Goal: Task Accomplishment & Management: Manage account settings

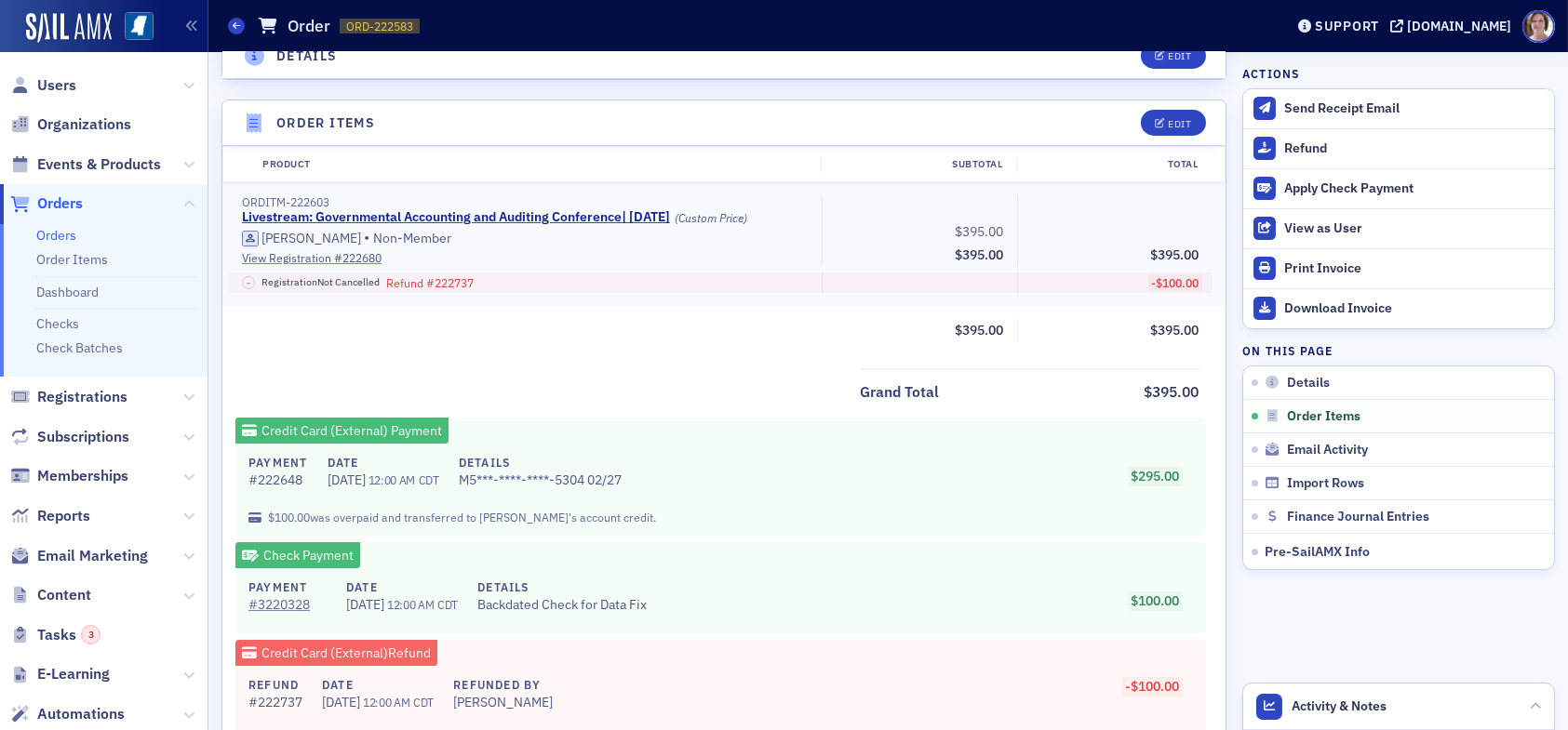
scroll to position [372, 0]
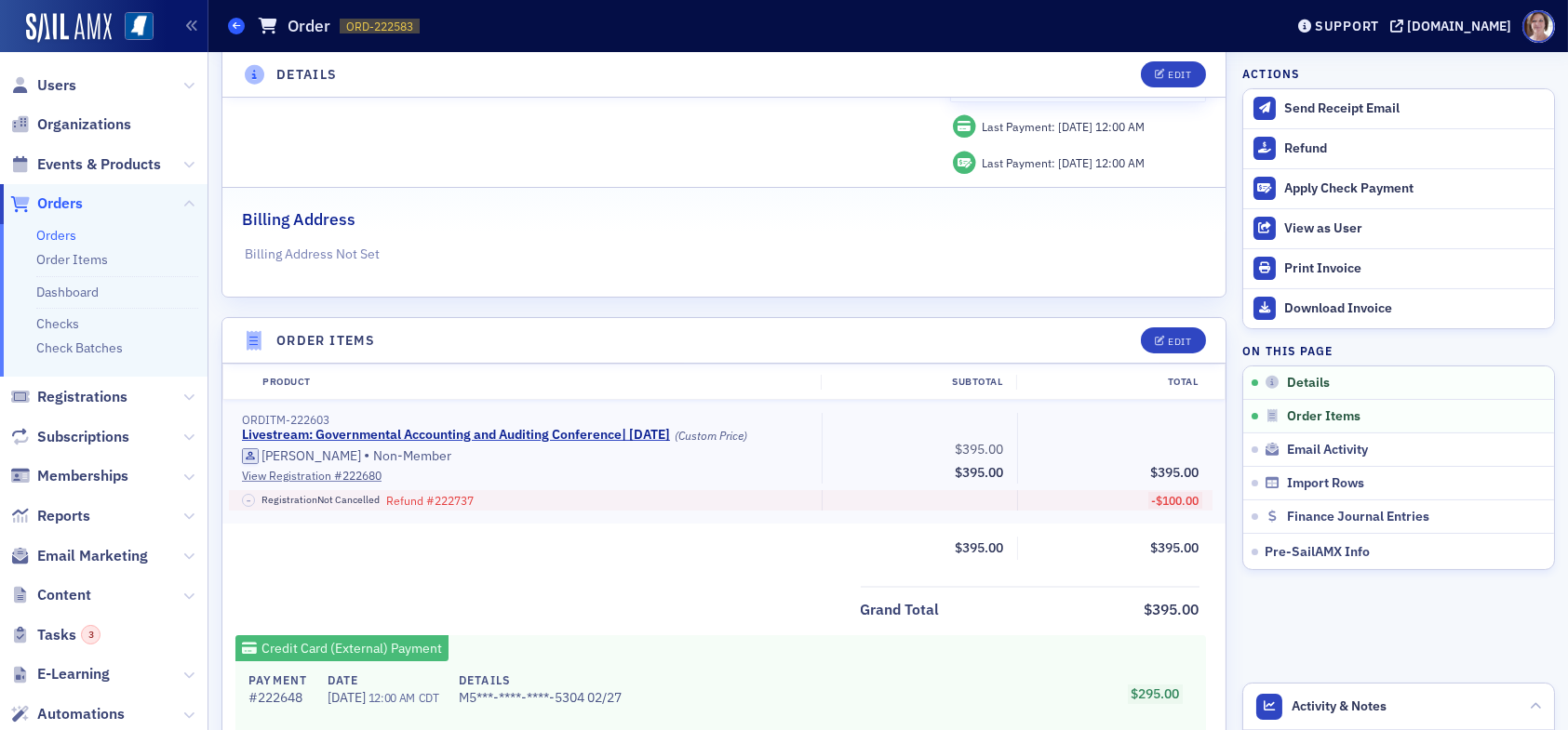
click at [238, 29] on icon at bounding box center [236, 25] width 7 height 8
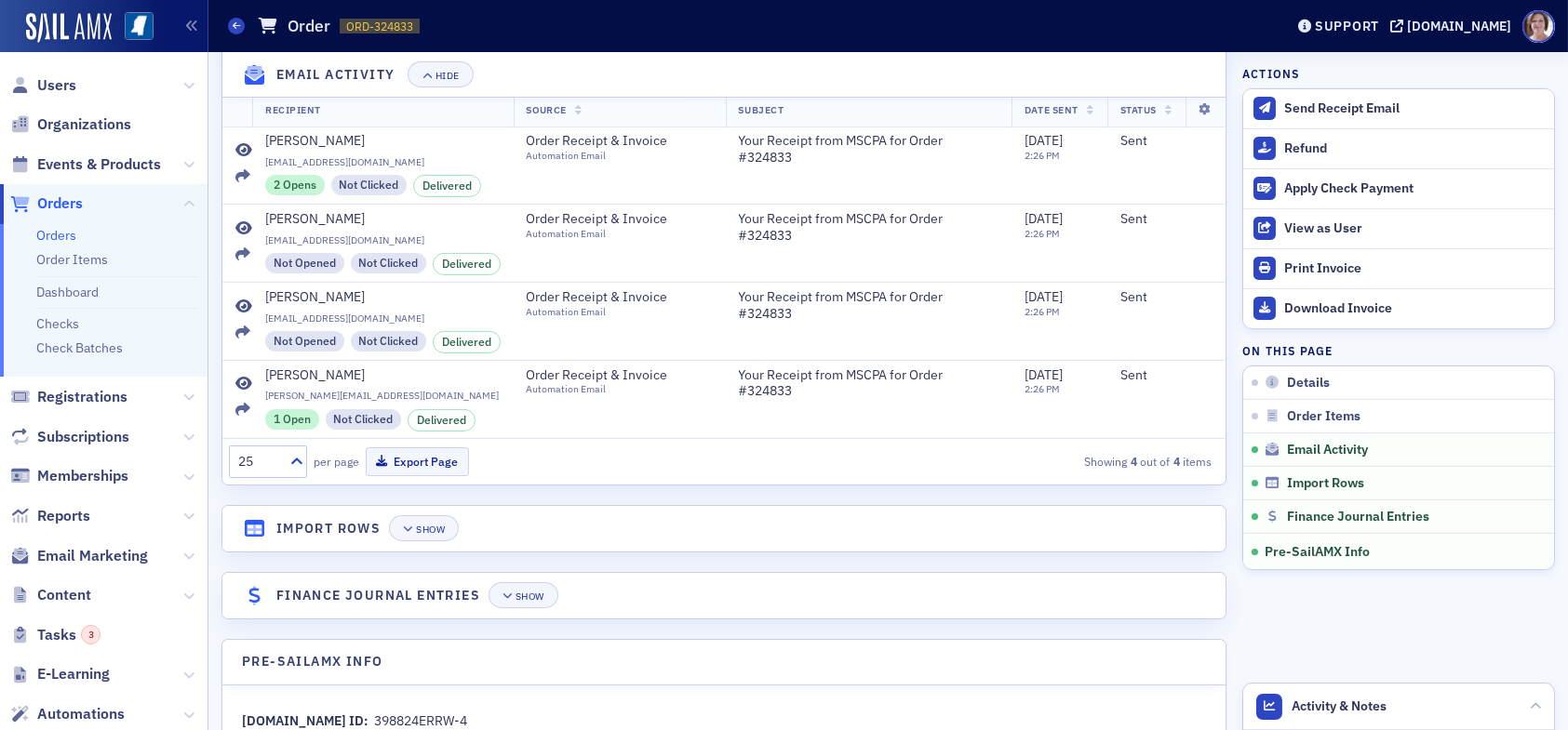
scroll to position [1599, 0]
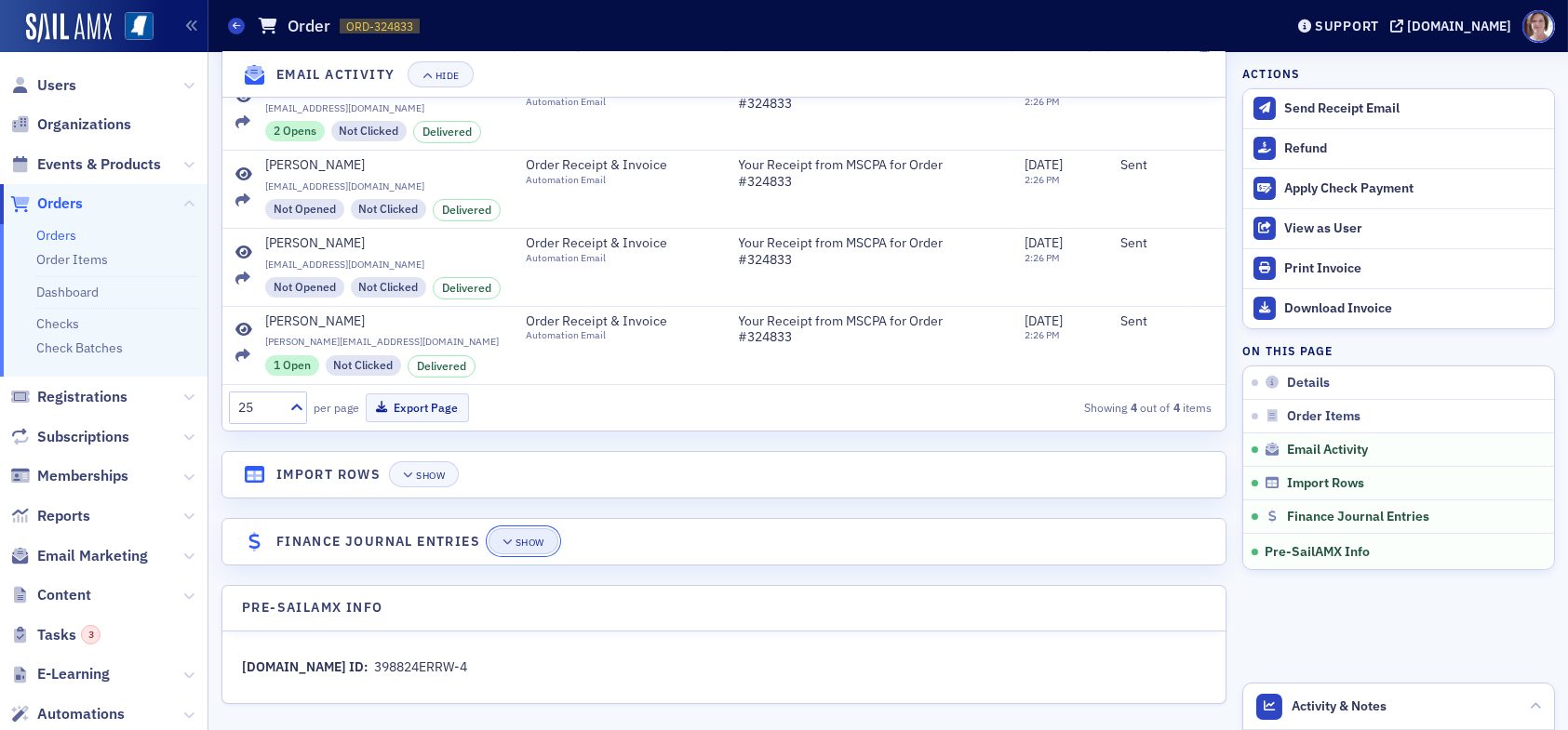
click at [531, 538] on div "Show" at bounding box center [530, 543] width 29 height 10
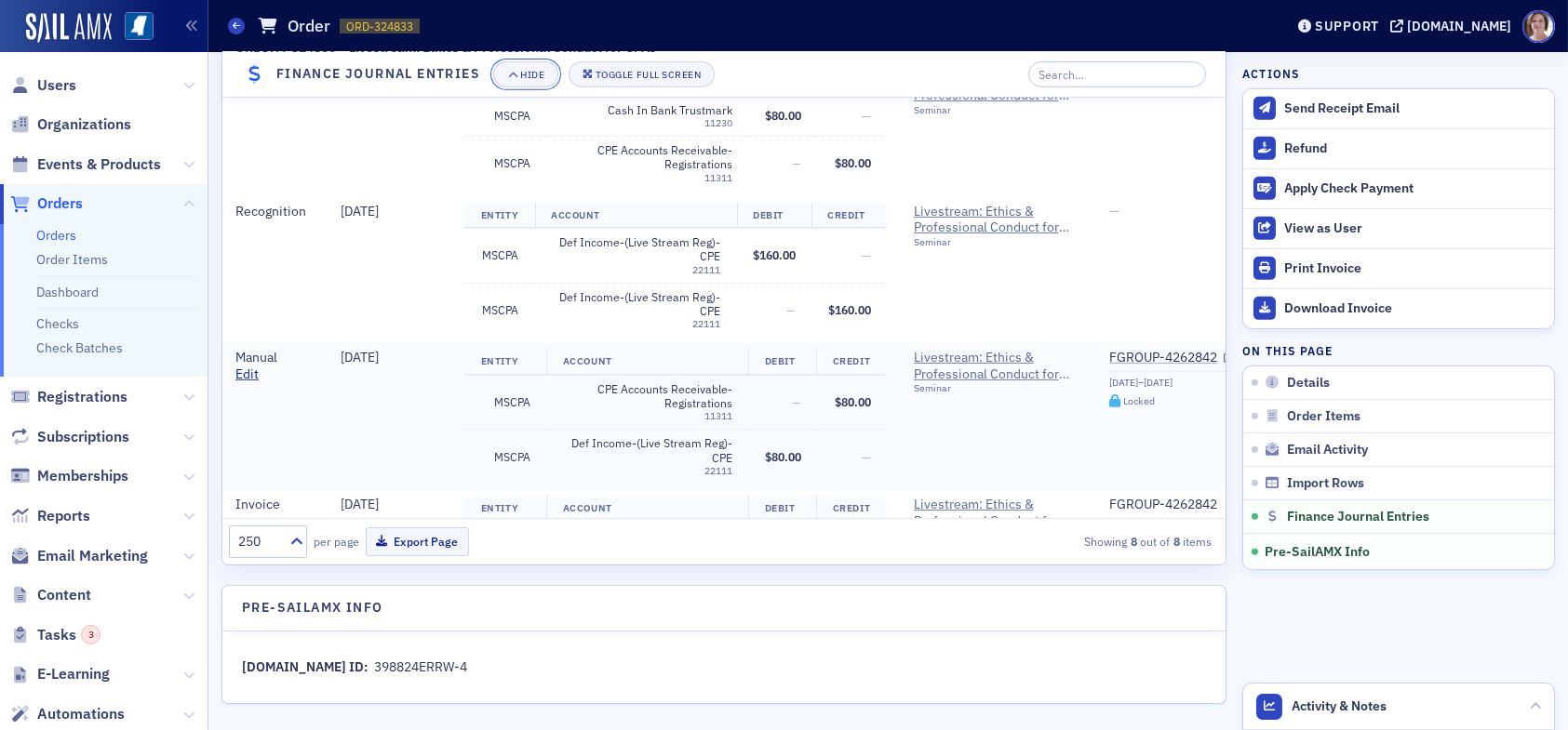
scroll to position [687, 0]
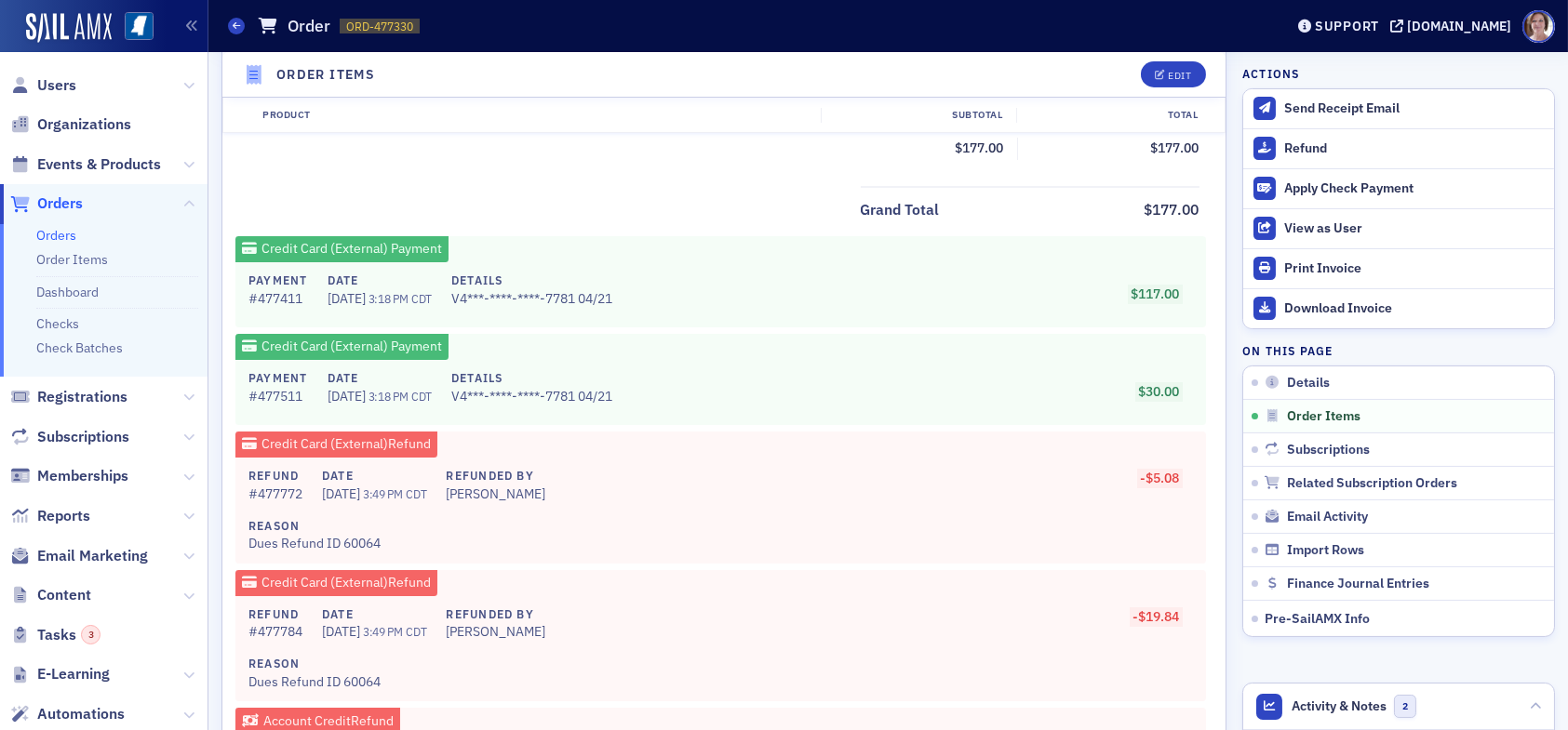
scroll to position [930, 0]
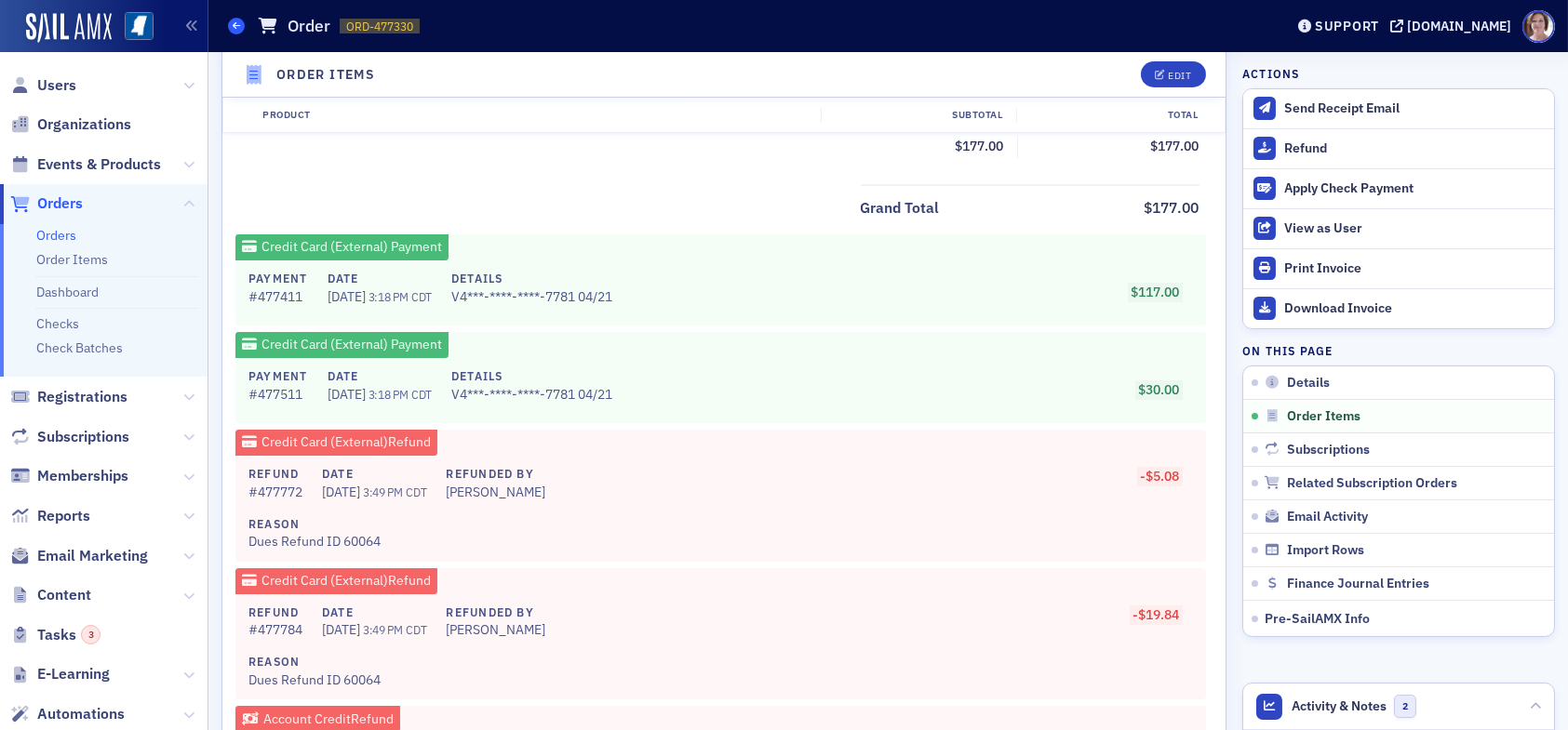
click at [241, 21] on span at bounding box center [236, 26] width 17 height 17
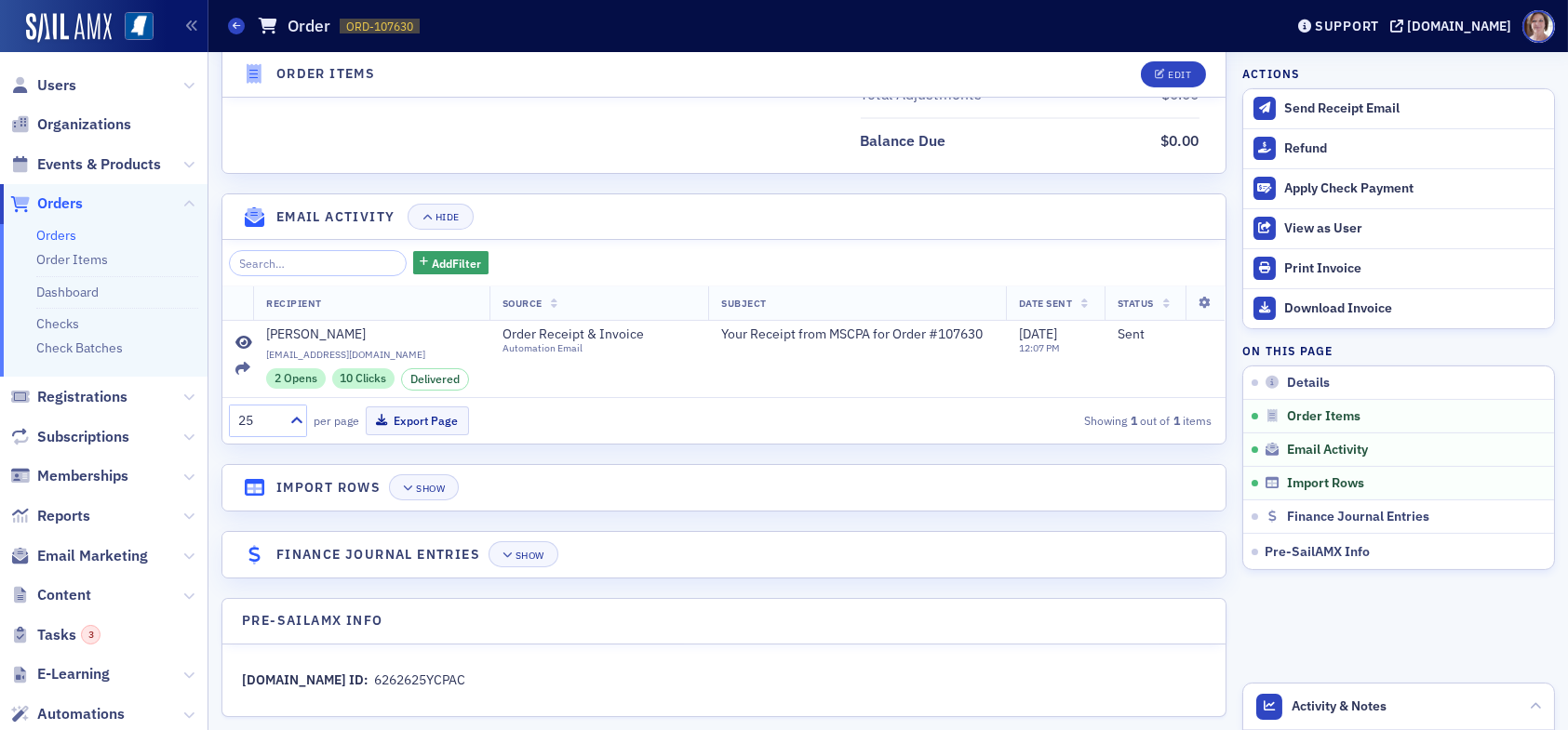
scroll to position [1038, 0]
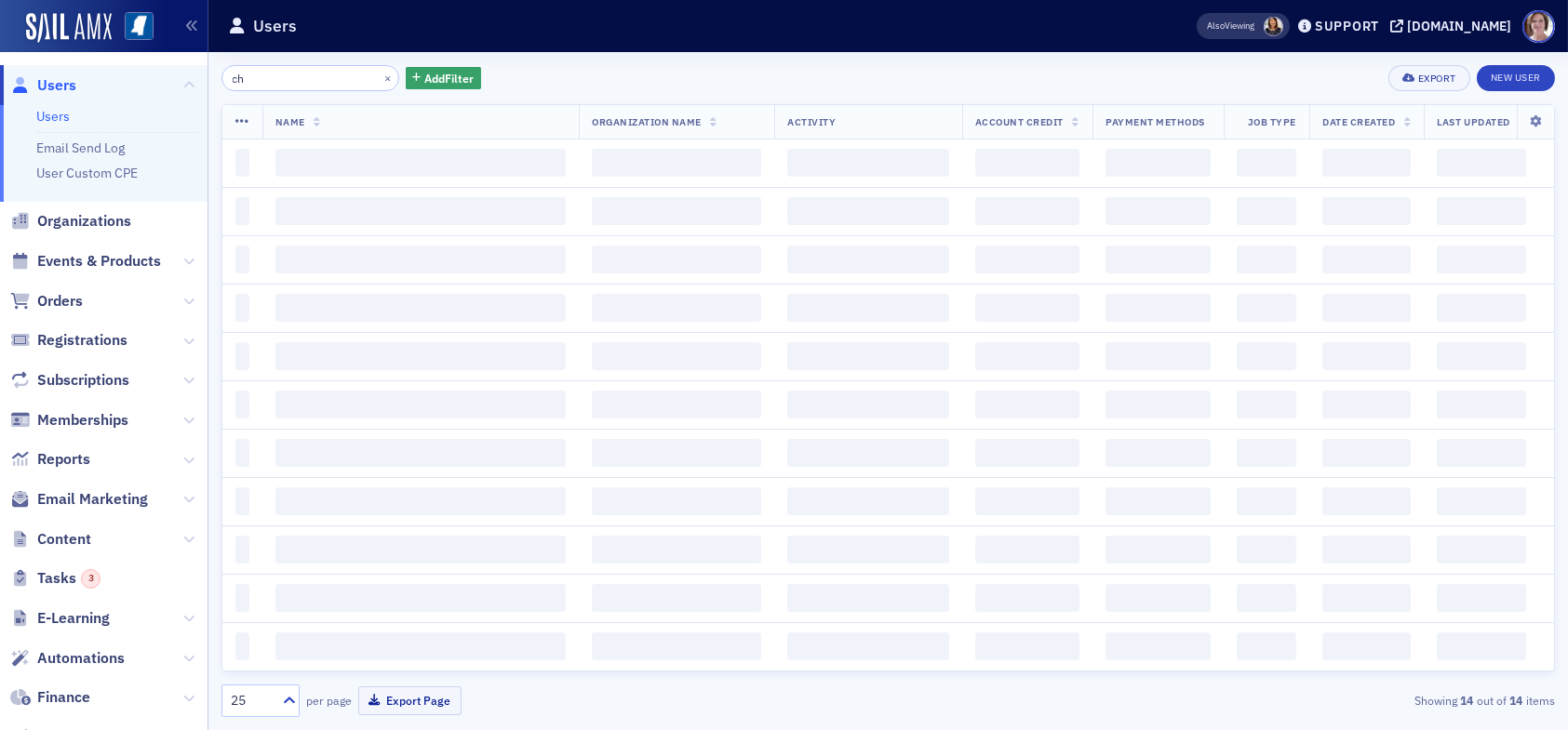
type input "c"
type input "kayla alford"
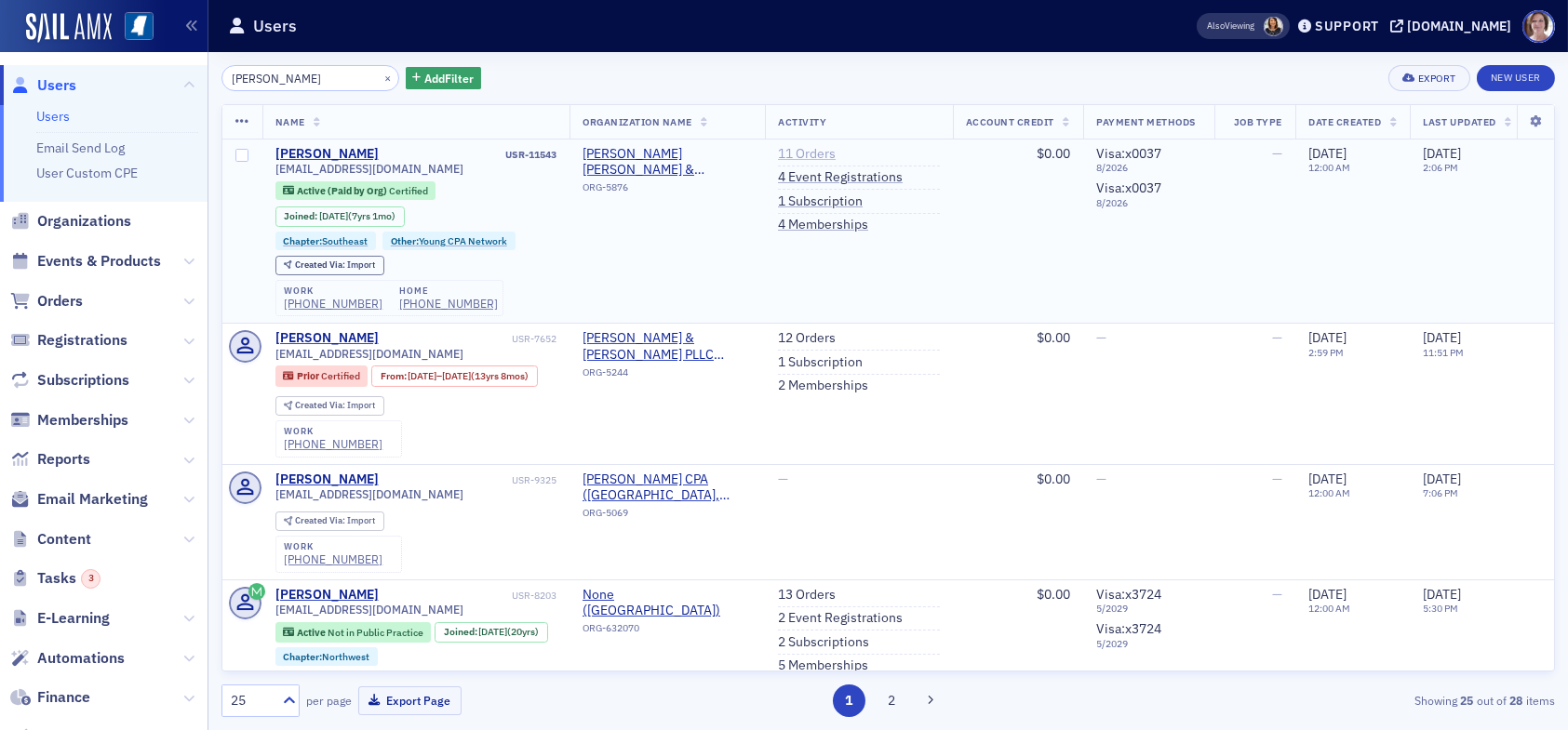
click at [805, 154] on link "11 Orders" at bounding box center [807, 155] width 58 height 17
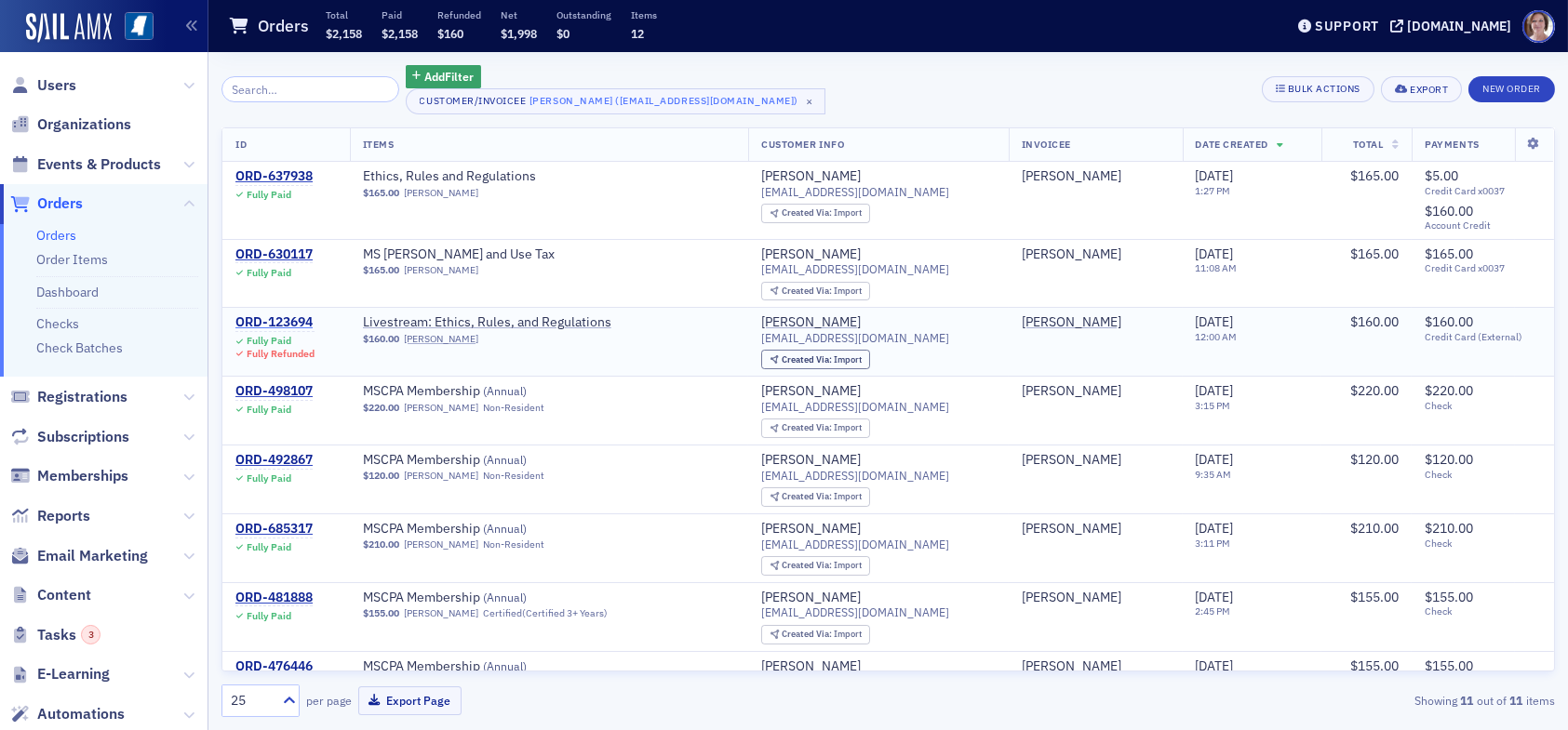
click at [281, 322] on div "ORD-123694" at bounding box center [274, 323] width 79 height 17
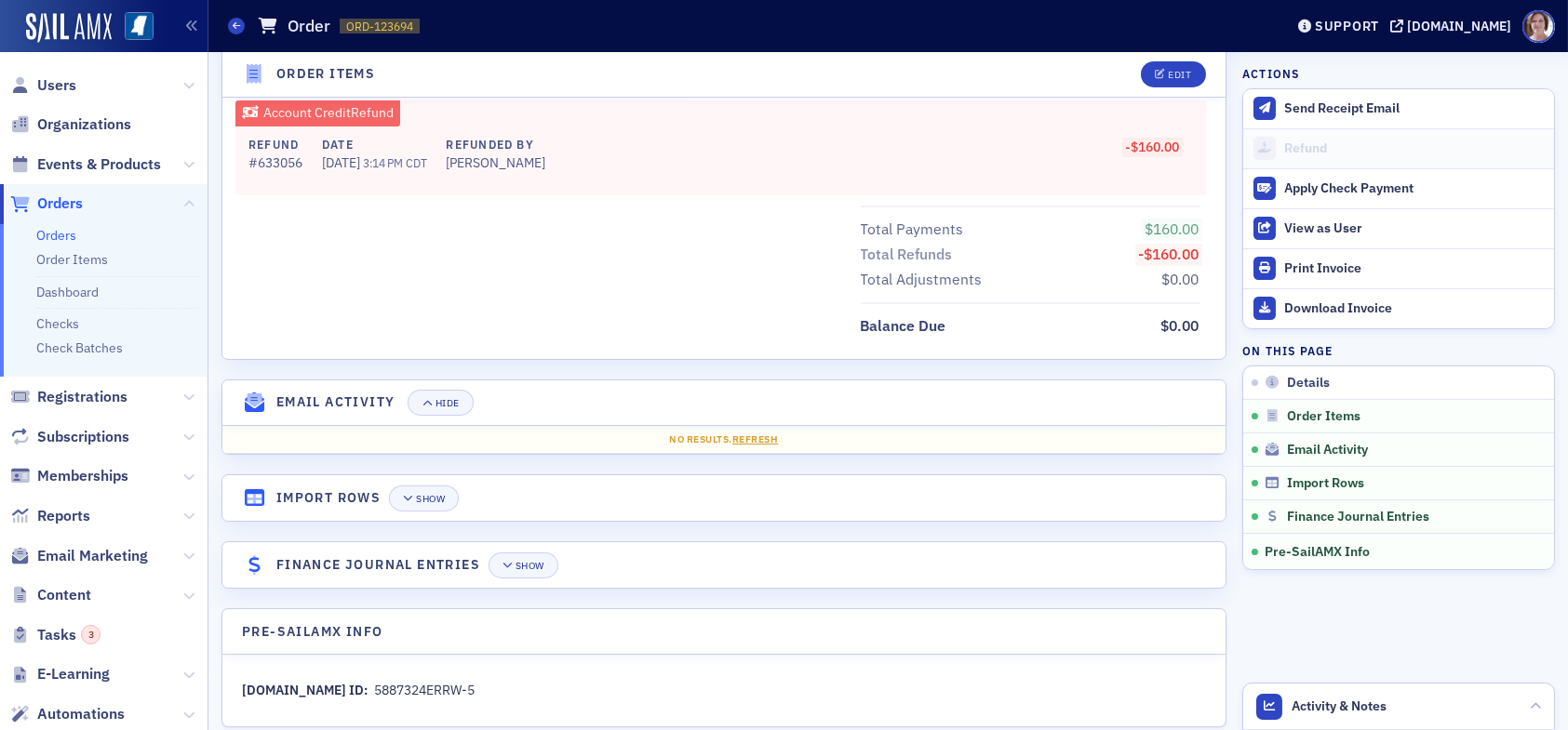
scroll to position [995, 0]
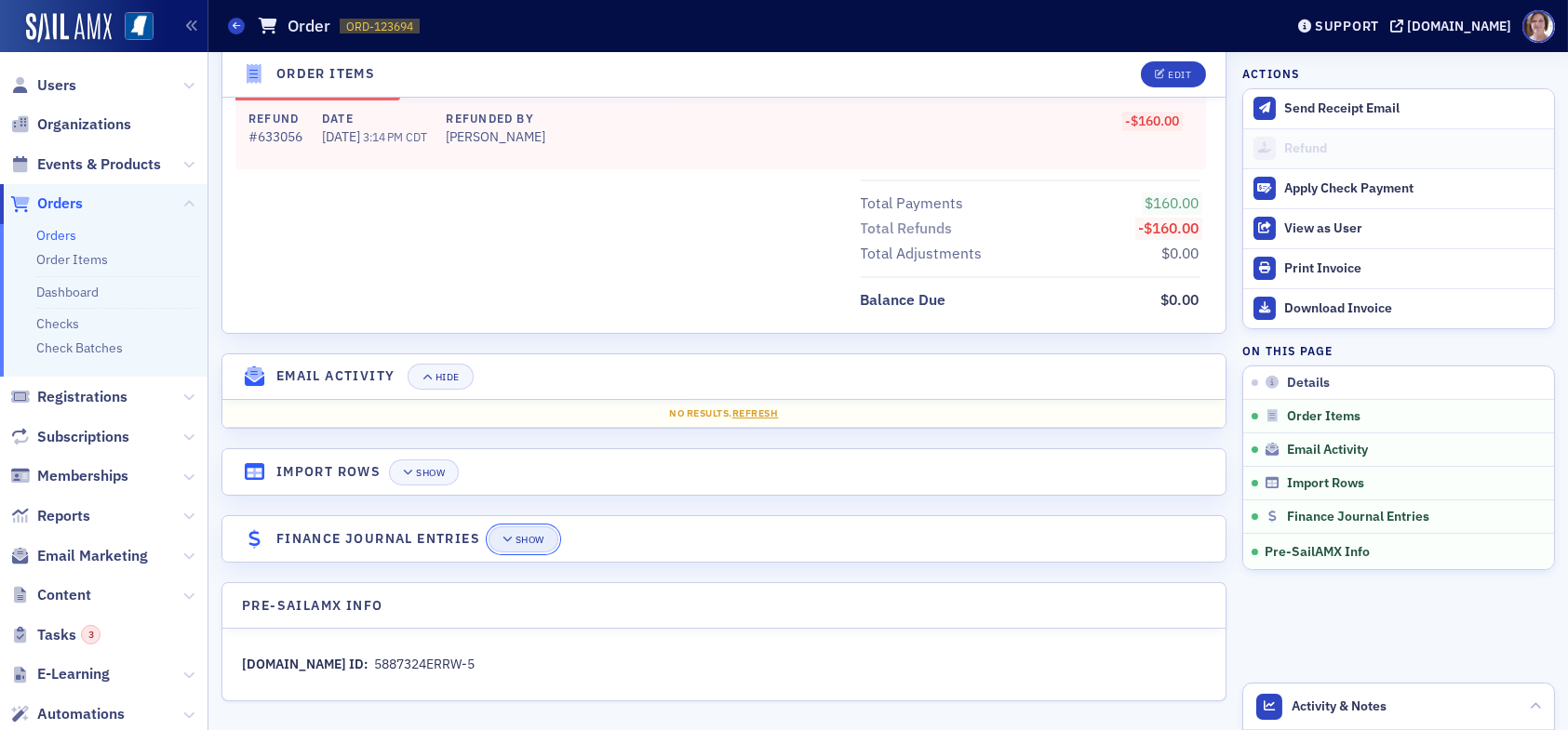
click at [525, 541] on button "Show" at bounding box center [523, 540] width 70 height 26
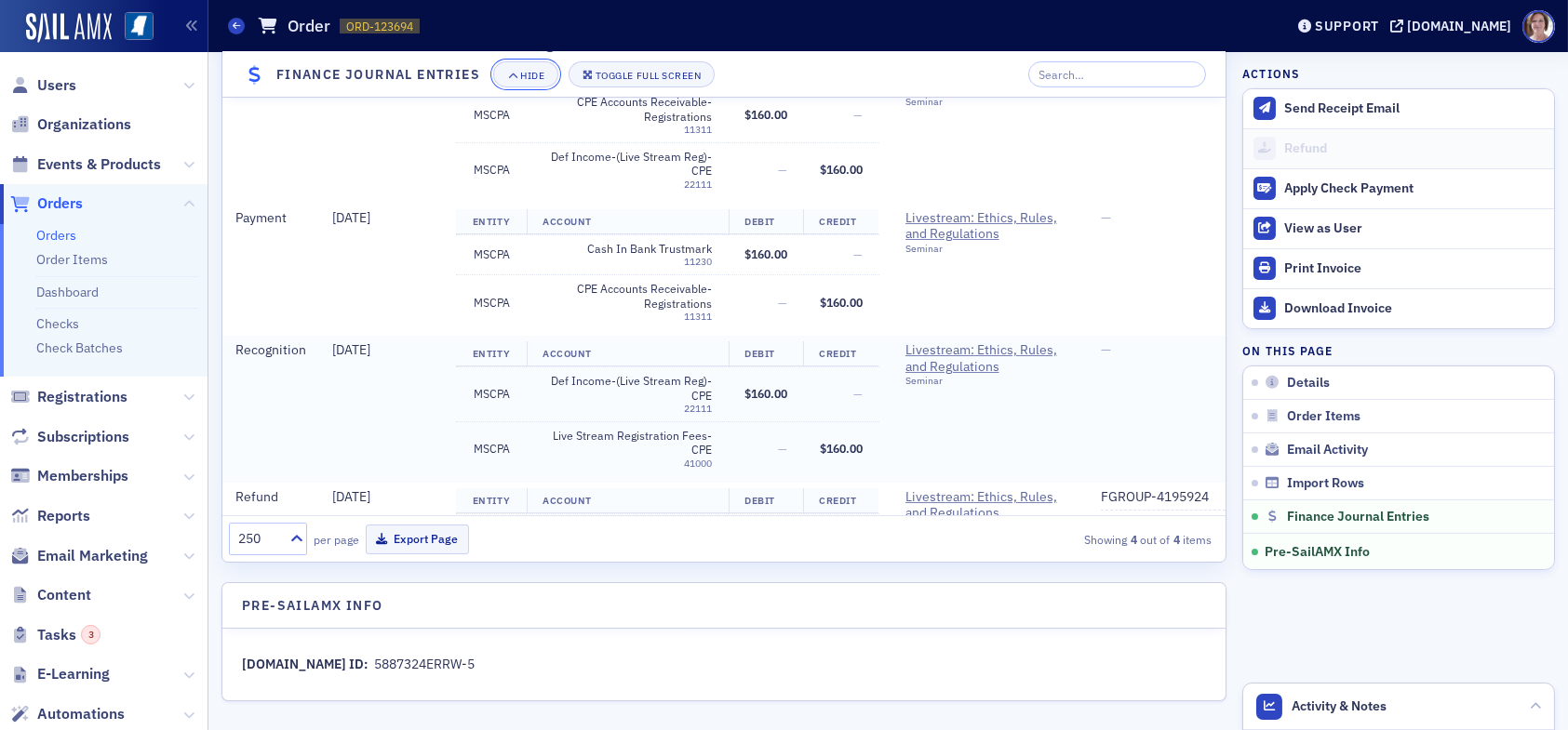
scroll to position [0, 0]
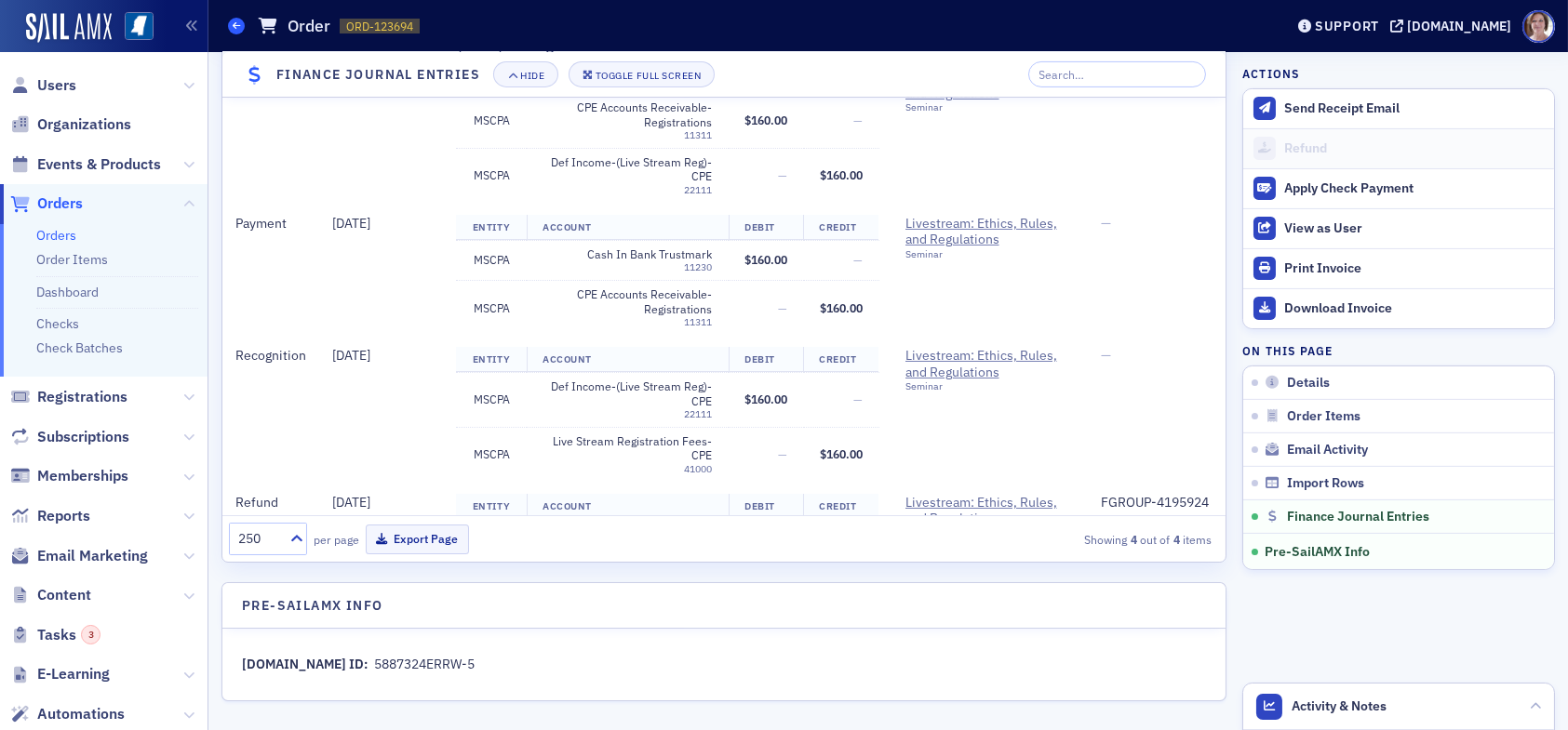
click at [236, 22] on icon at bounding box center [236, 25] width 7 height 8
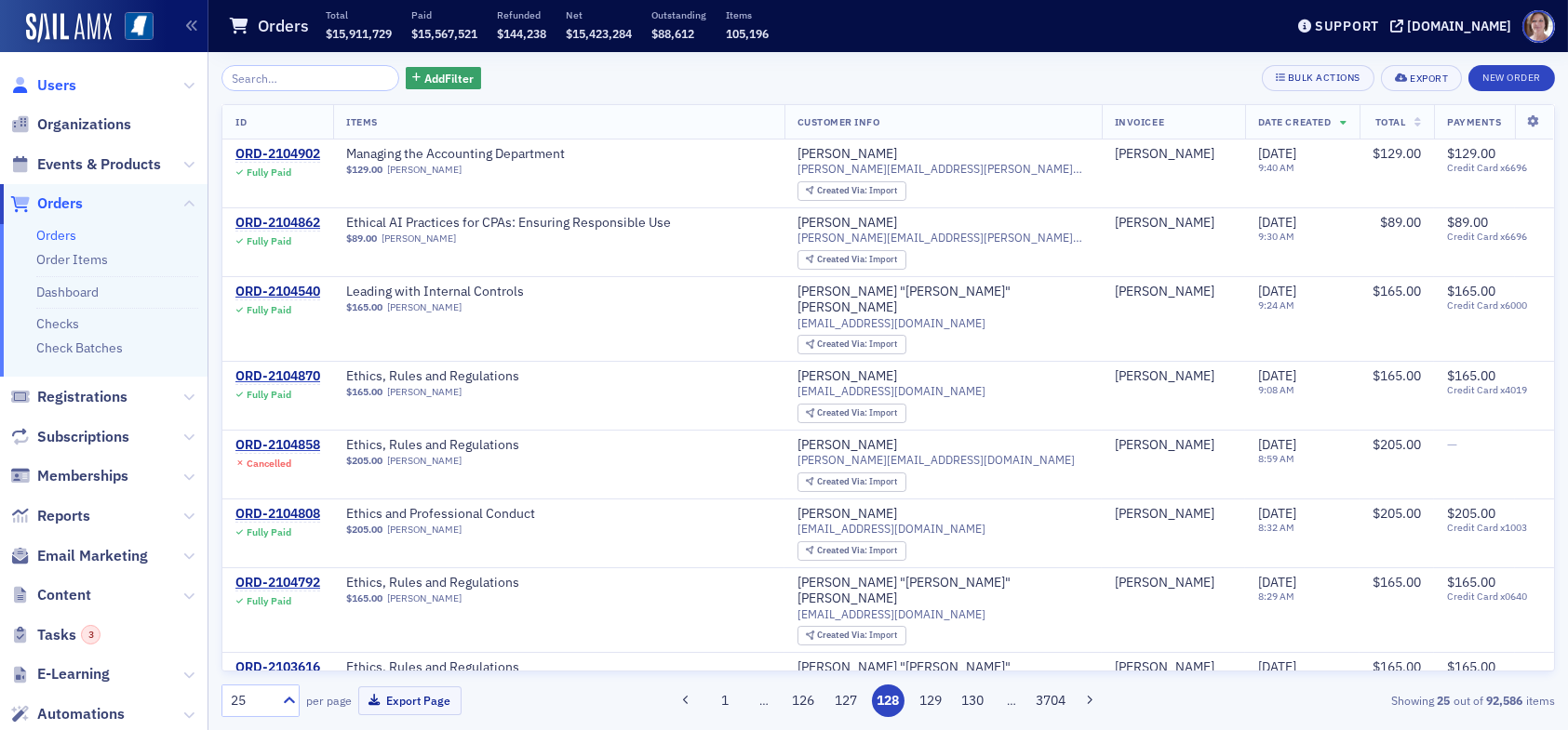
click at [61, 86] on span "Users" at bounding box center [57, 86] width 39 height 21
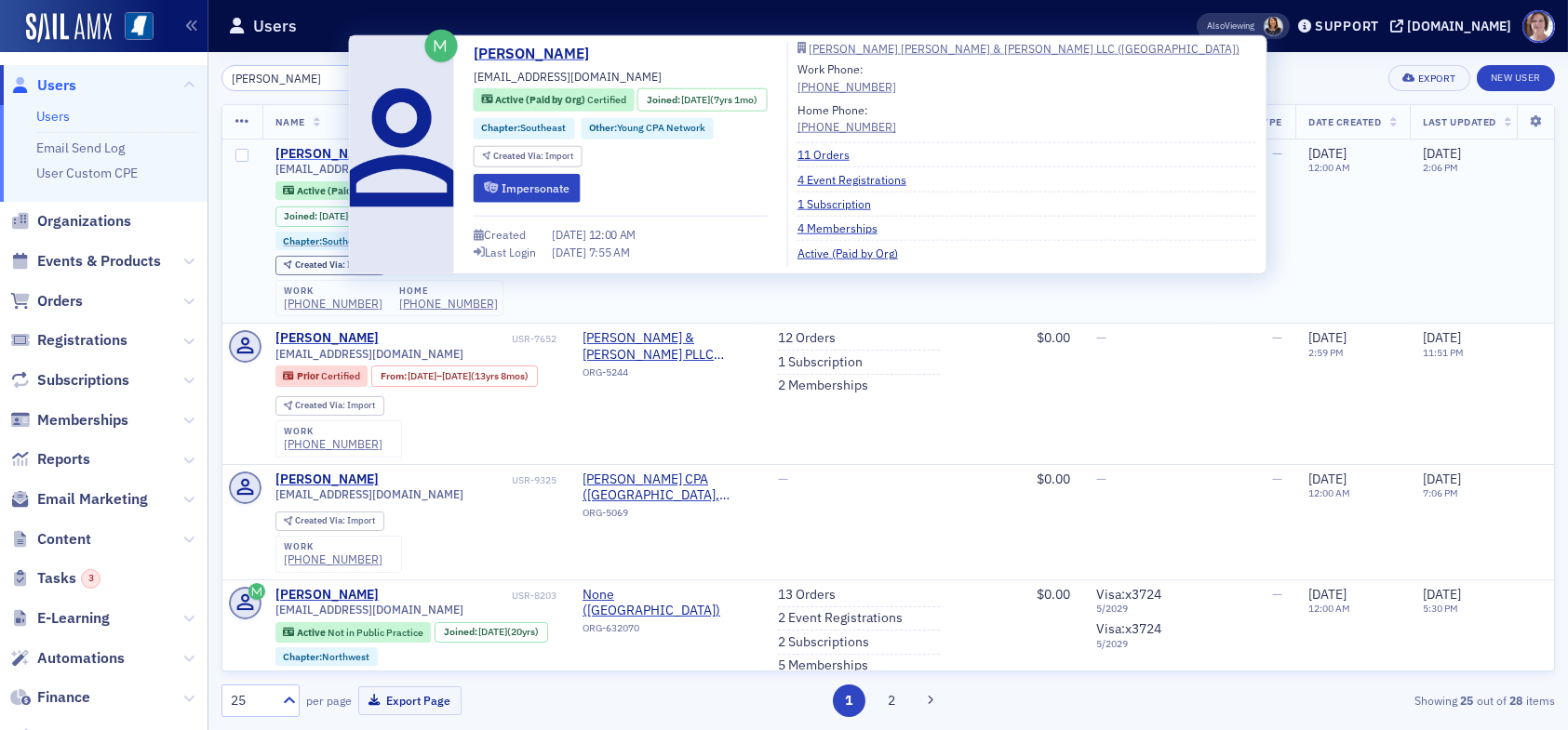
click at [340, 155] on div "Kayla Alford" at bounding box center [326, 155] width 104 height 17
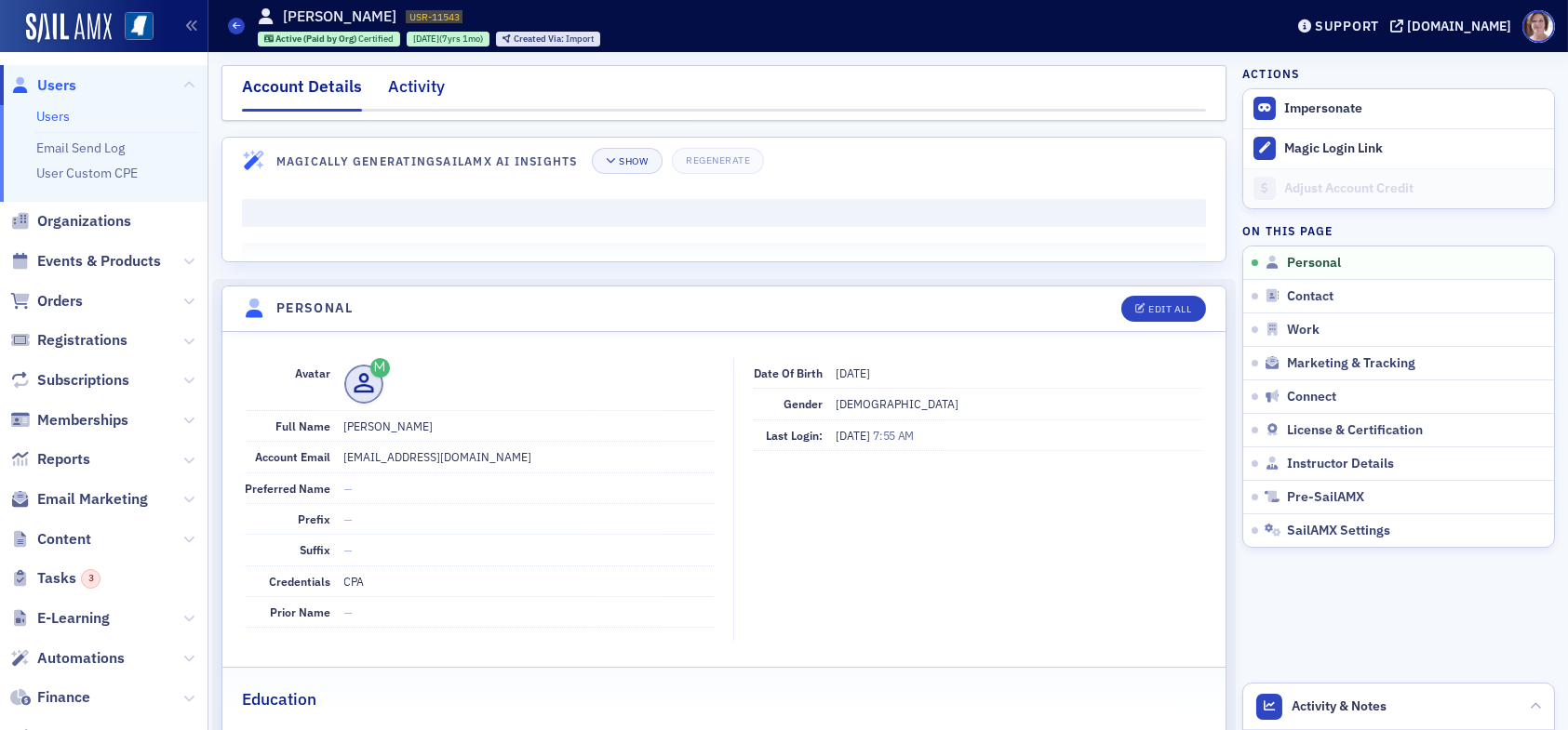
click at [429, 93] on div "Activity" at bounding box center [416, 91] width 57 height 34
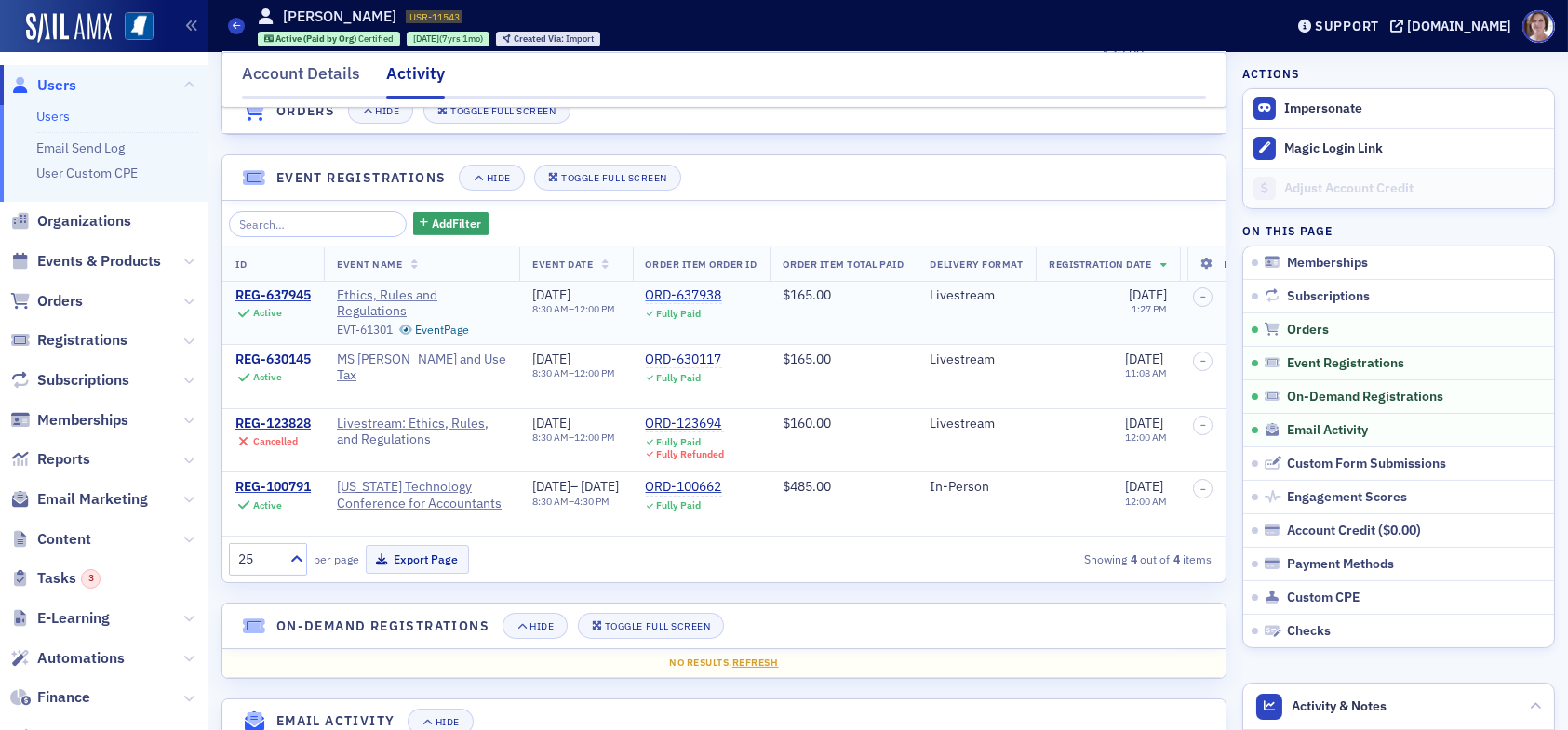
click at [722, 304] on div "ORD-637938" at bounding box center [684, 296] width 76 height 17
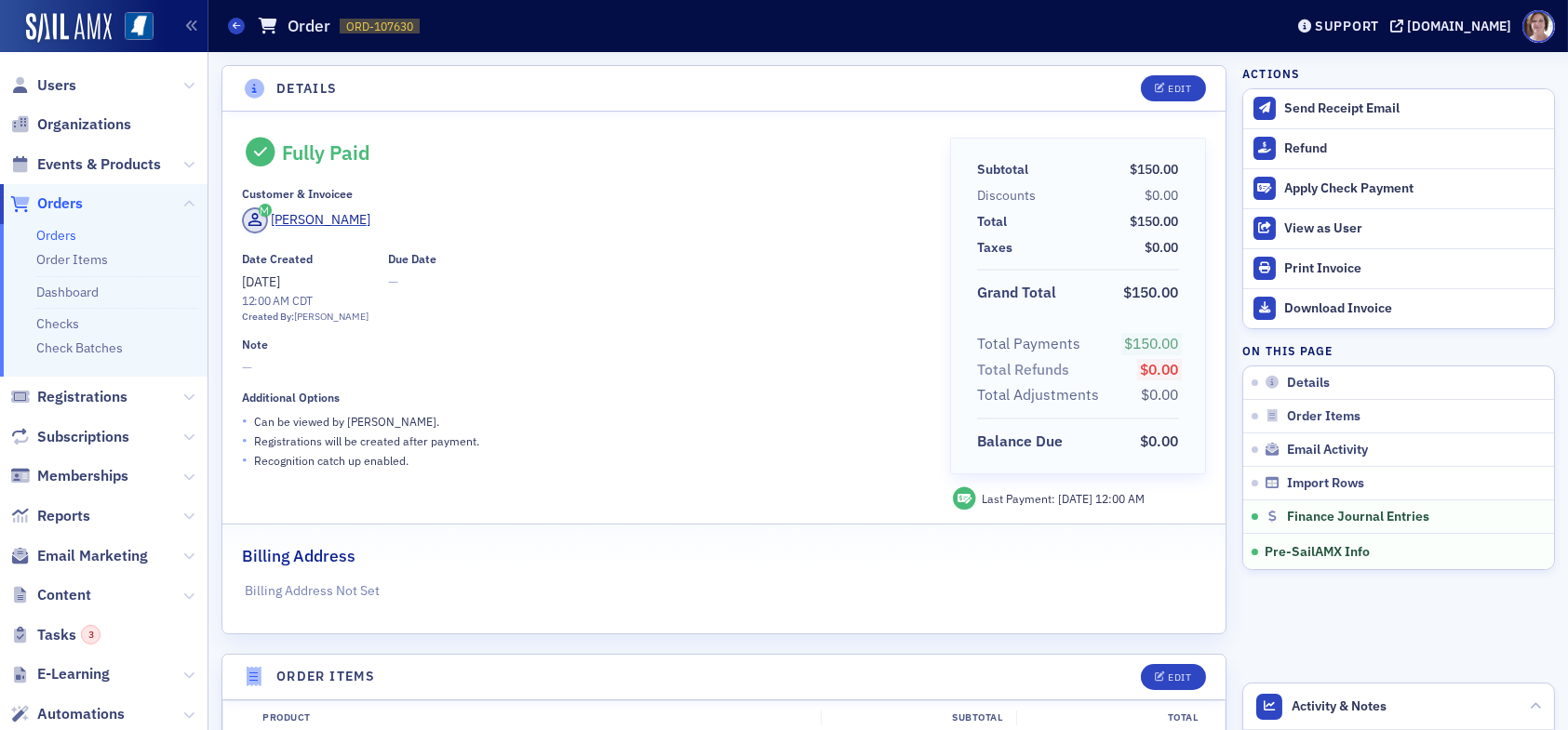
scroll to position [296, 0]
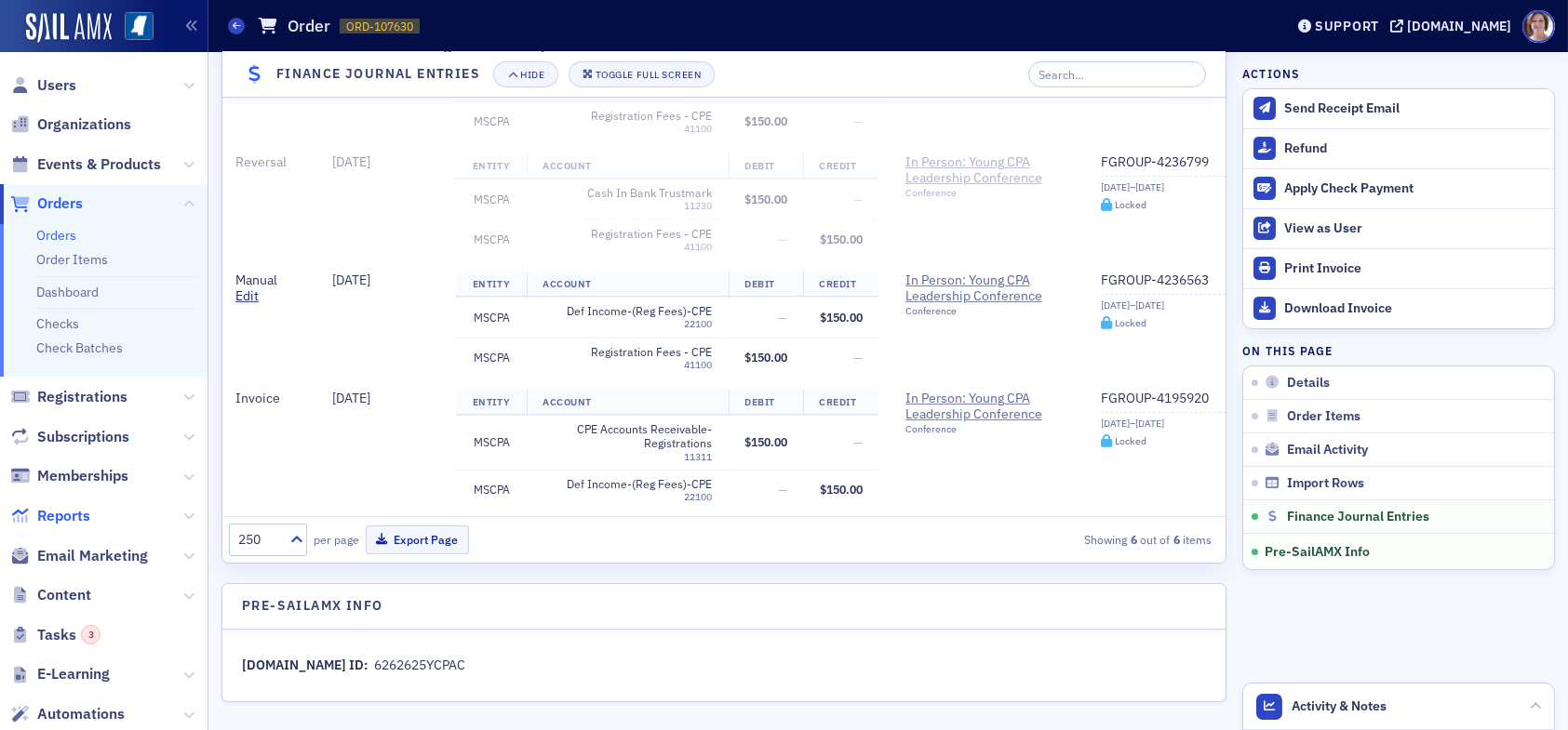
click at [81, 513] on span "Reports" at bounding box center [63, 517] width 53 height 21
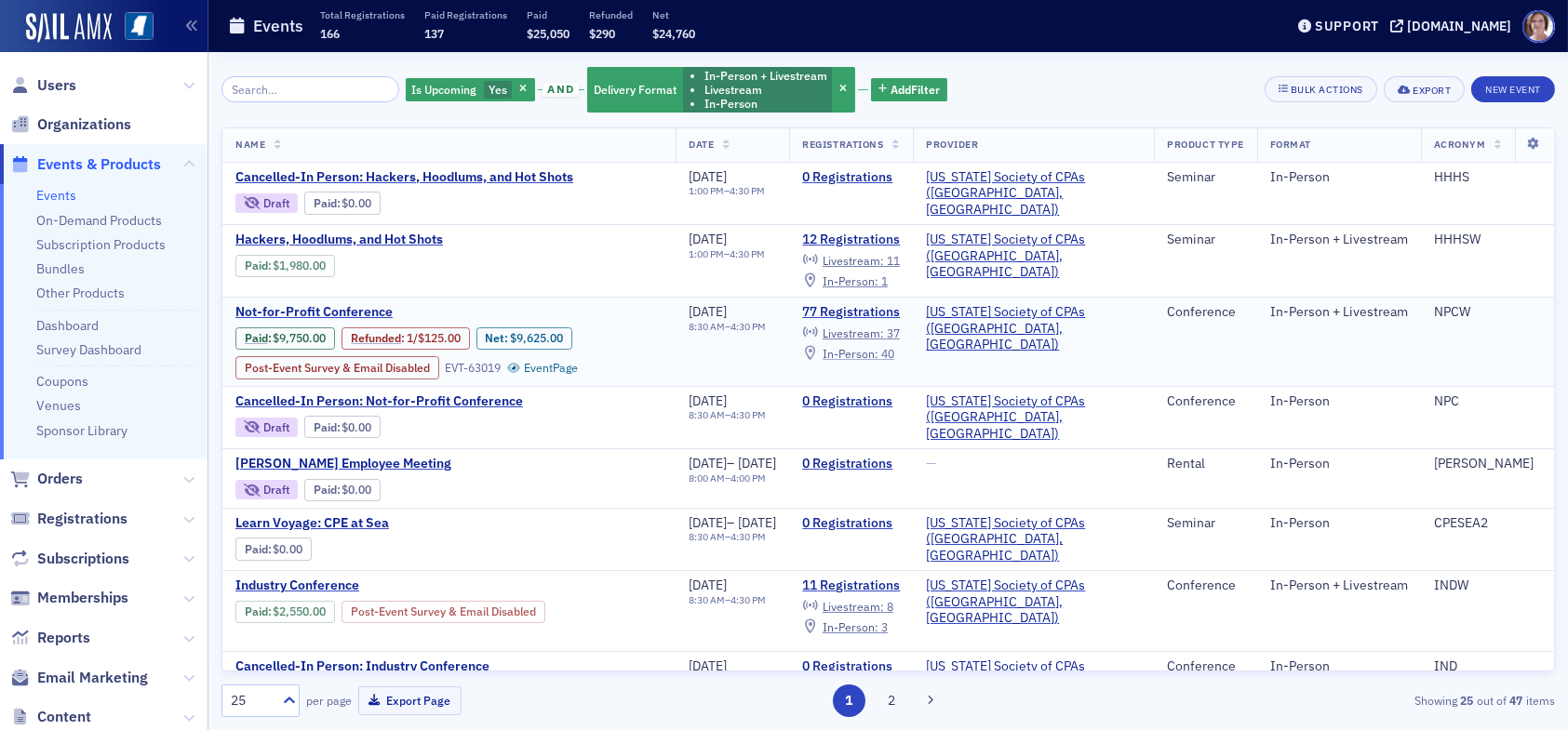
click at [879, 346] on span "In-Person :" at bounding box center [851, 353] width 56 height 15
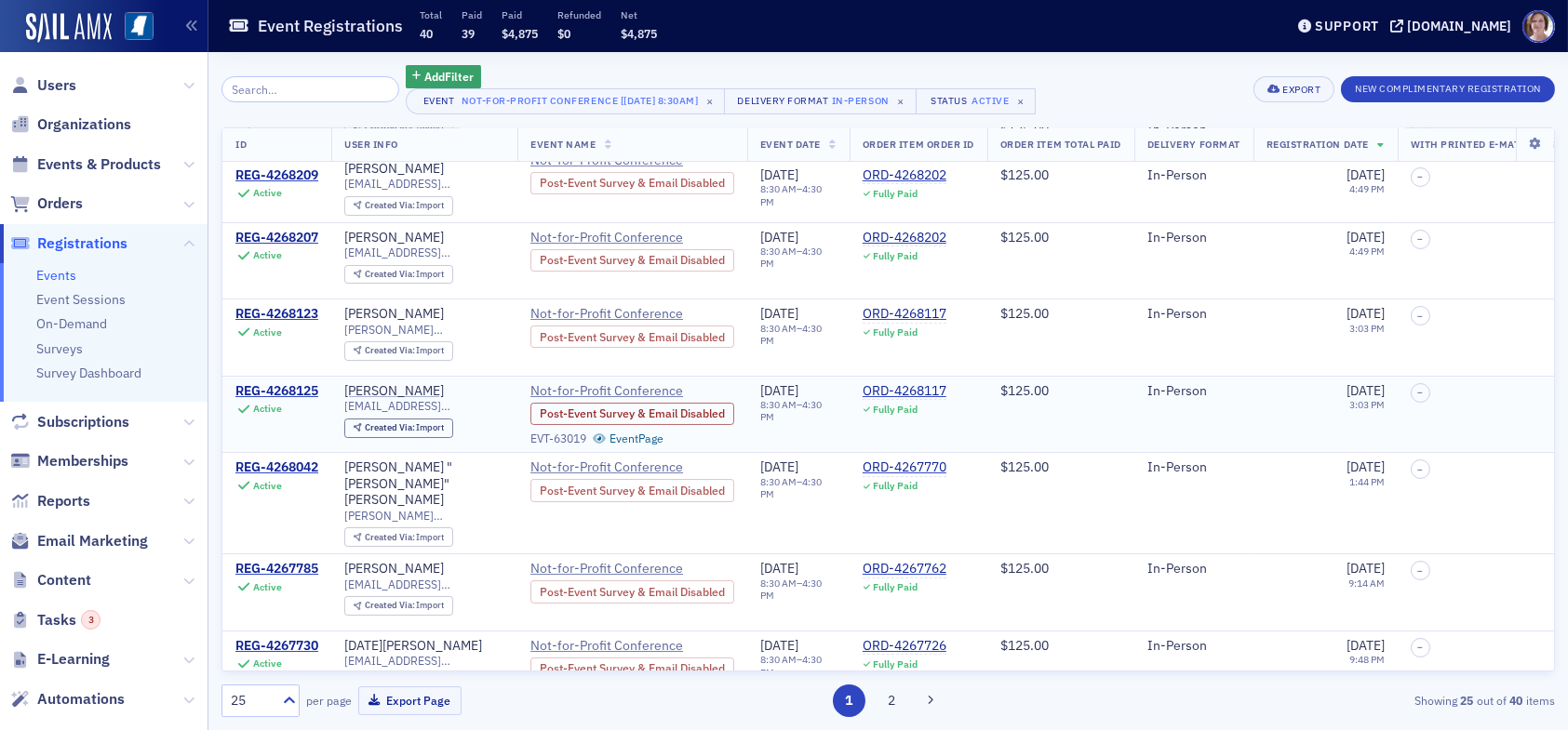
scroll to position [186, 0]
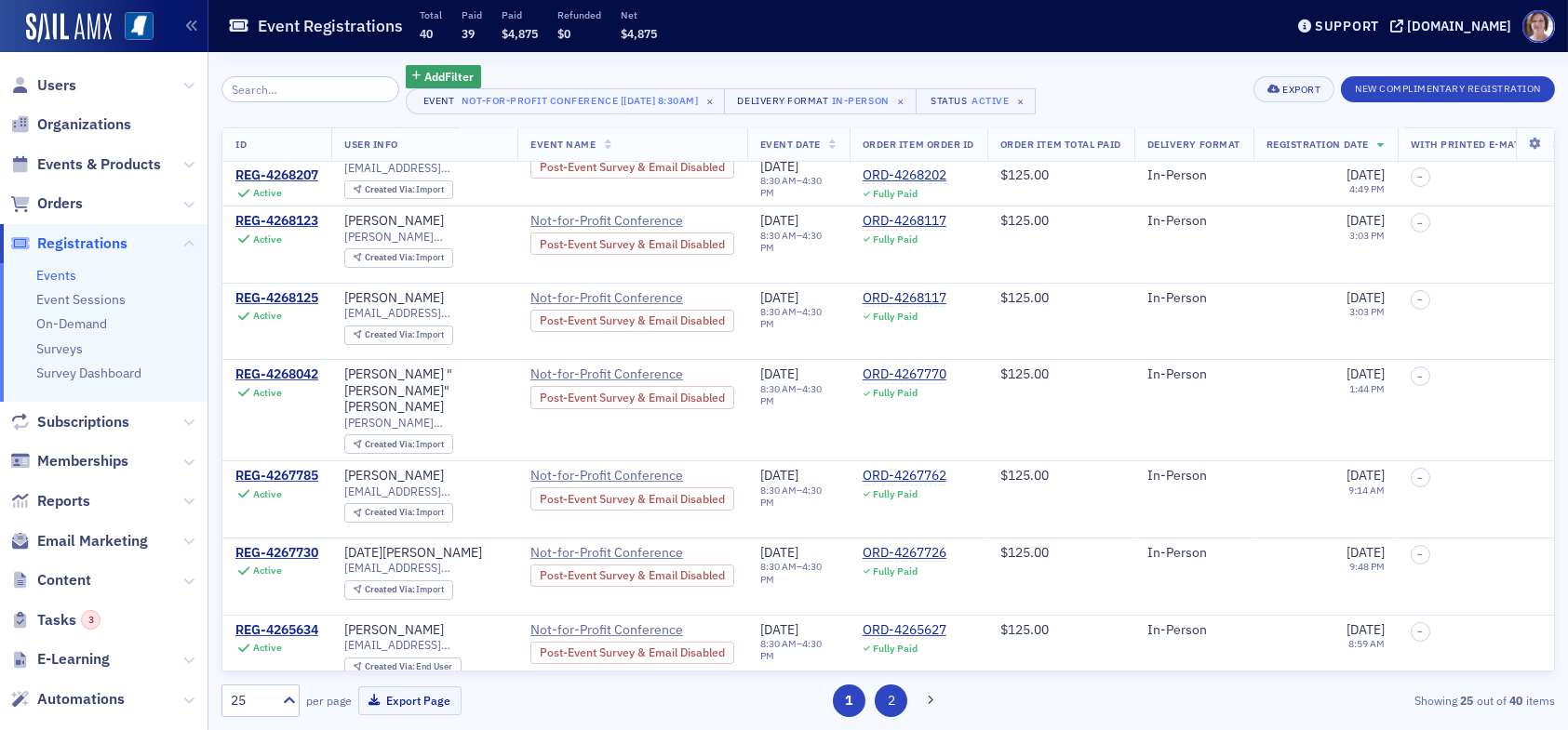
click at [896, 697] on button "2" at bounding box center [891, 700] width 33 height 33
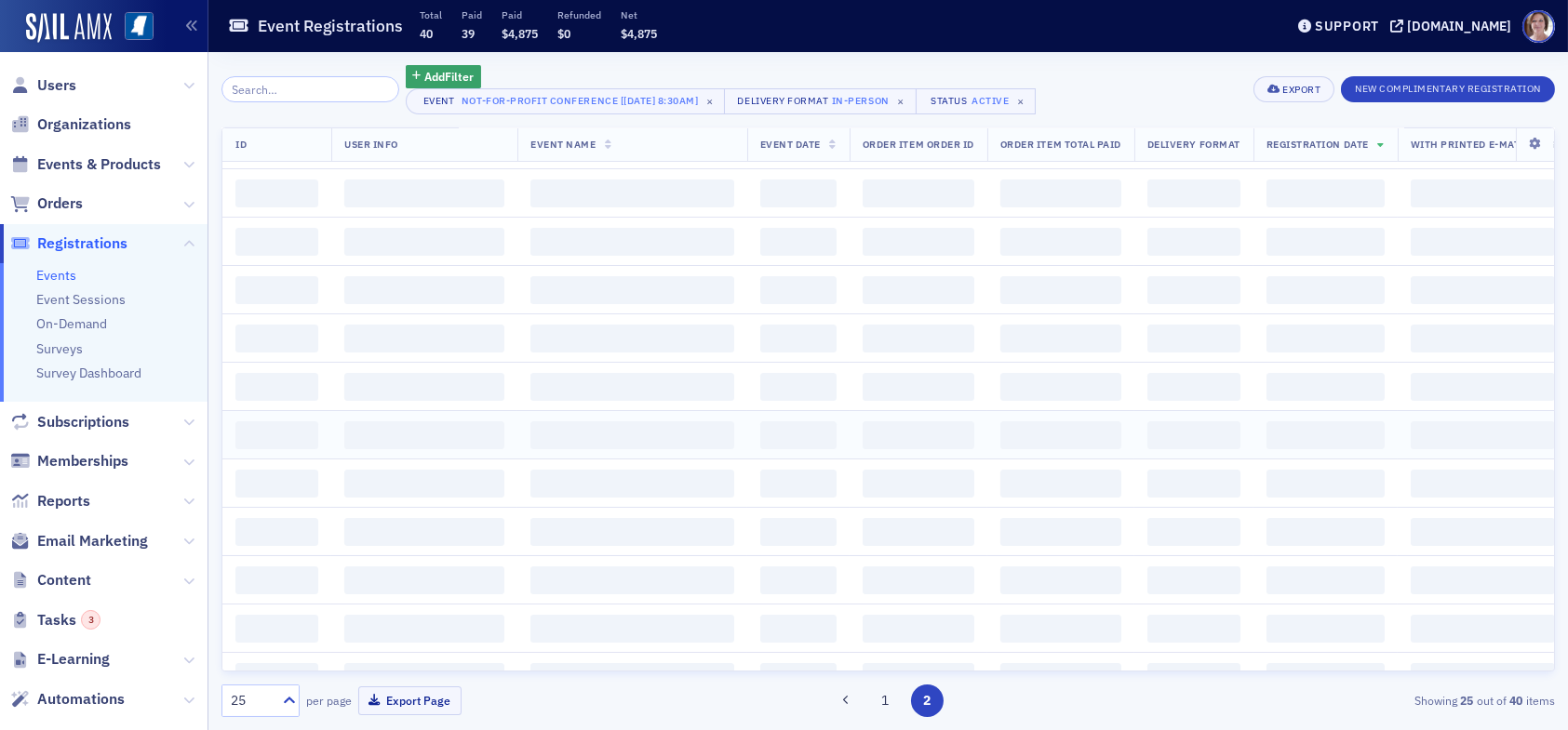
scroll to position [0, 0]
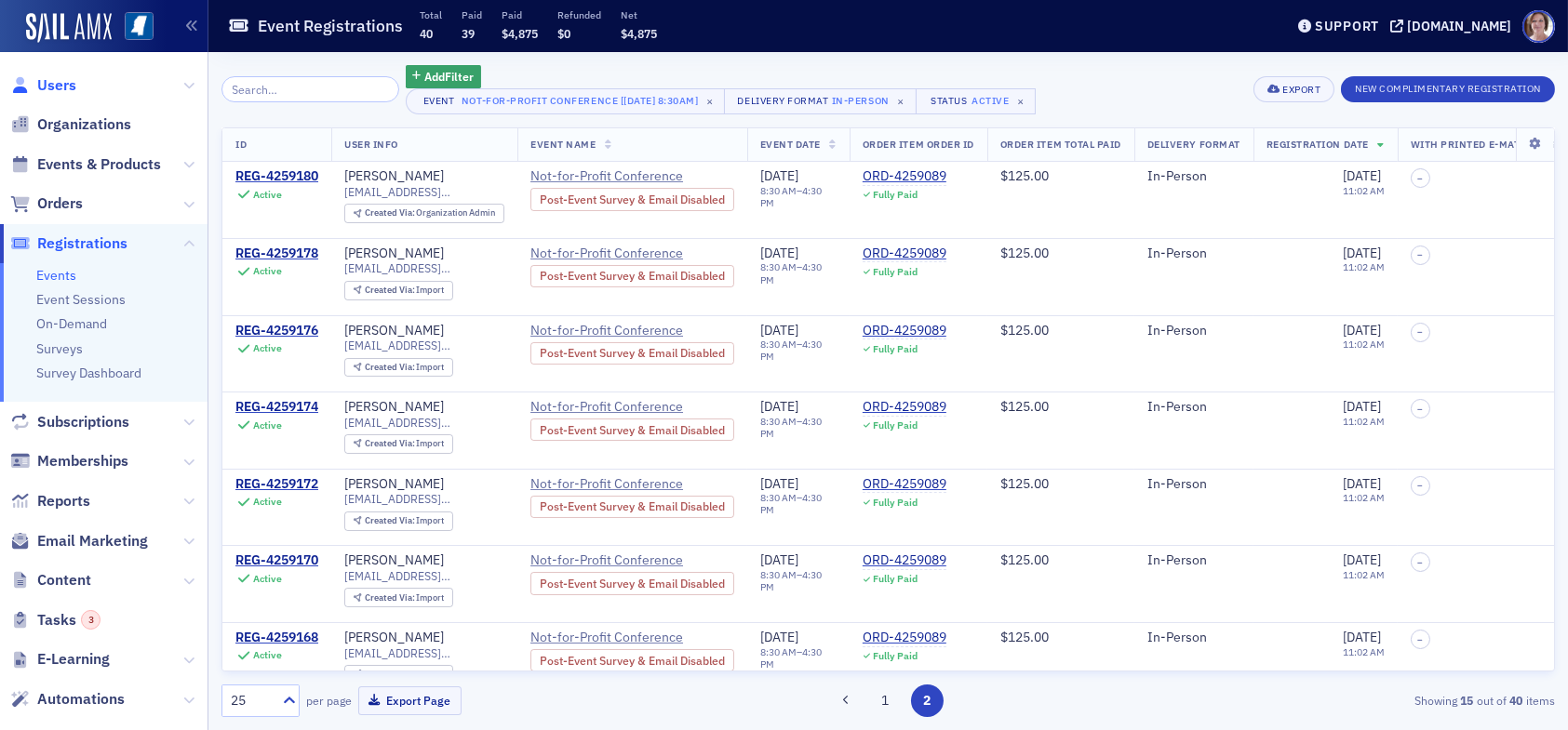
click at [69, 85] on span "Users" at bounding box center [57, 86] width 39 height 21
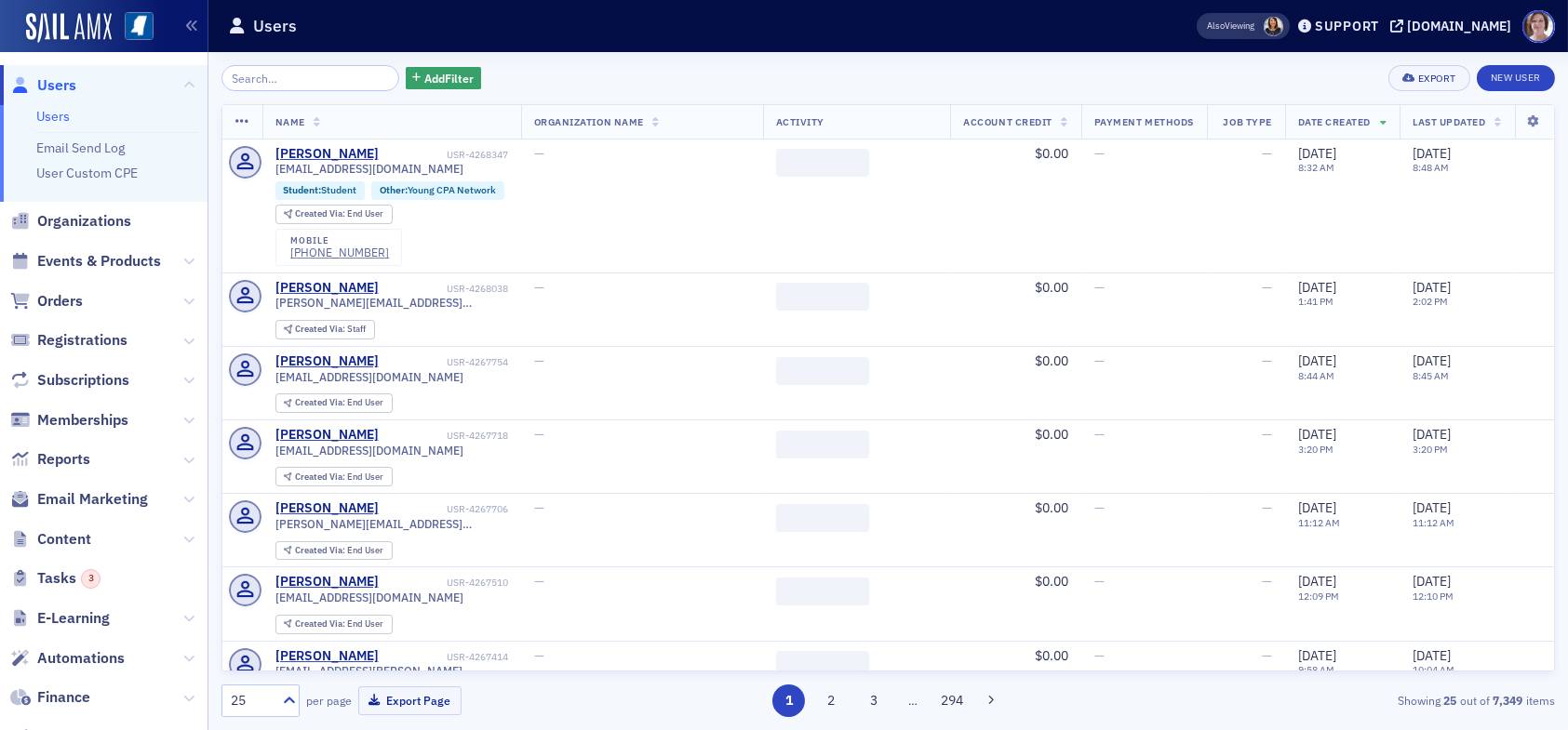
click at [291, 79] on input "search" at bounding box center [310, 78] width 178 height 26
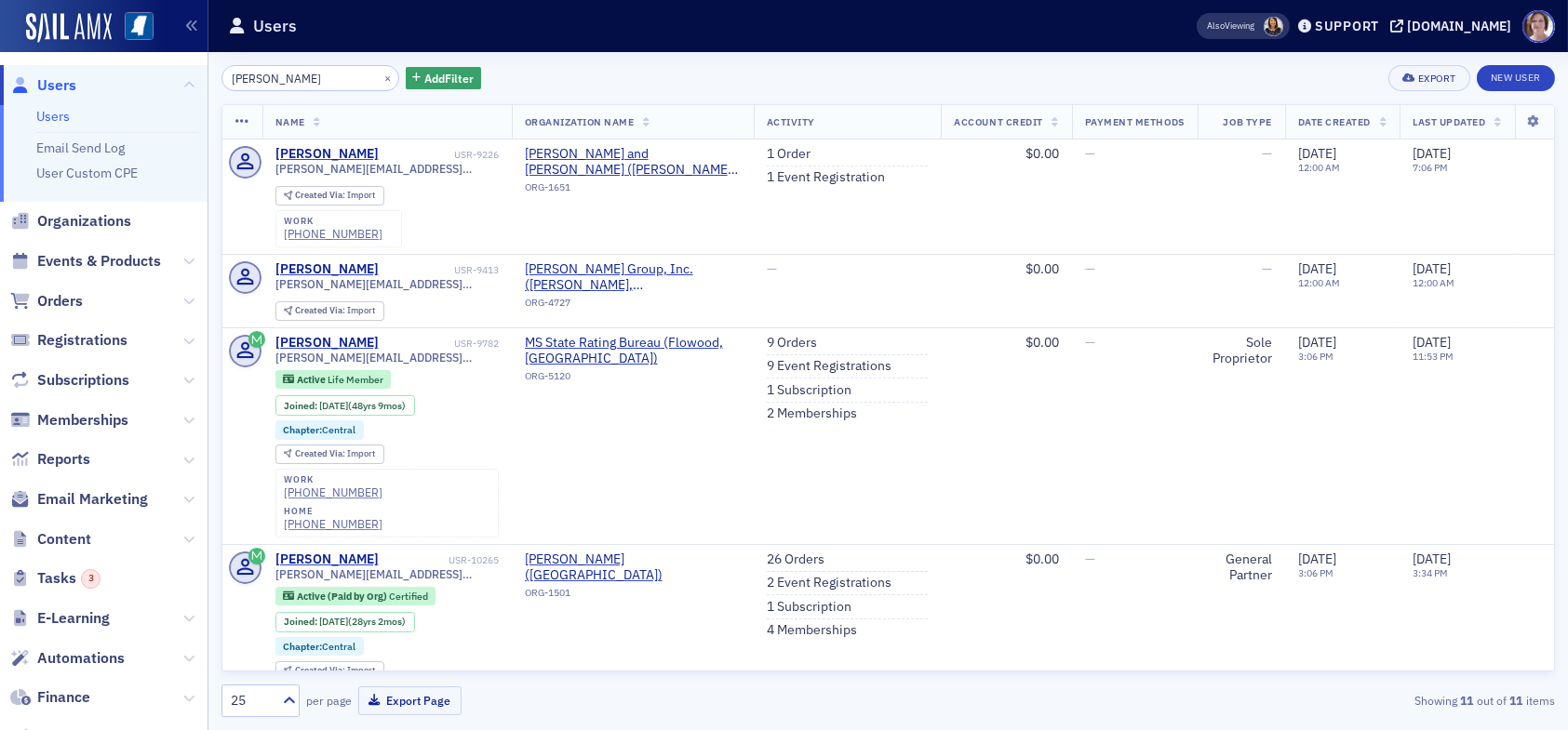
type input "[PERSON_NAME]"
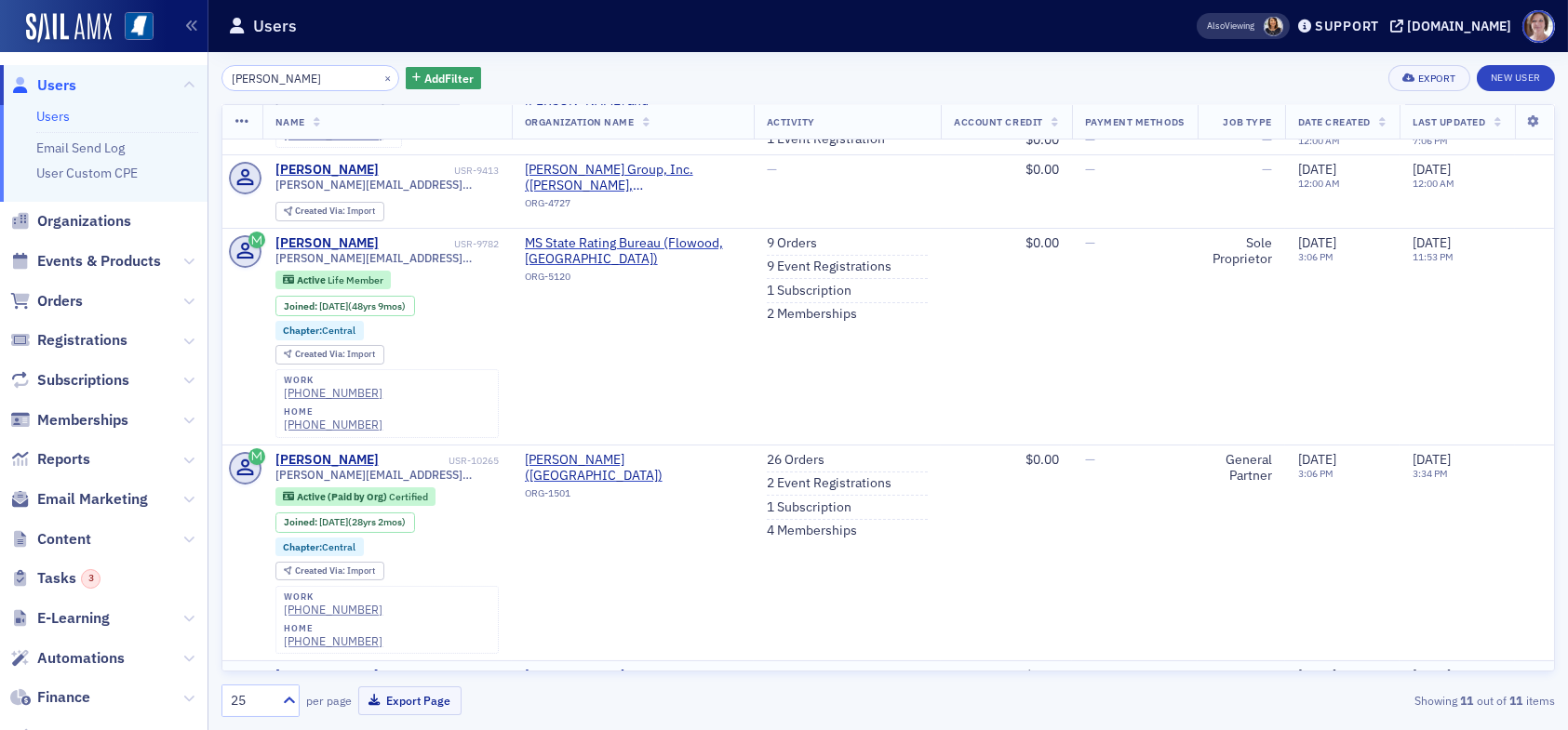
scroll to position [279, 0]
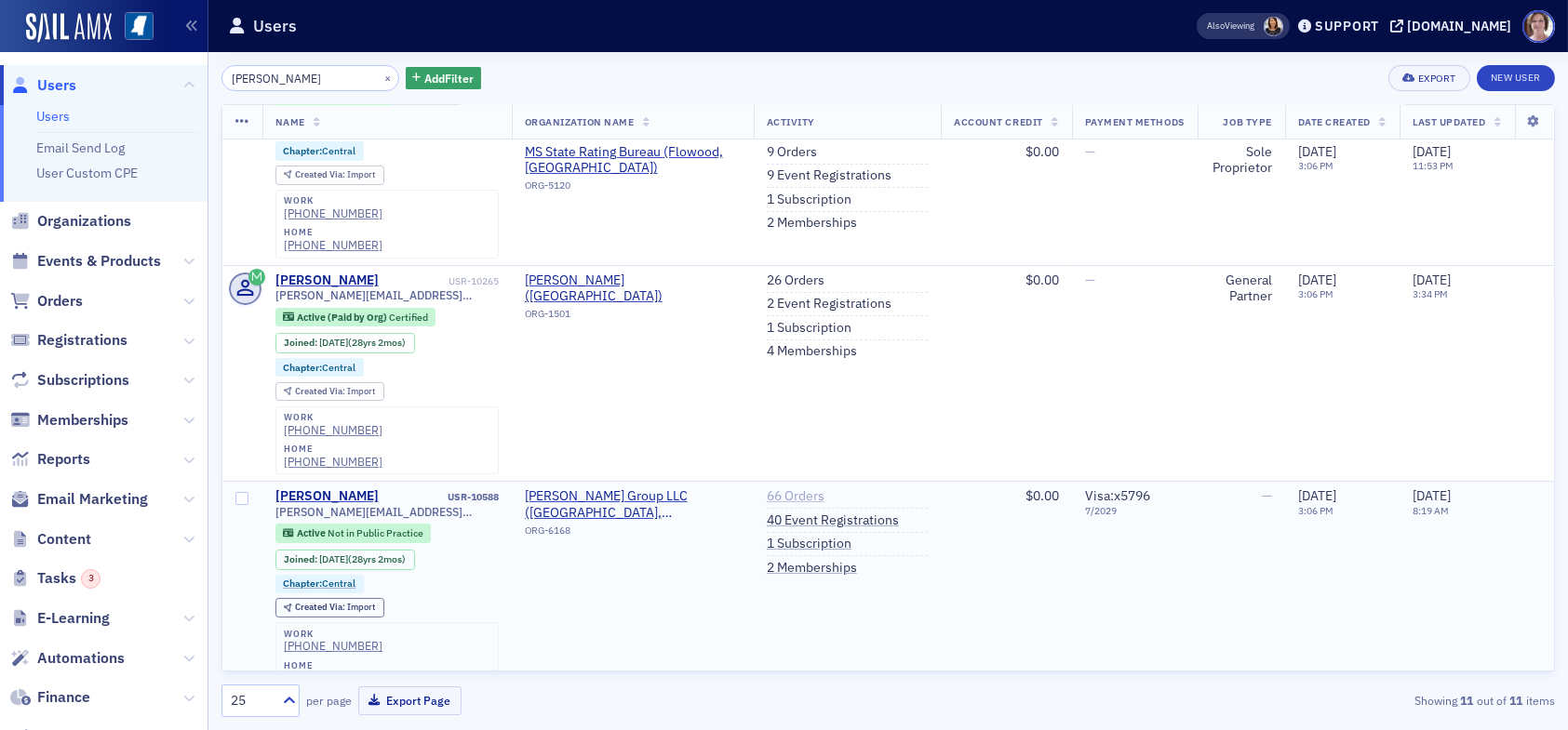
click at [777, 489] on link "66 Orders" at bounding box center [796, 497] width 58 height 17
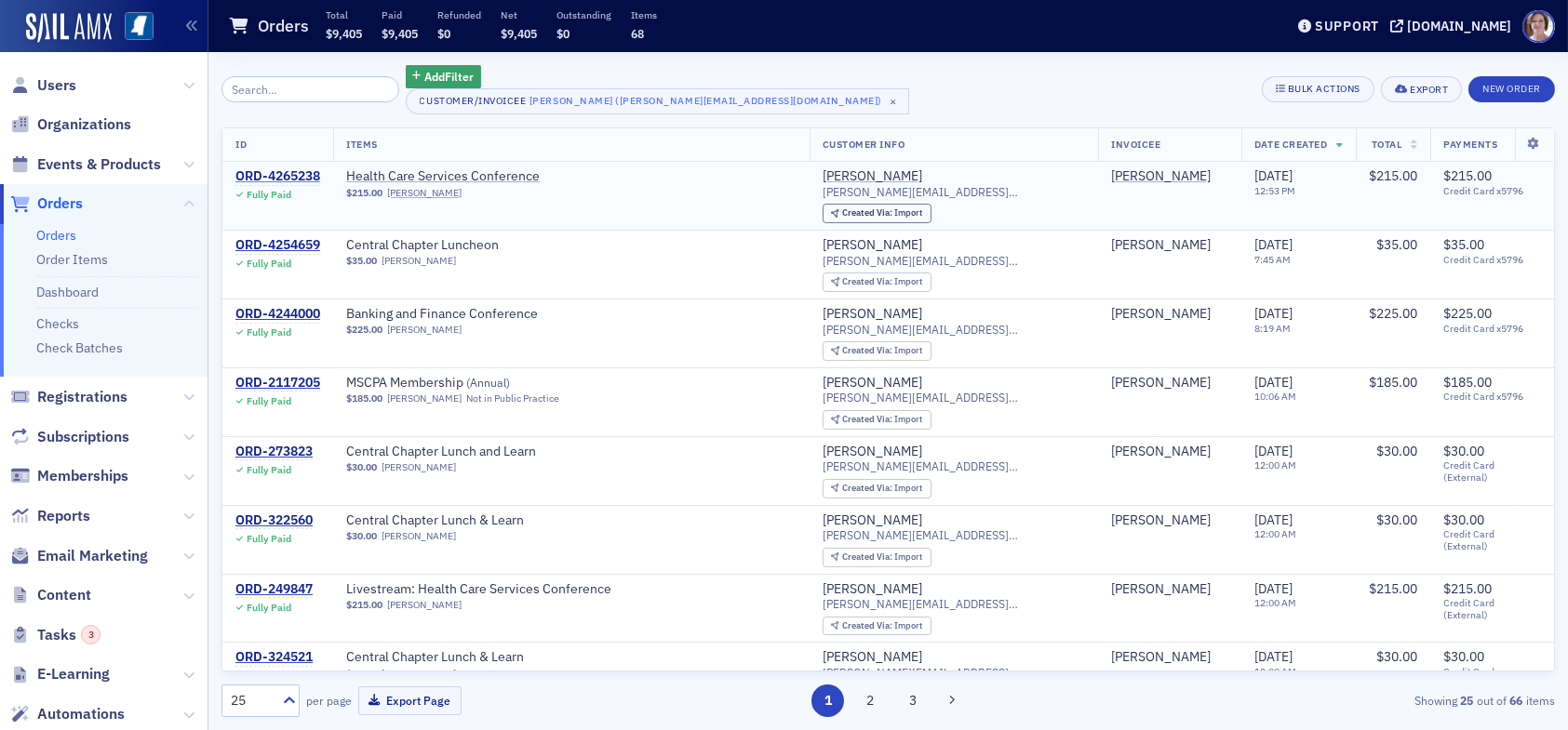
click at [304, 174] on div "ORD-4265238" at bounding box center [277, 177] width 85 height 17
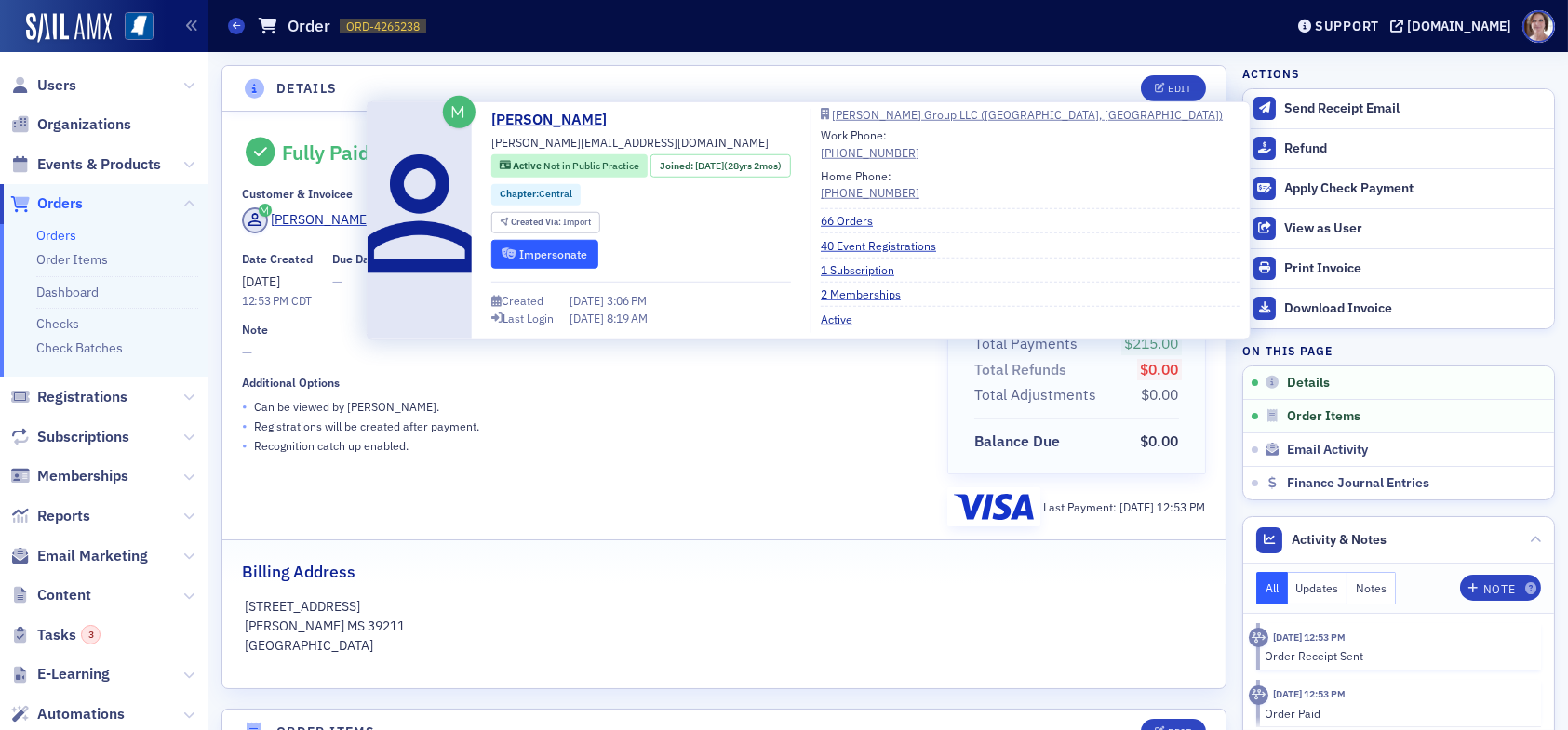
click at [543, 251] on button "Impersonate" at bounding box center [545, 253] width 107 height 29
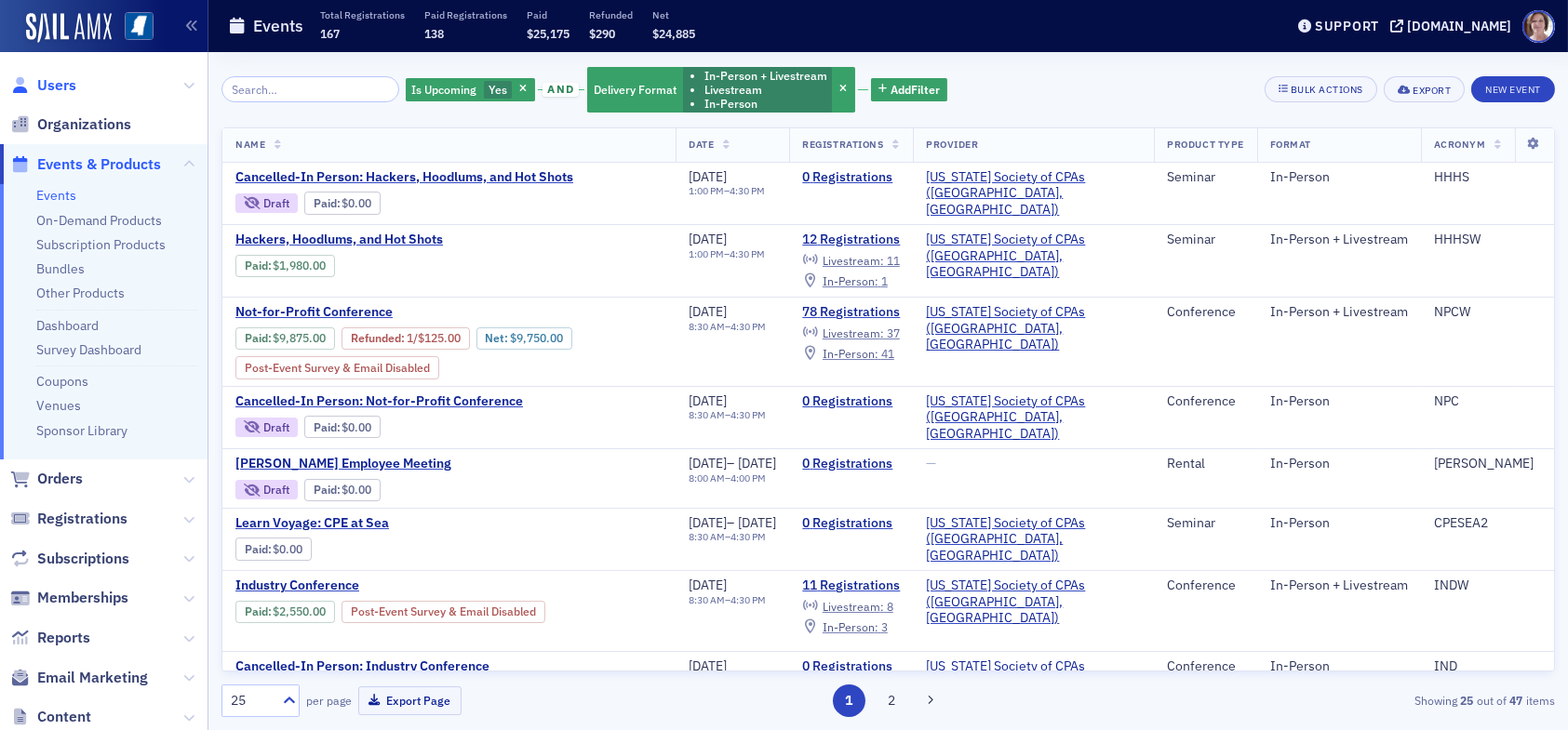
click at [60, 89] on span "Users" at bounding box center [57, 86] width 39 height 21
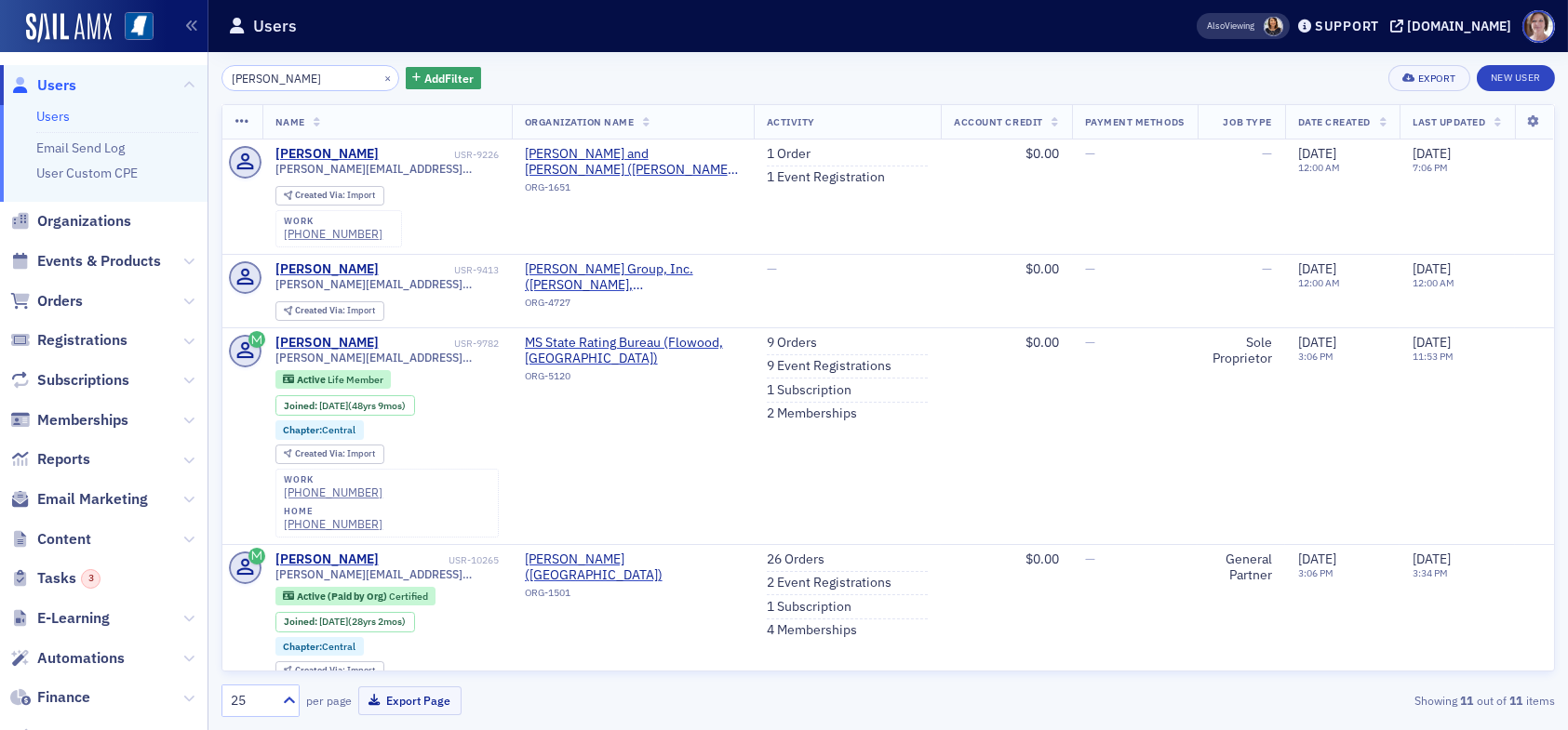
drag, startPoint x: 252, startPoint y: 74, endPoint x: 182, endPoint y: 74, distance: 70.0
click at [182, 74] on div "Users Users Email Send Log User Custom CPE Organizations Events & Products Orde…" at bounding box center [784, 365] width 1568 height 730
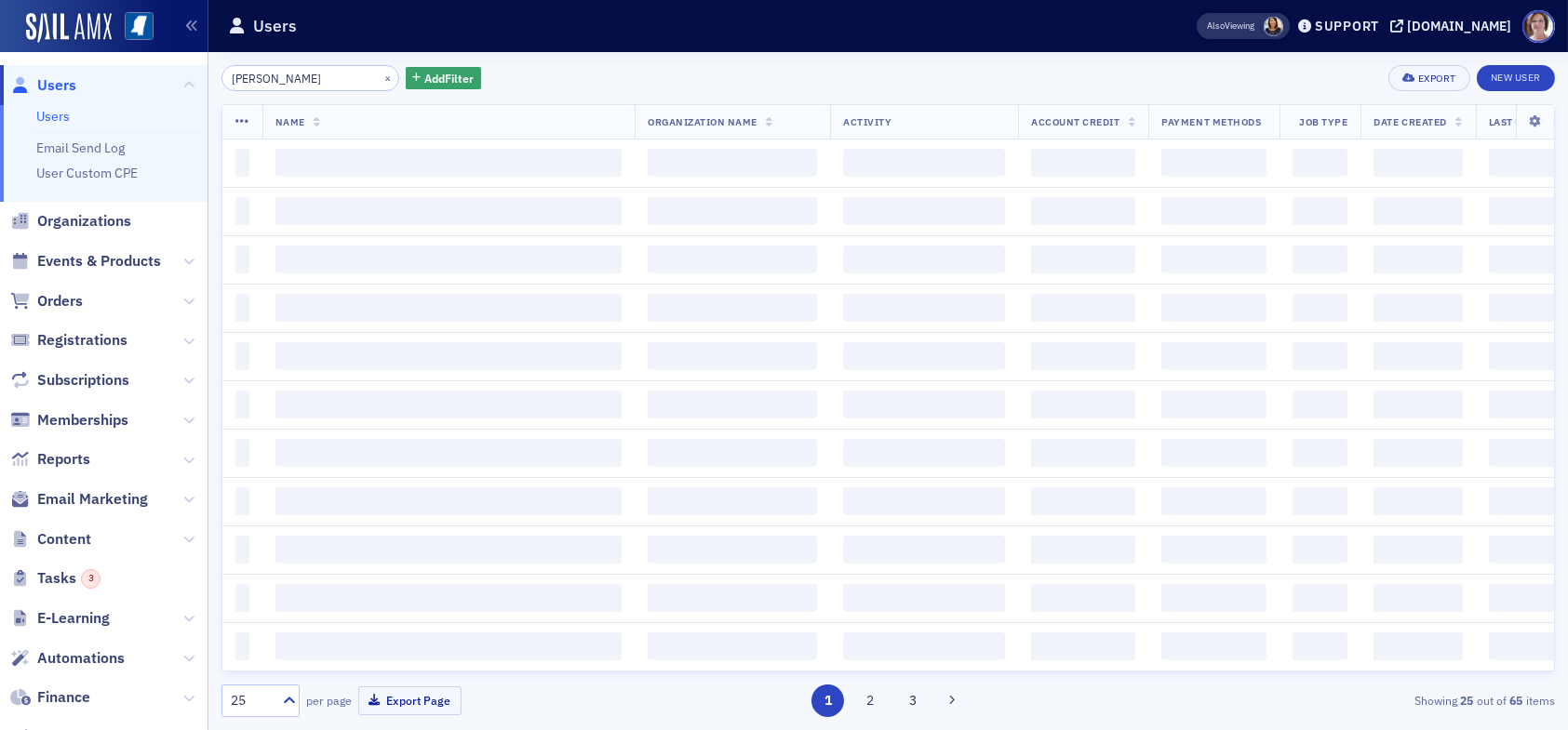
type input "sim mosby"
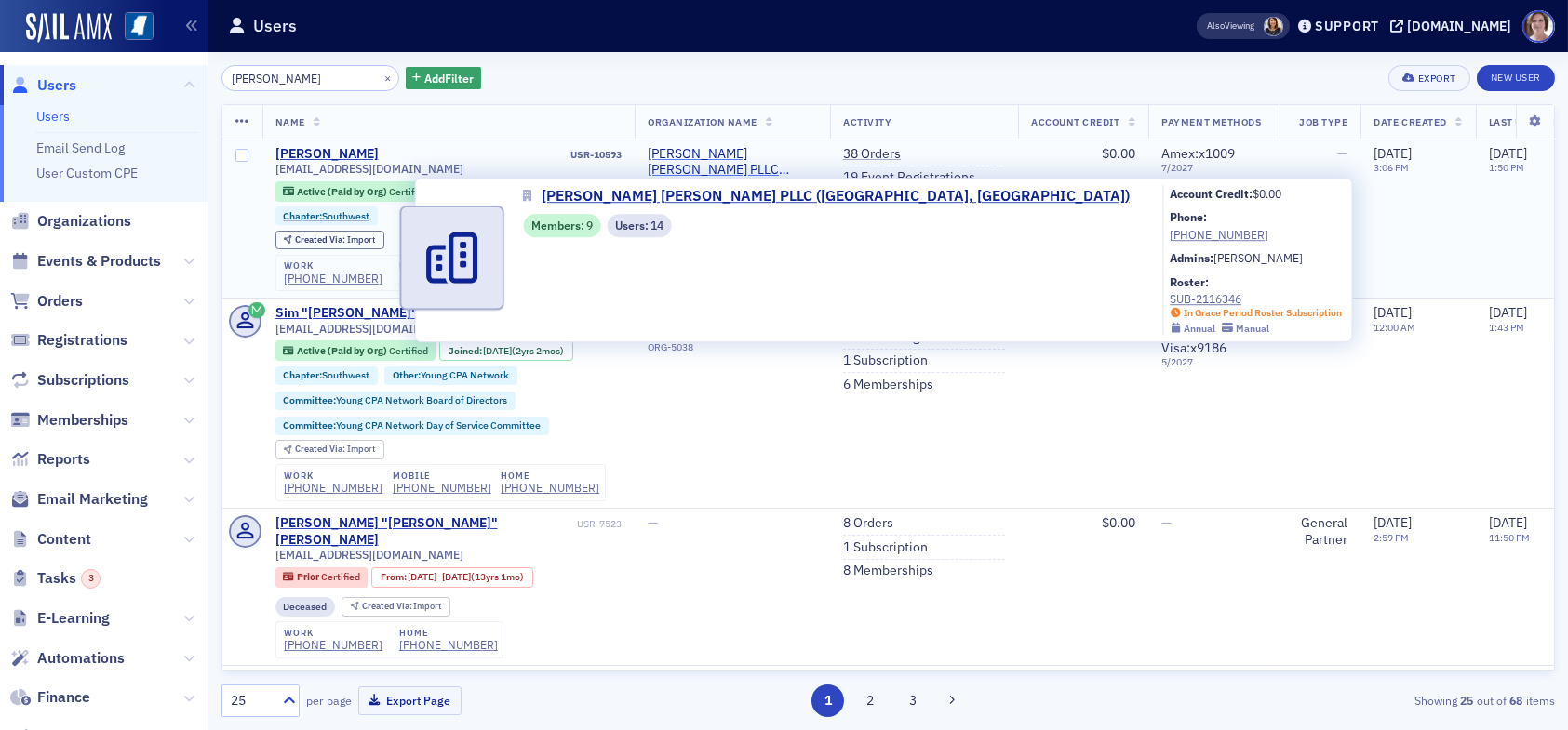
click at [708, 159] on span "Gillon Christian Mosby PLLC (Natchez, MS)" at bounding box center [732, 162] width 170 height 33
select select "US"
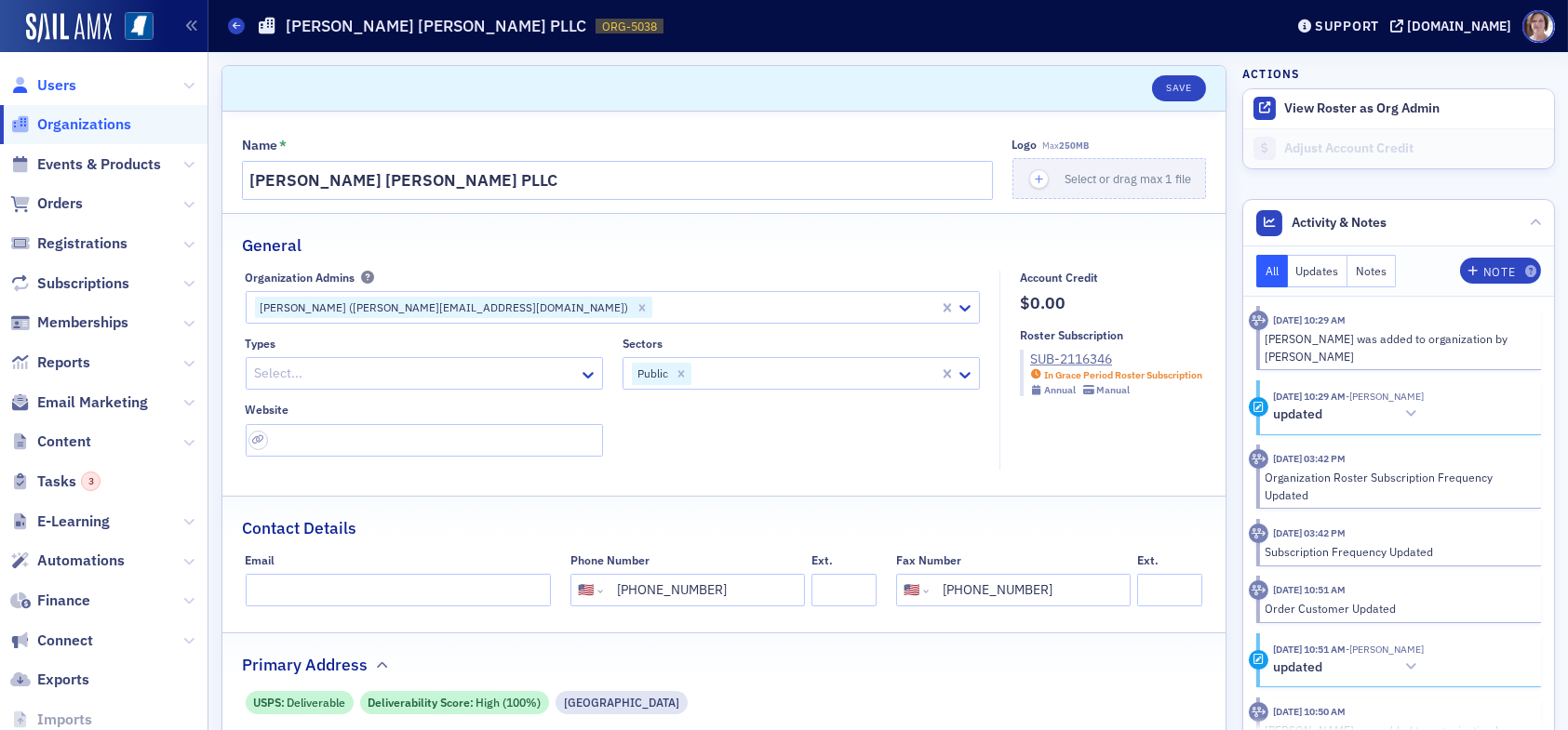
click at [65, 85] on span "Users" at bounding box center [57, 86] width 39 height 21
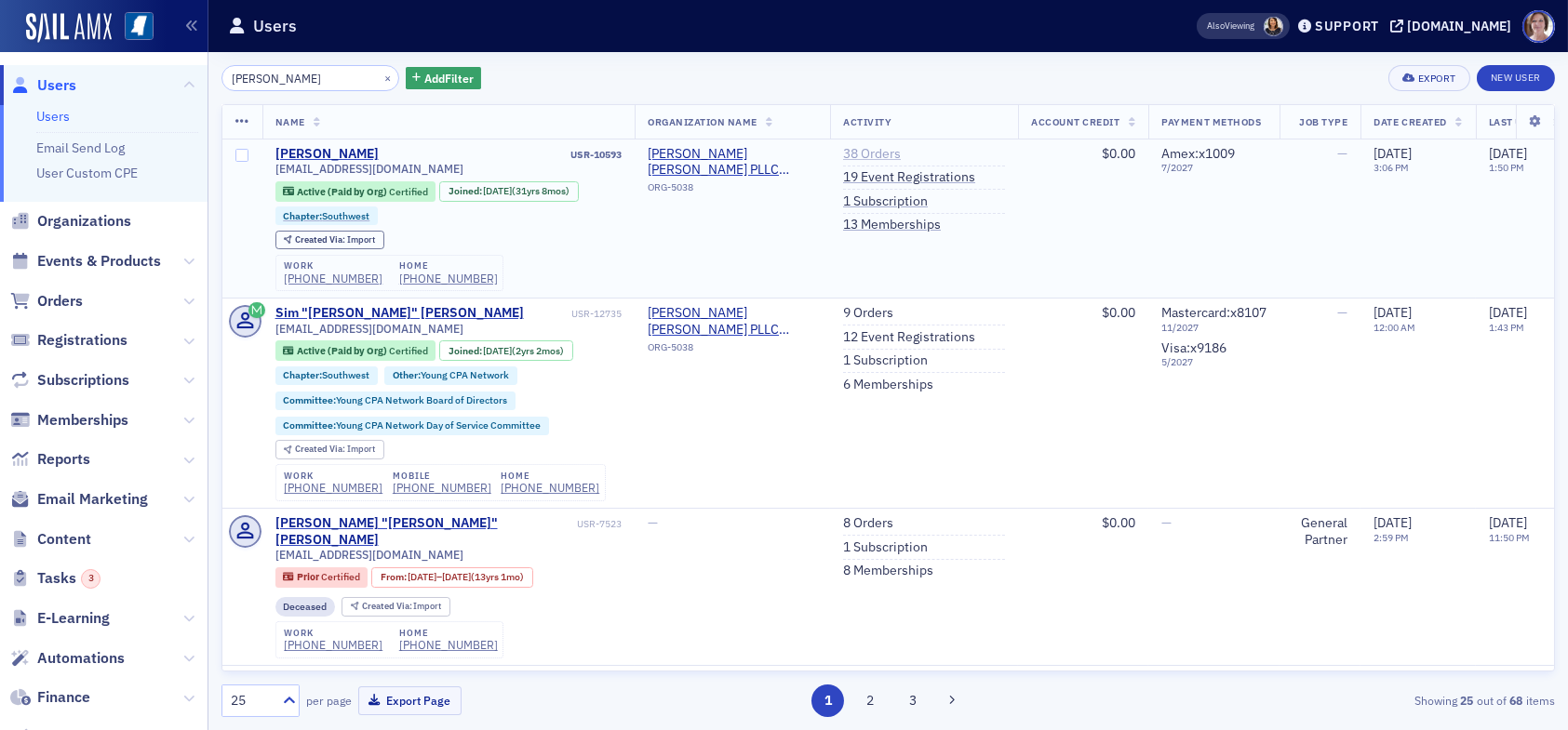
click at [876, 148] on link "38 Orders" at bounding box center [872, 155] width 58 height 17
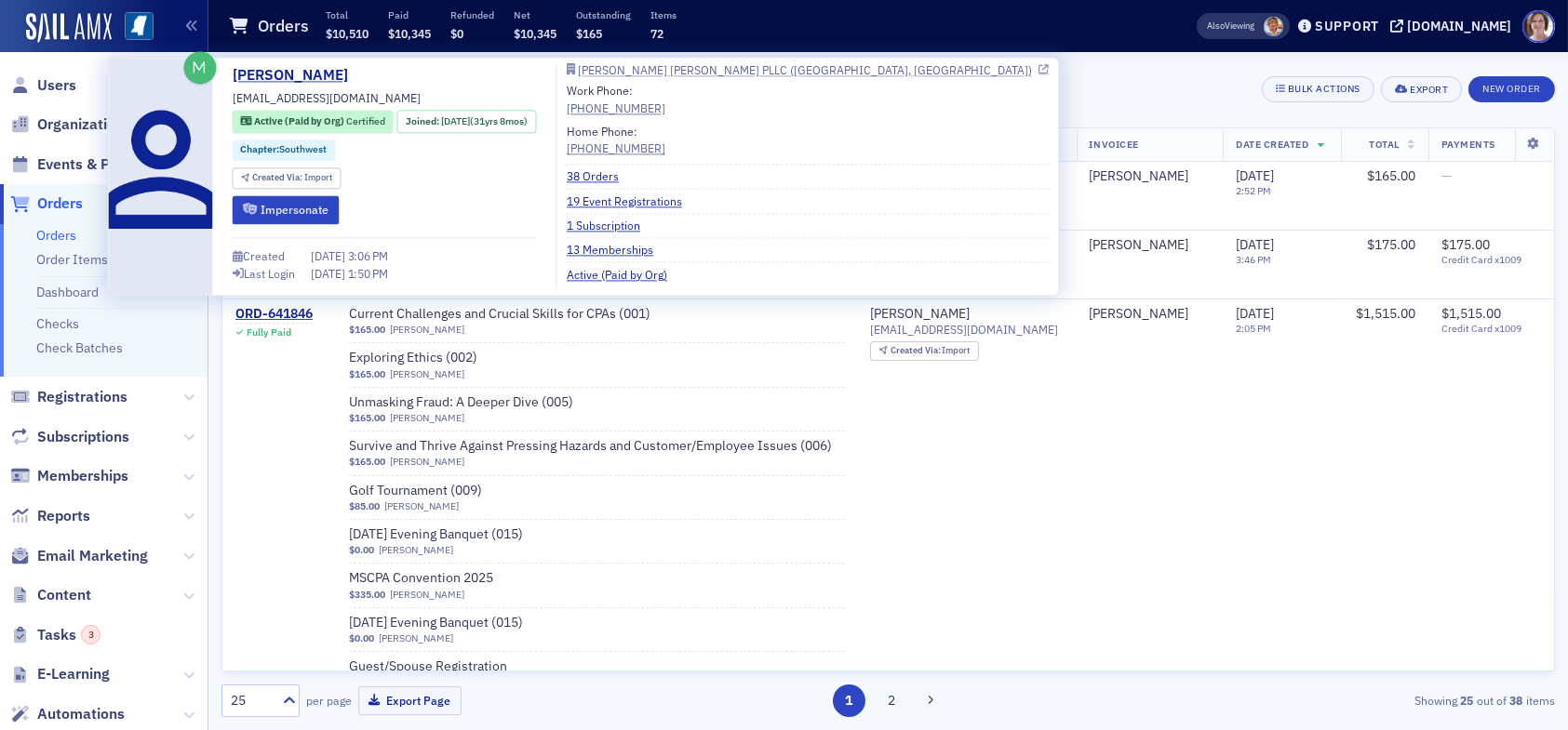
click at [873, 67] on div "Gillon Christian Mosby PLLC (Natchez, MS)" at bounding box center [804, 70] width 454 height 10
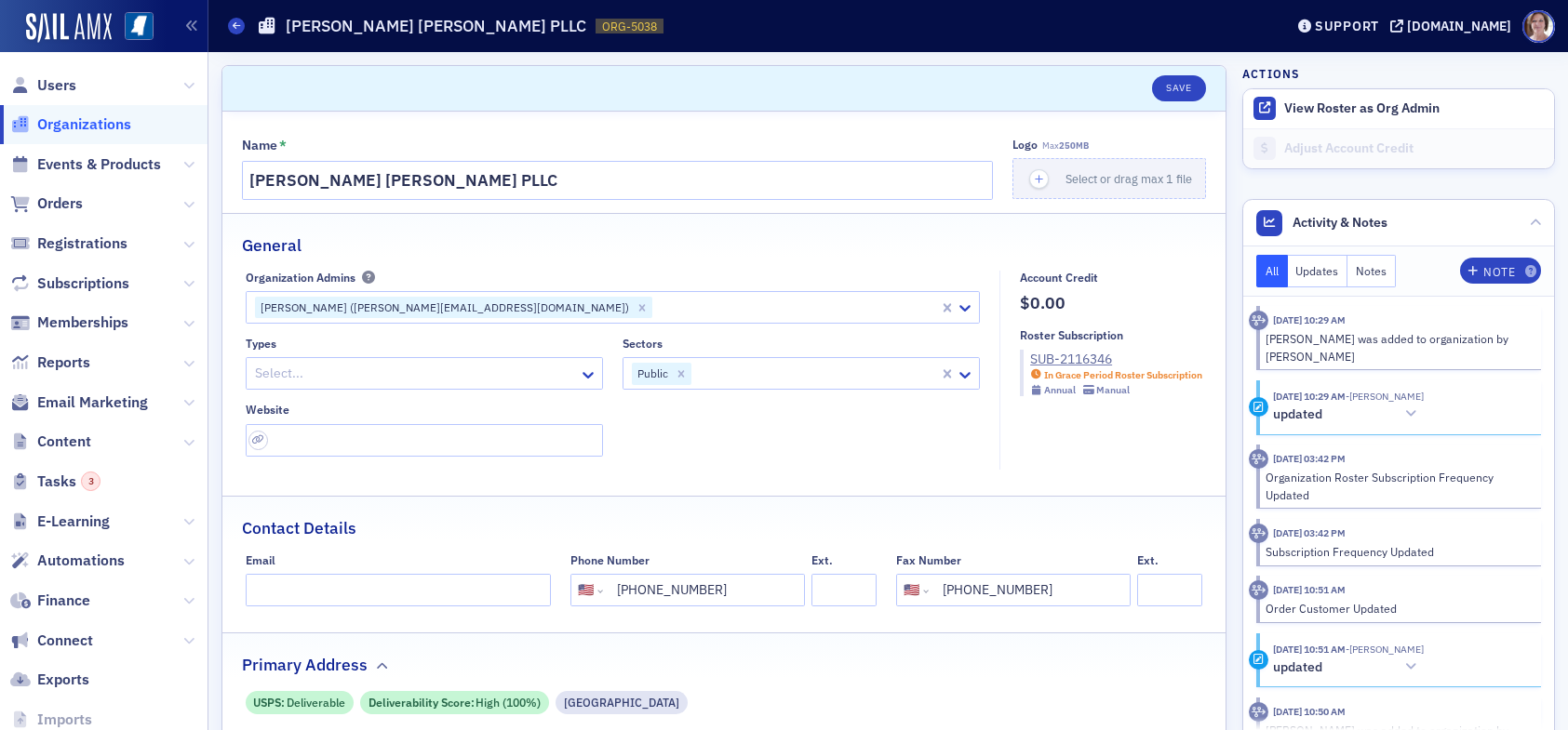
select select "US"
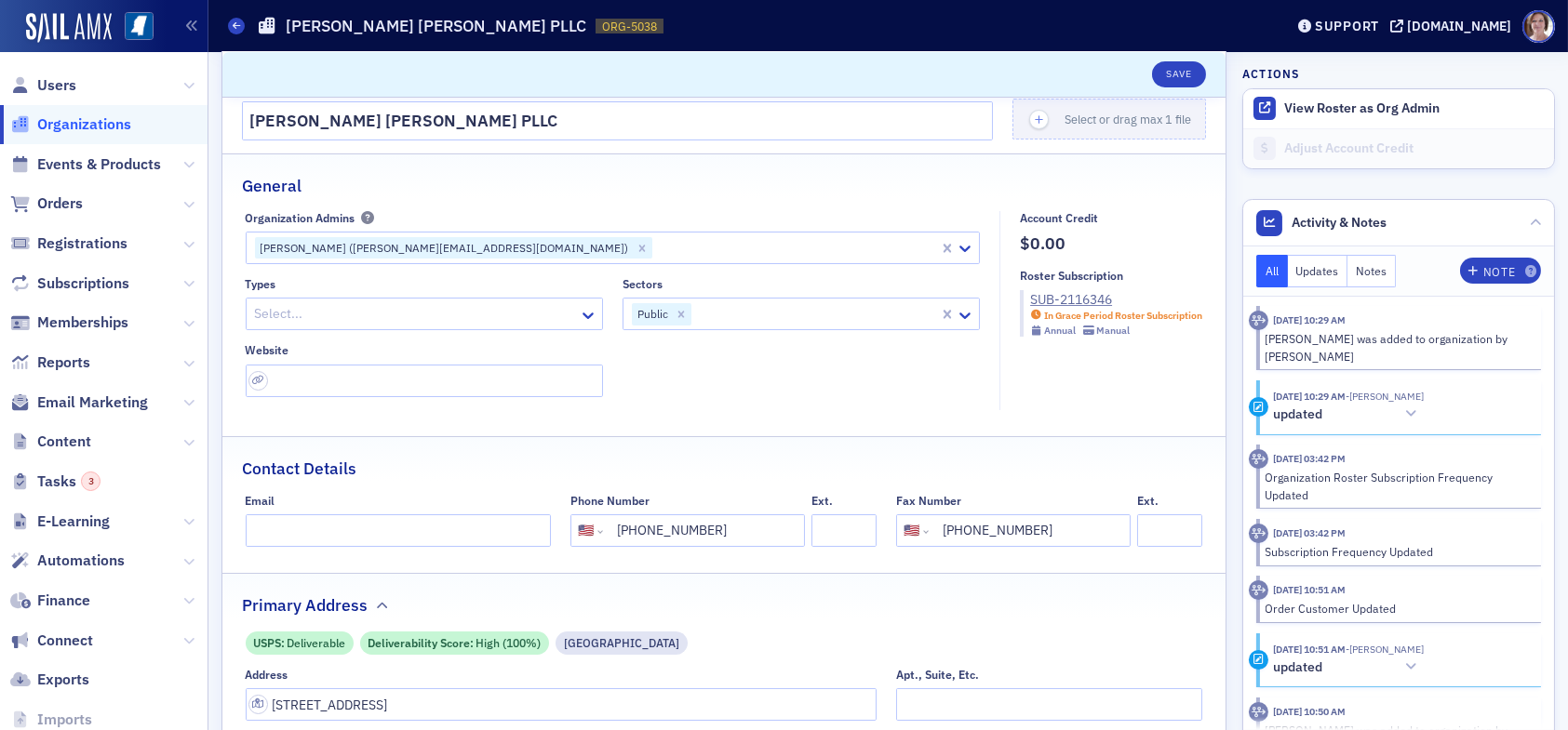
scroll to position [93, 0]
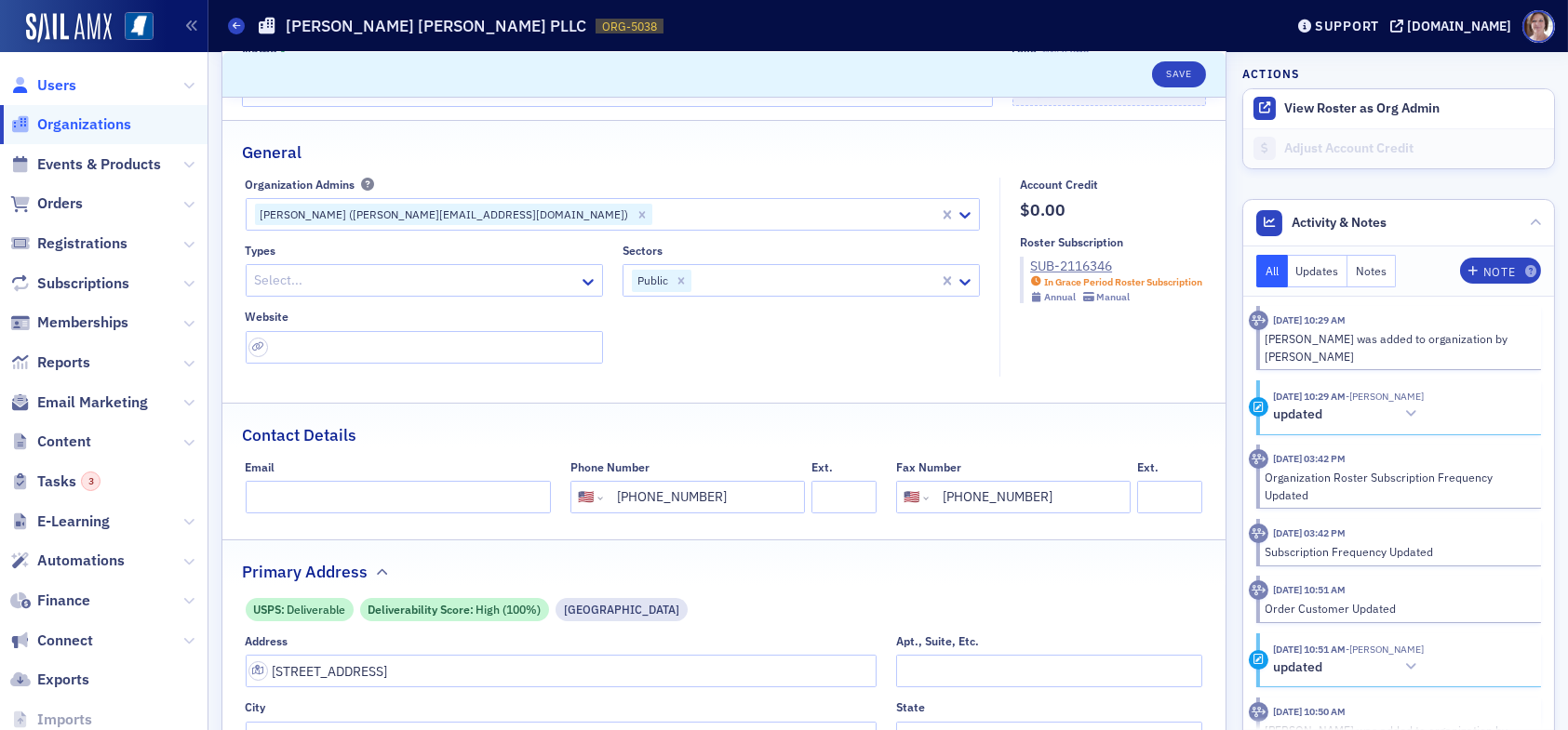
click at [62, 87] on span "Users" at bounding box center [57, 86] width 39 height 21
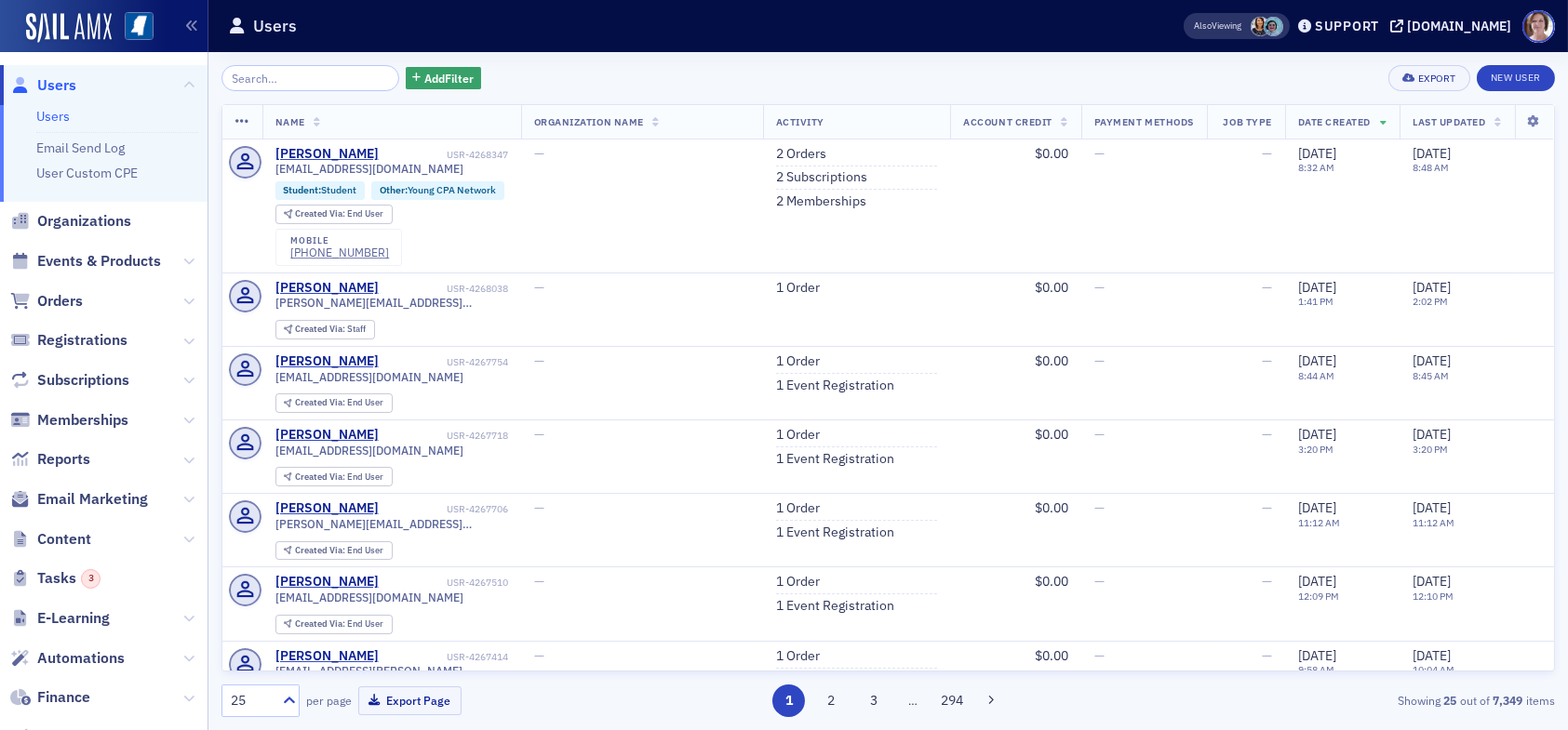
click at [306, 76] on input "search" at bounding box center [310, 78] width 178 height 26
click at [882, 80] on div "Add Filter Export New User" at bounding box center [887, 78] width 1333 height 26
click at [84, 540] on span "Content" at bounding box center [64, 540] width 54 height 21
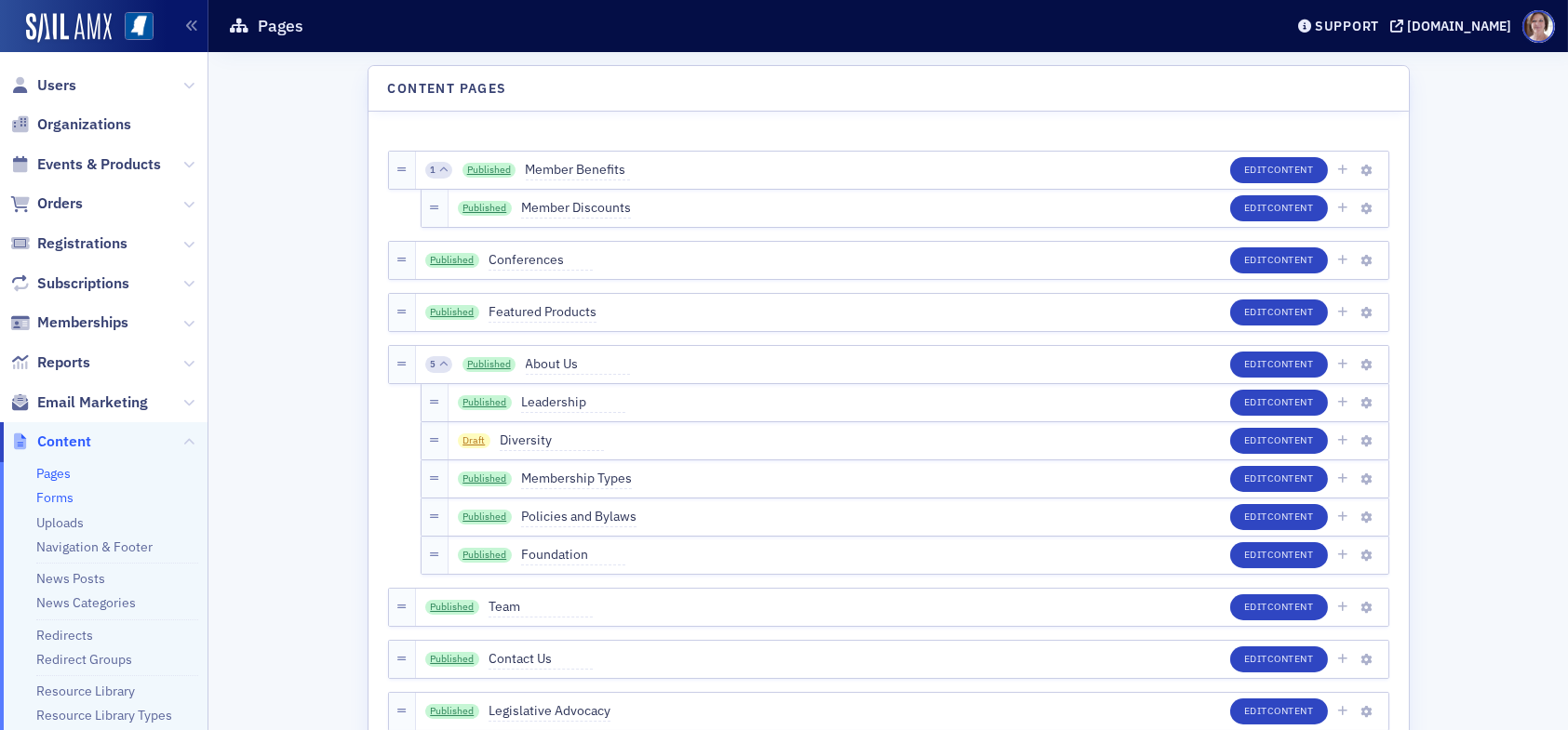
click at [59, 497] on link "Forms" at bounding box center [55, 498] width 37 height 17
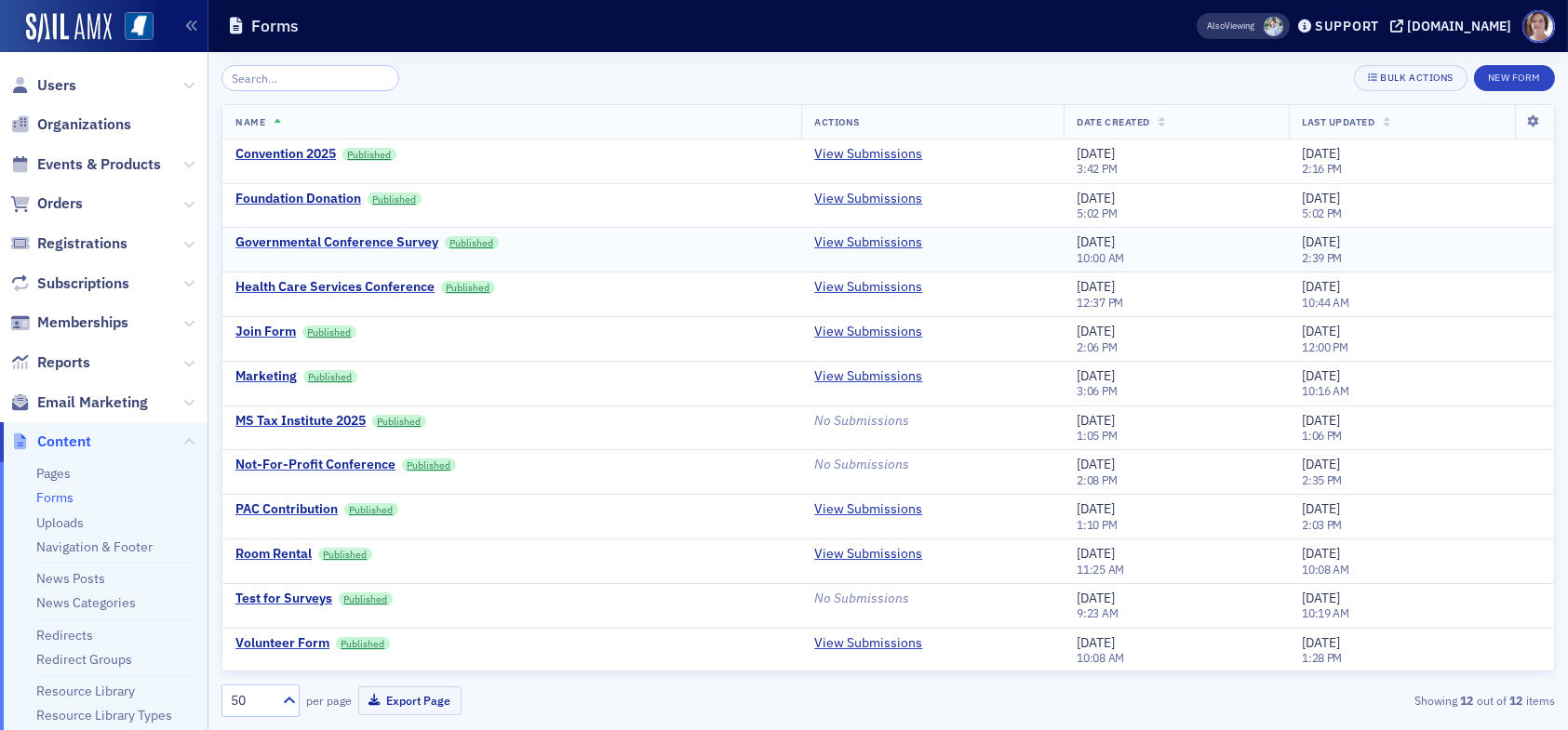
click at [336, 242] on div "Governmental Conference Survey" at bounding box center [336, 242] width 202 height 17
click at [318, 285] on div "Health Care Services Conference" at bounding box center [334, 287] width 199 height 17
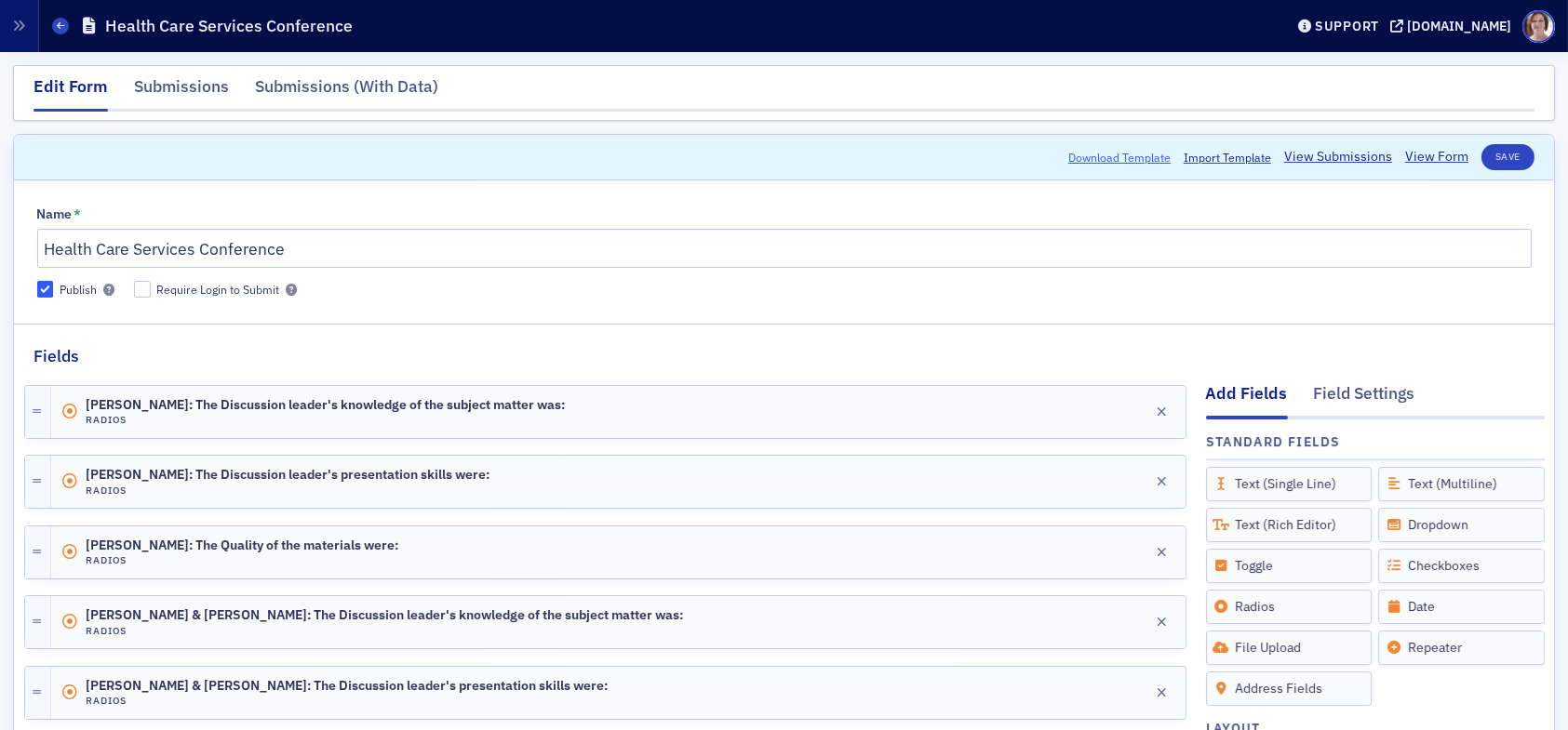
click at [1138, 159] on button "Download Template" at bounding box center [1119, 158] width 103 height 17
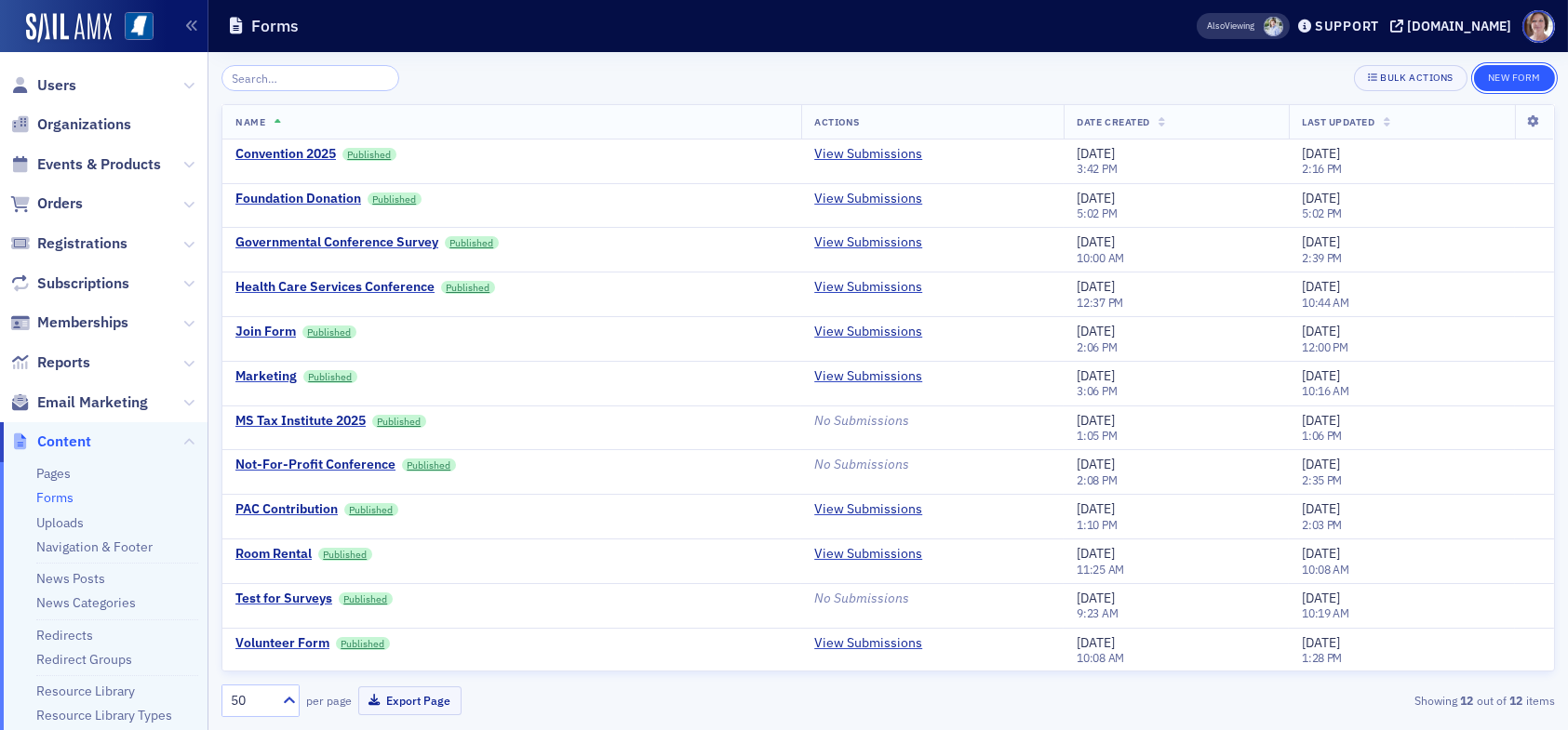
click at [1528, 78] on button "New Form" at bounding box center [1514, 78] width 81 height 26
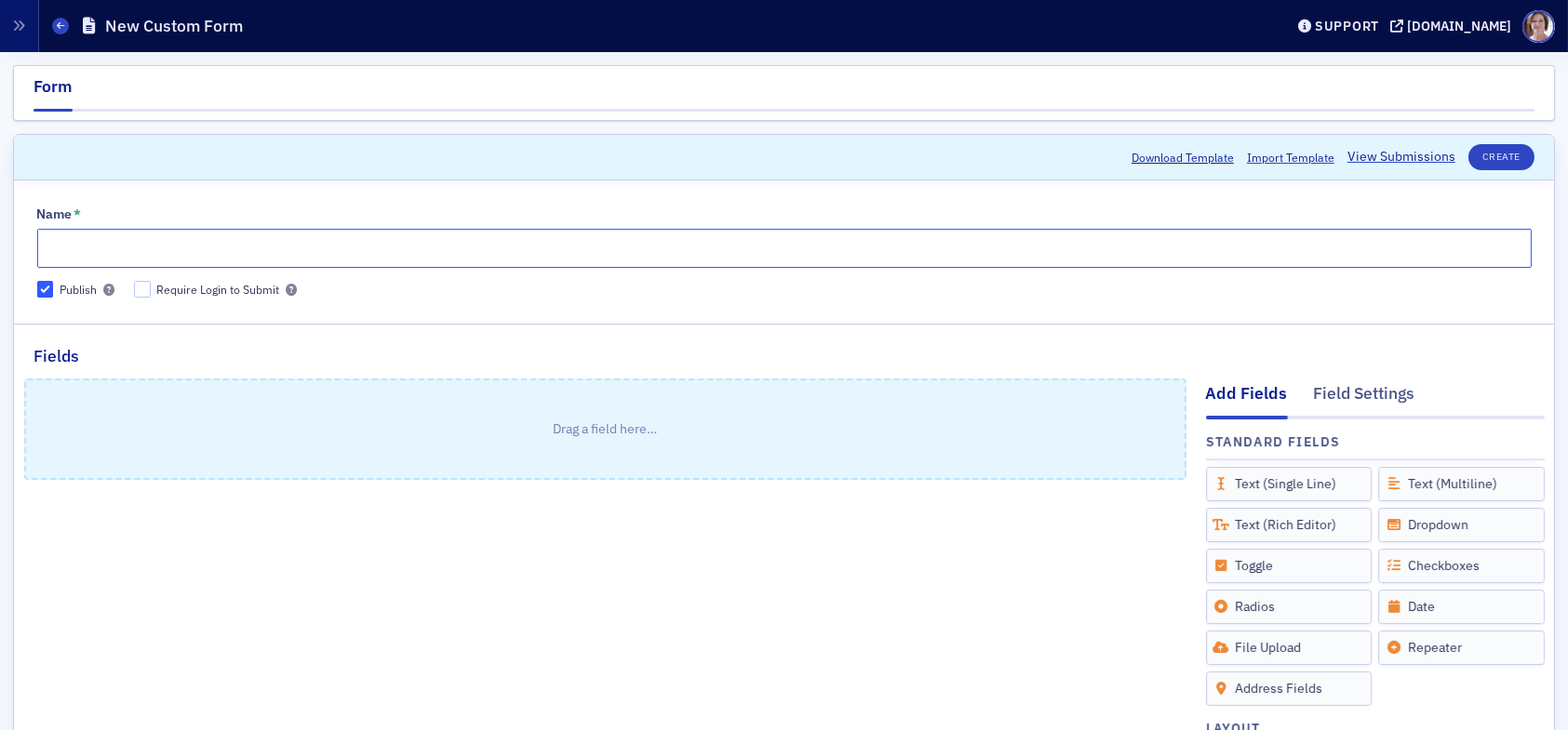
click at [403, 255] on input "Name *" at bounding box center [784, 248] width 1494 height 39
type input "Industry Conference"
click at [1289, 156] on span "Import Template" at bounding box center [1291, 158] width 88 height 17
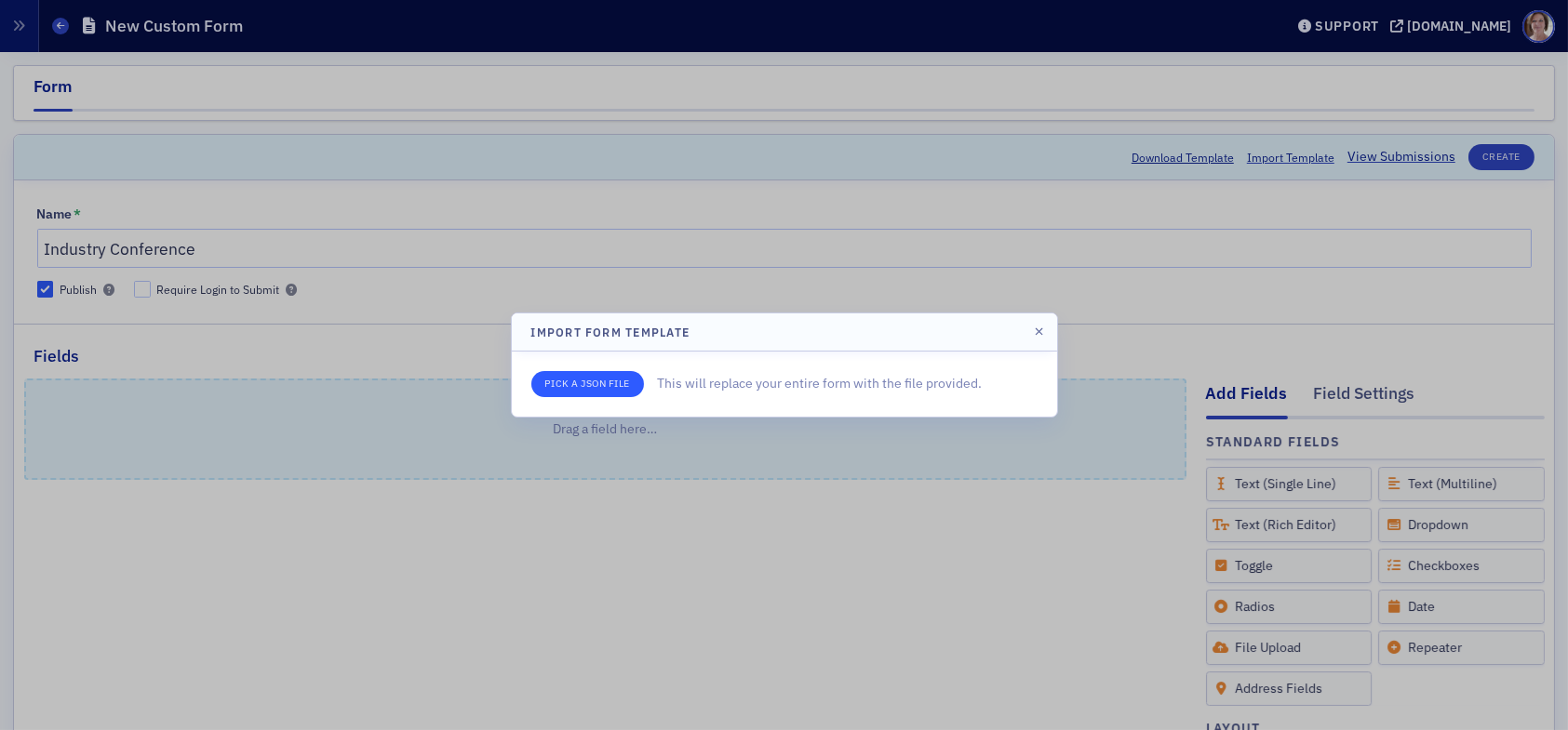
click at [598, 383] on input "file" at bounding box center [588, 384] width 113 height 26
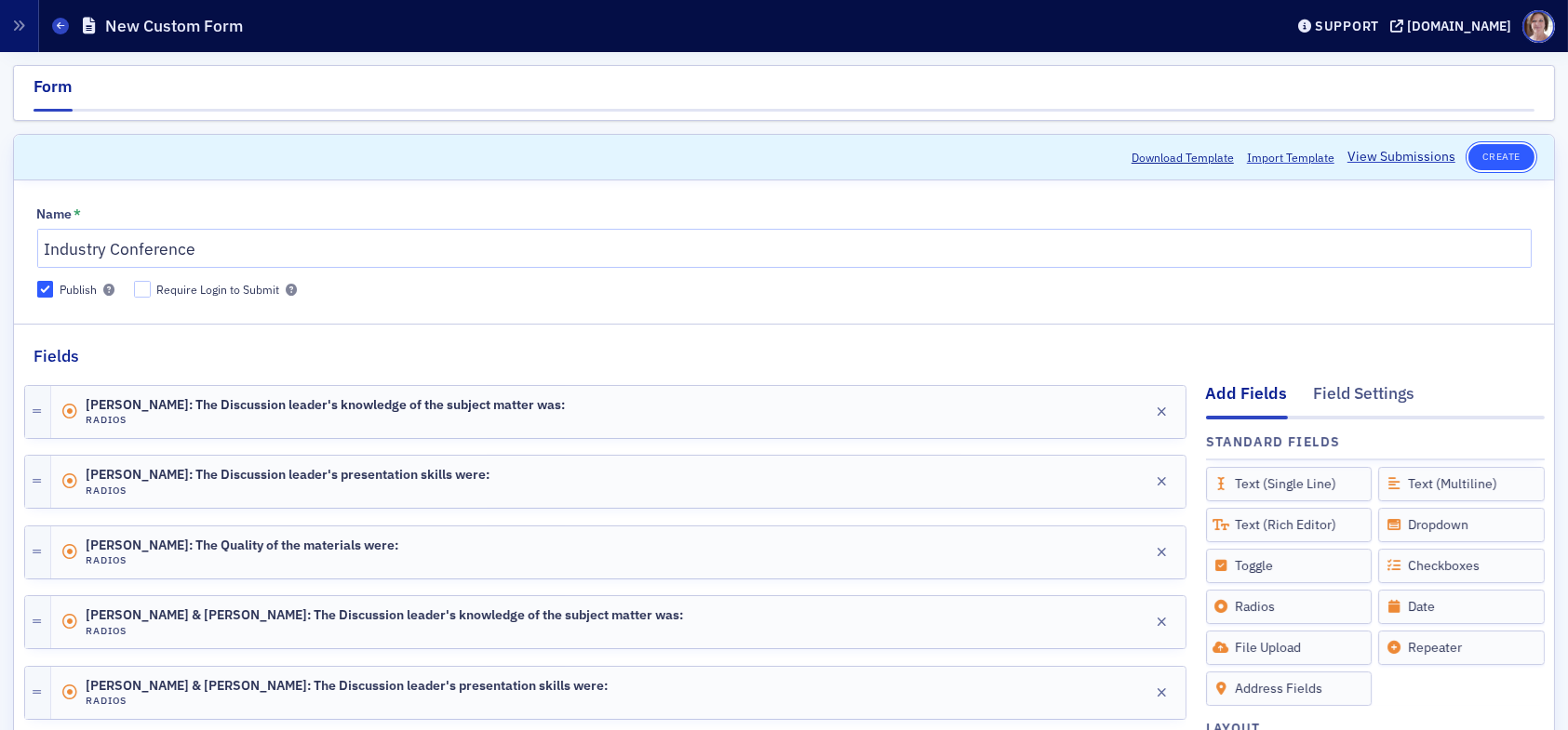
click at [1477, 158] on button "Create" at bounding box center [1501, 158] width 66 height 26
click at [58, 27] on icon at bounding box center [61, 25] width 7 height 8
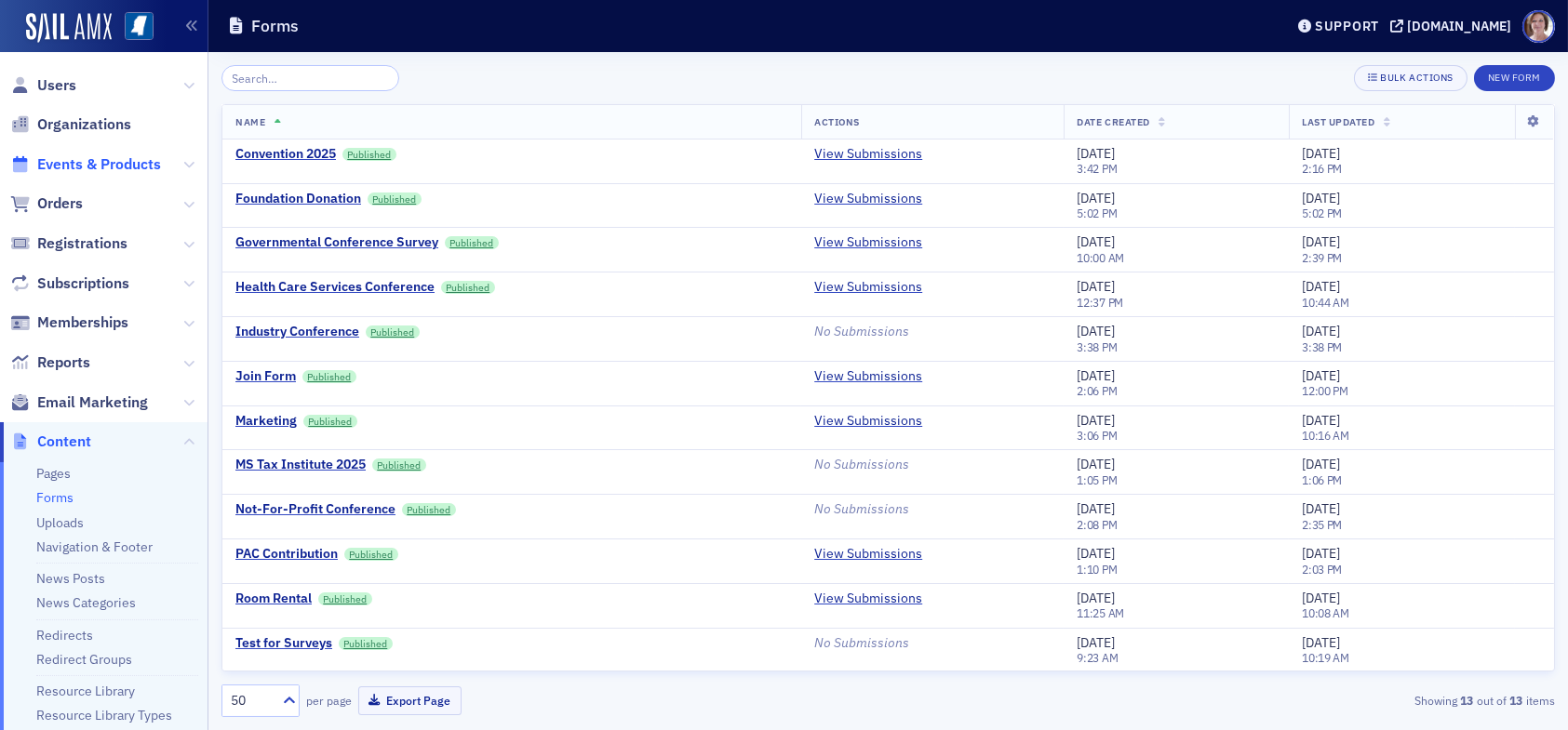
click at [86, 167] on span "Events & Products" at bounding box center [99, 165] width 124 height 21
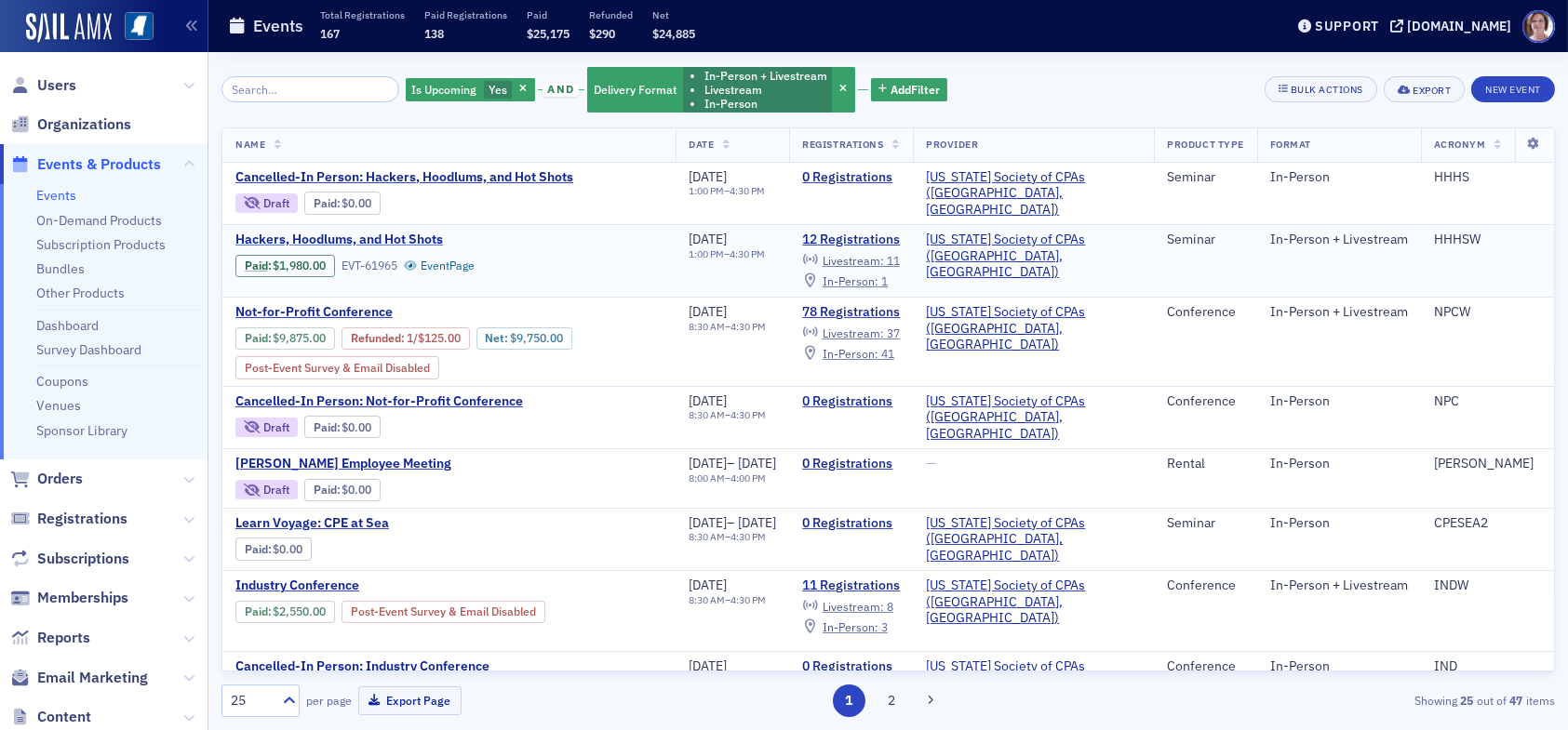
click at [401, 232] on span "Hackers, Hoodlums, and Hot Shots" at bounding box center [391, 240] width 312 height 17
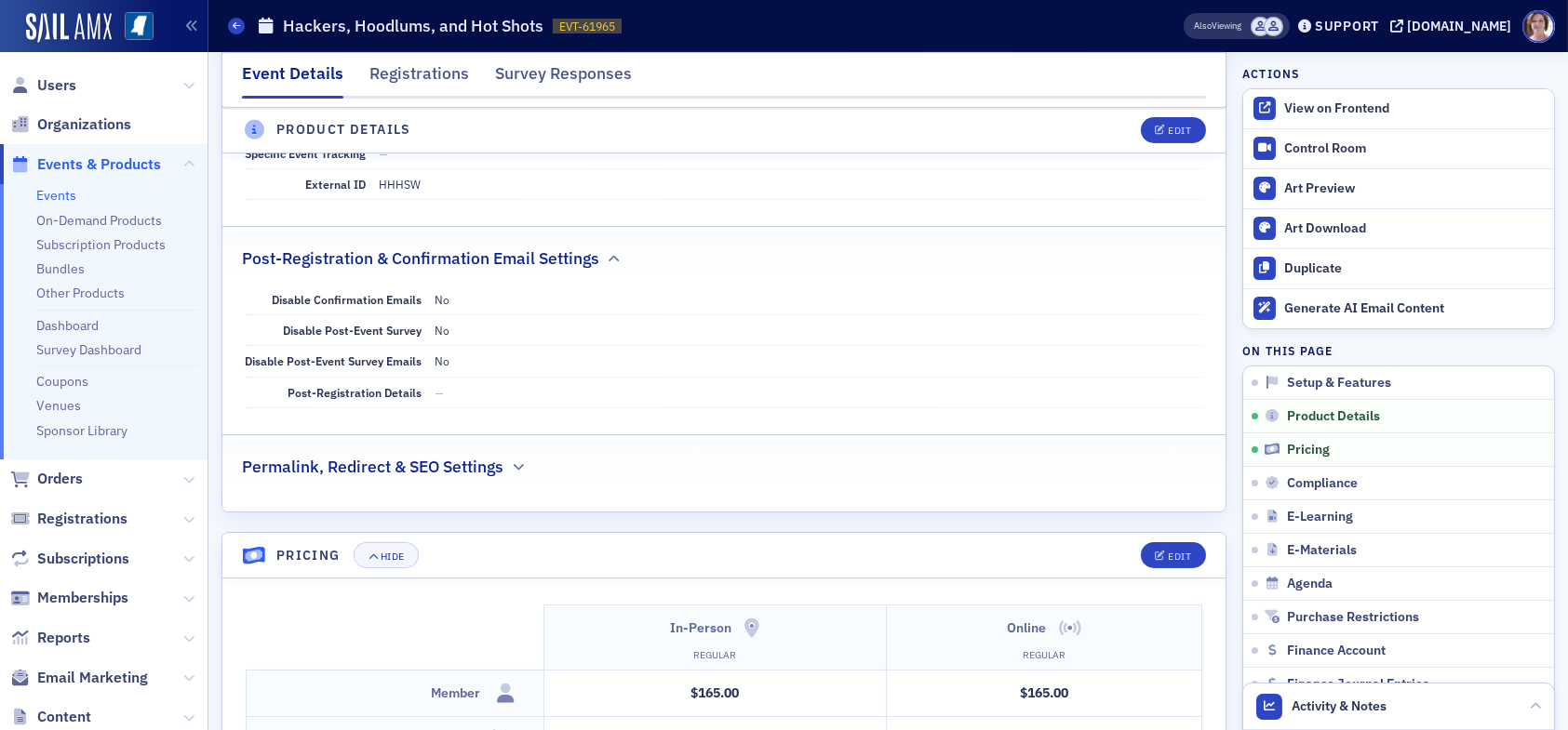
scroll to position [1209, 0]
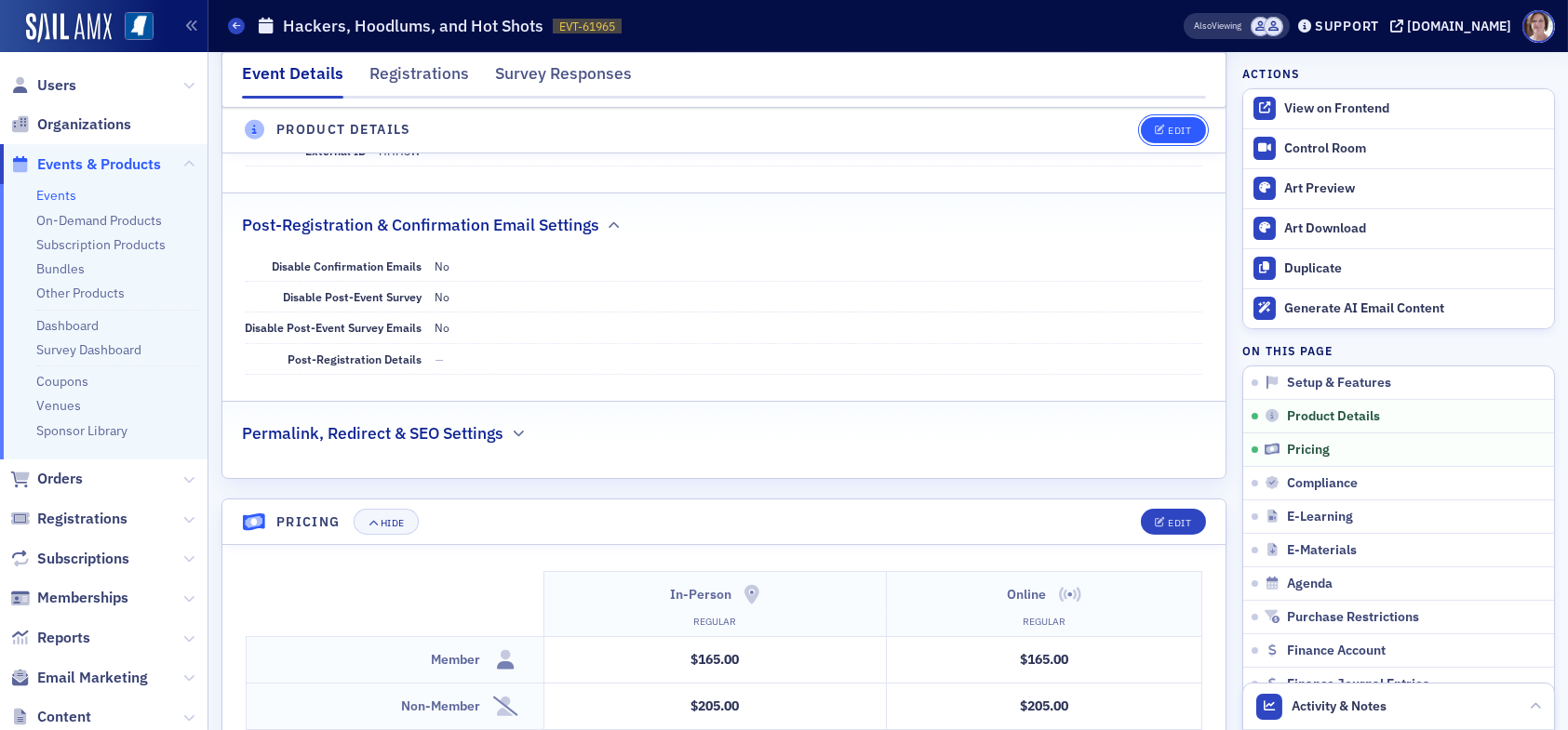
click at [1168, 134] on div "Edit" at bounding box center [1179, 131] width 23 height 10
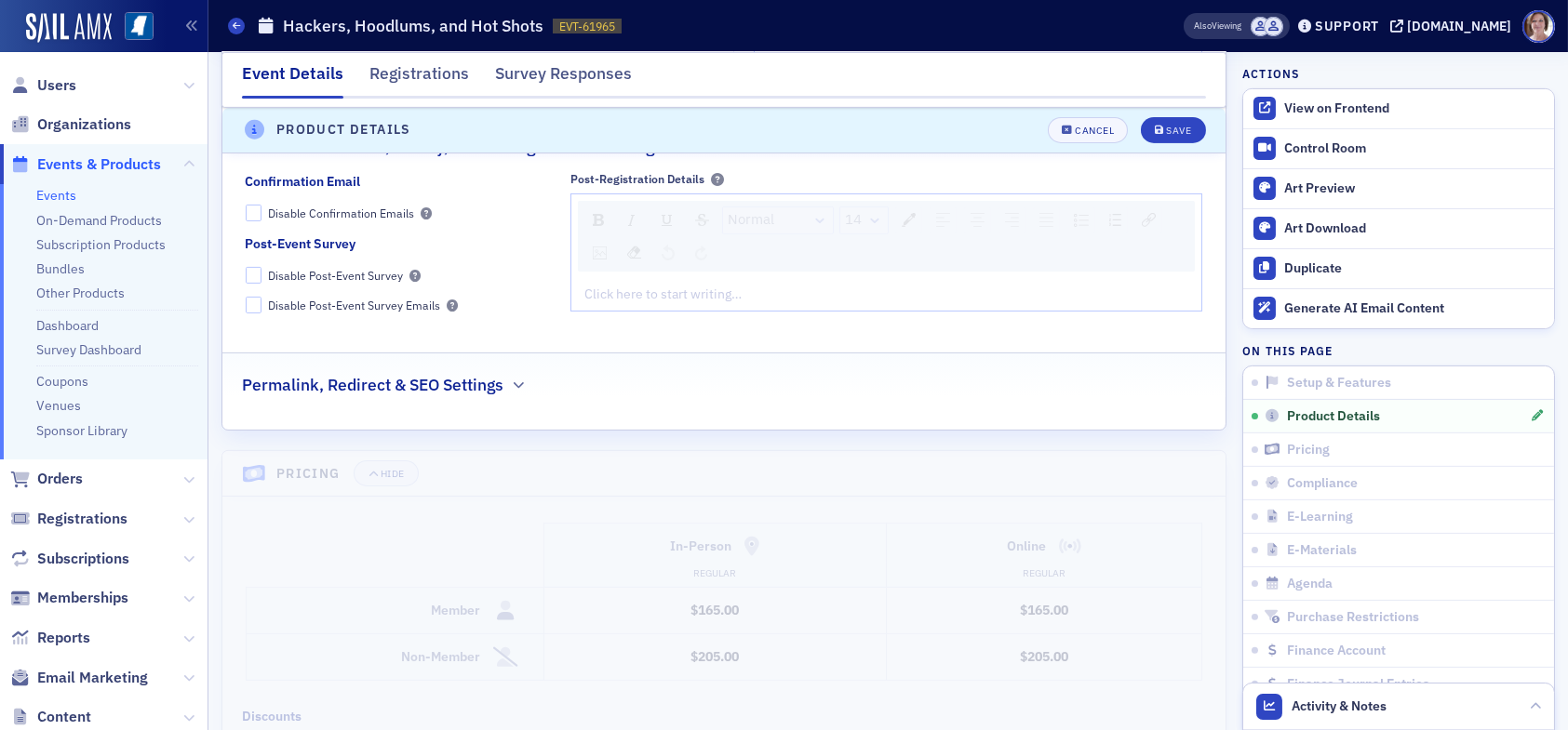
scroll to position [1749, 0]
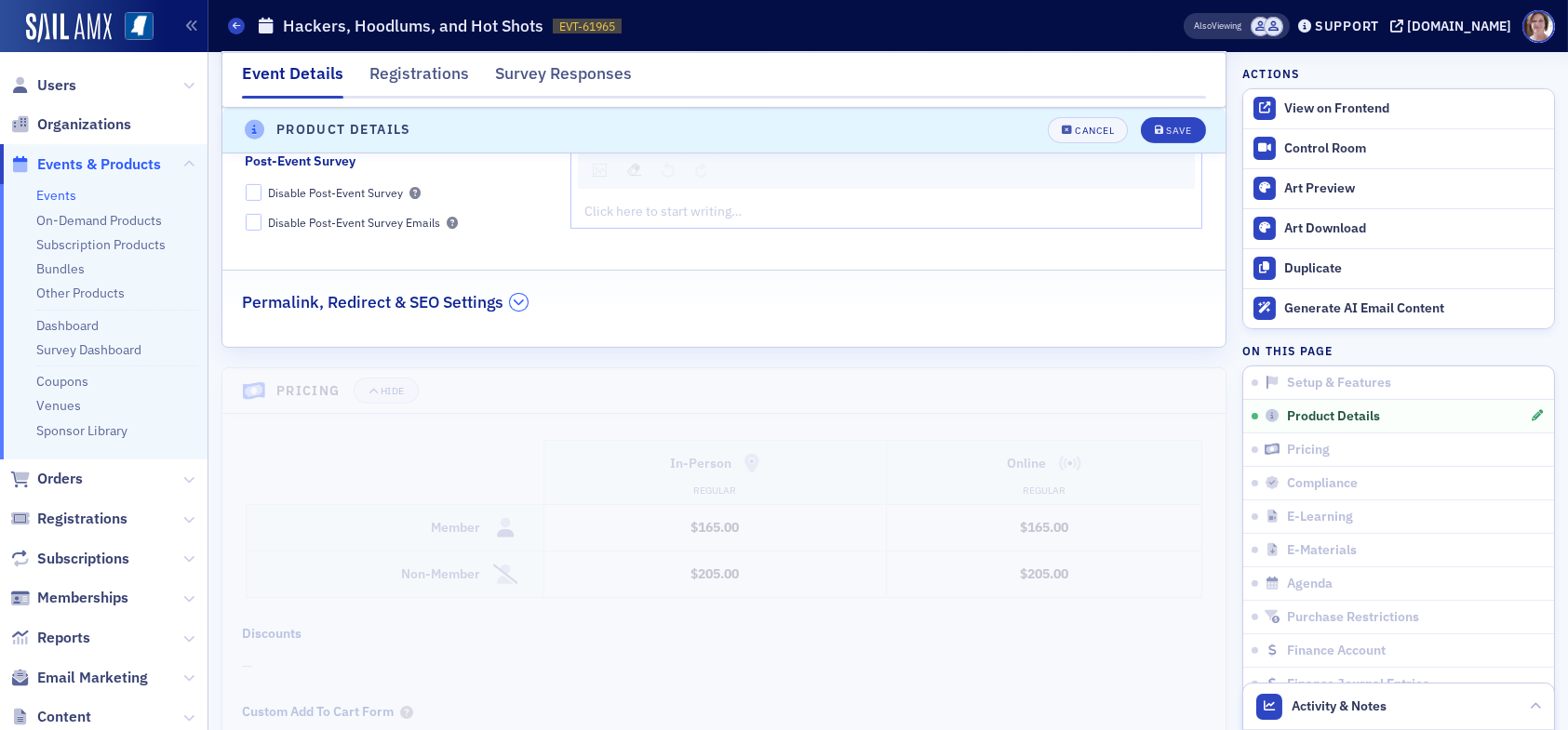
click at [518, 298] on icon "button" at bounding box center [520, 302] width 11 height 11
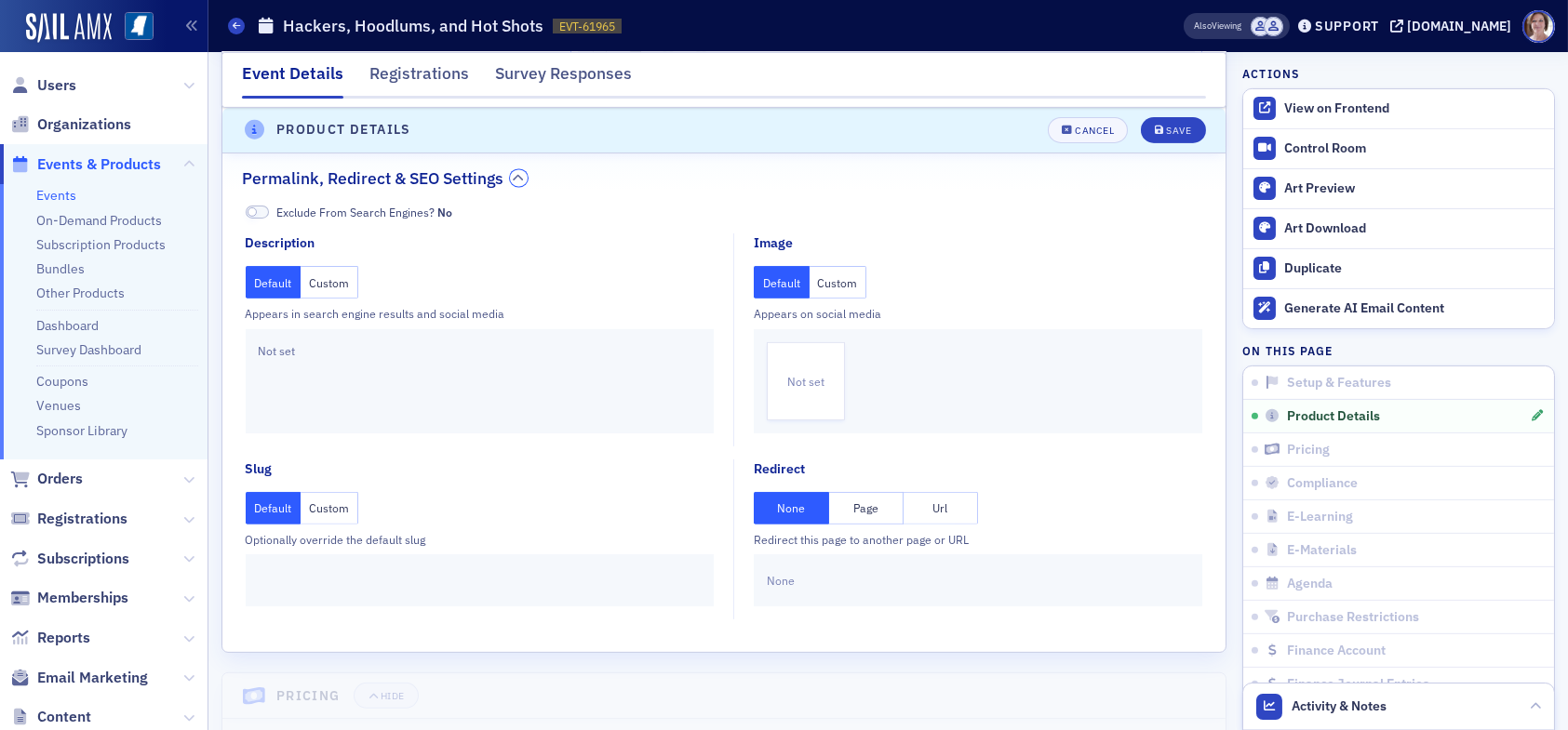
scroll to position [1842, 0]
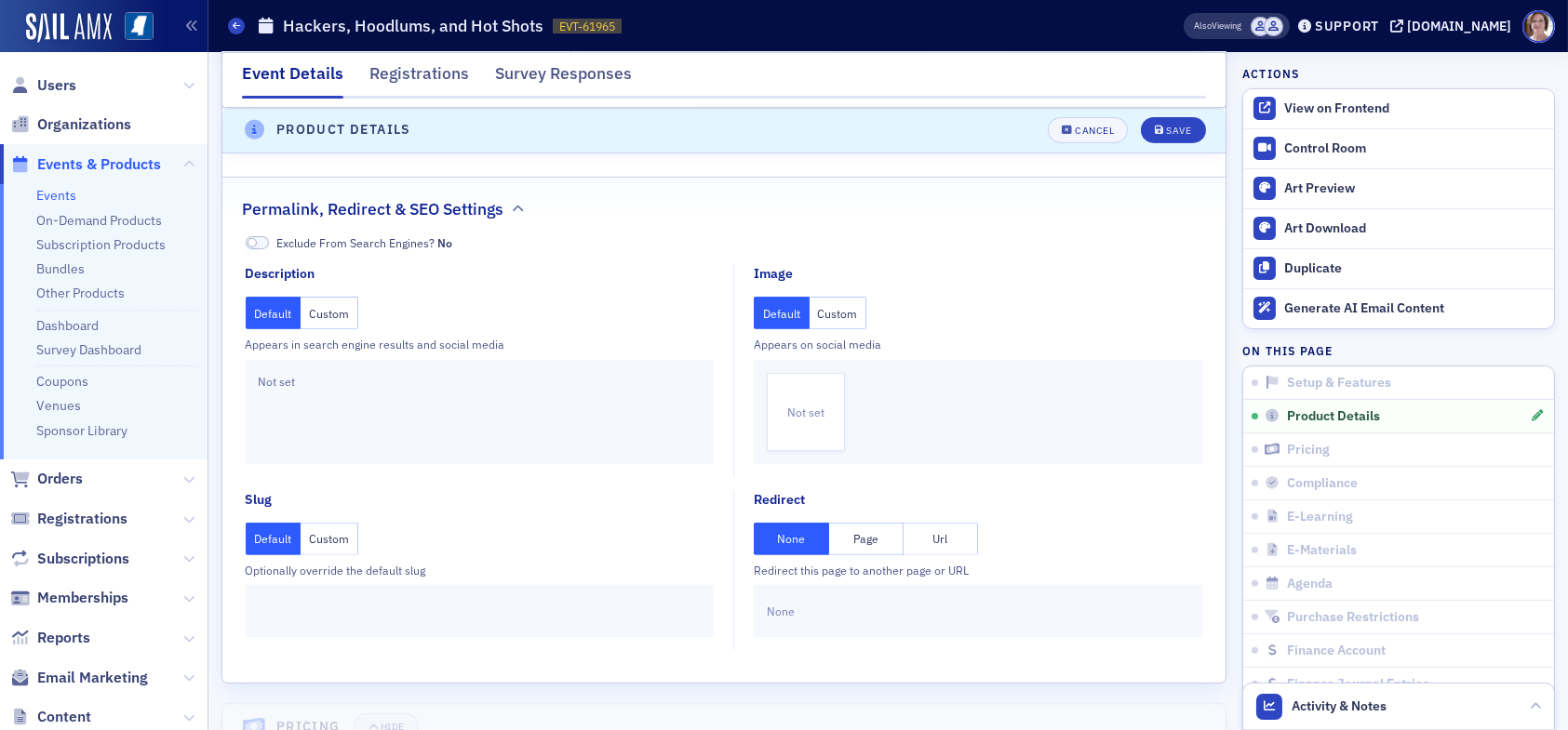
click at [937, 540] on button "Url" at bounding box center [941, 539] width 75 height 33
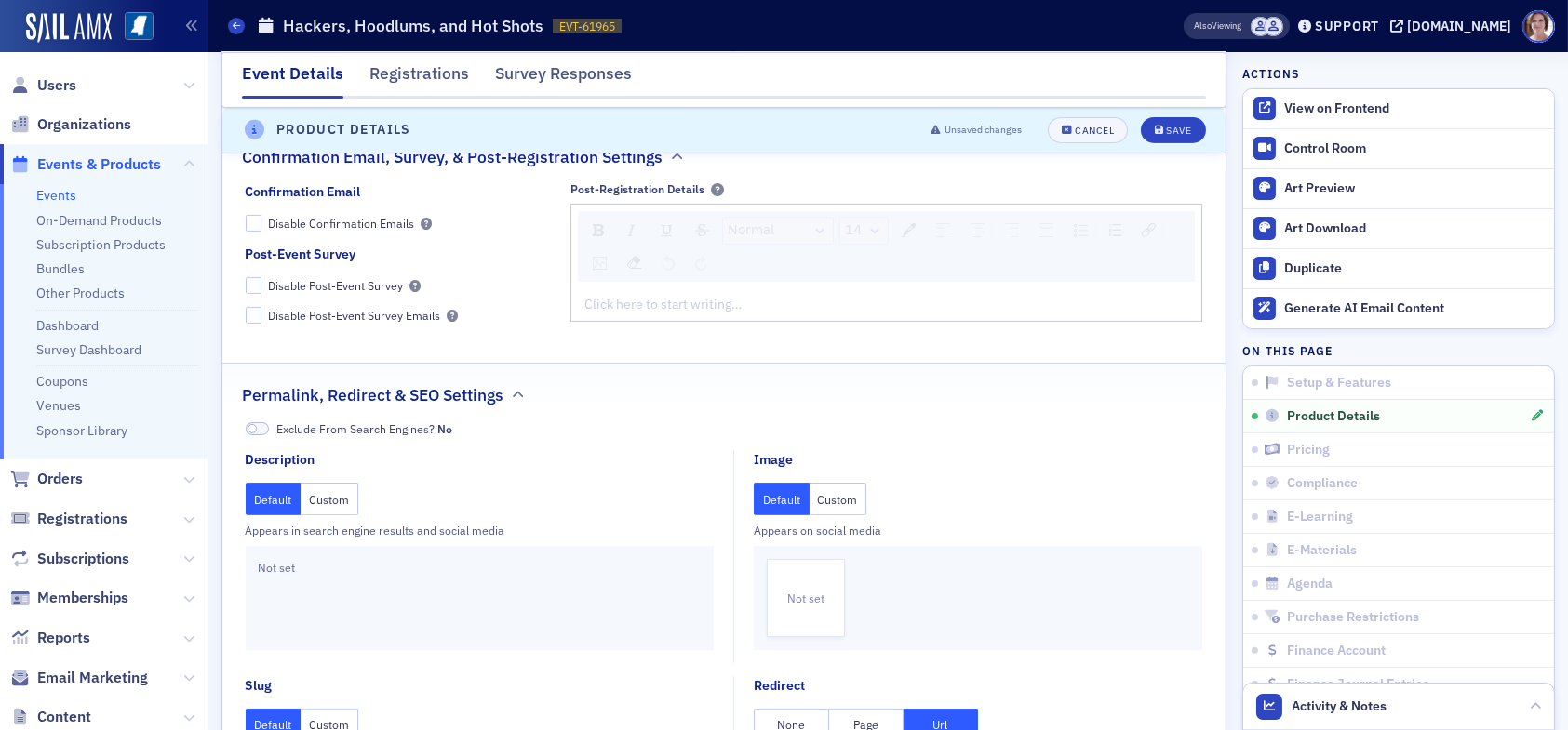
scroll to position [1749, 0]
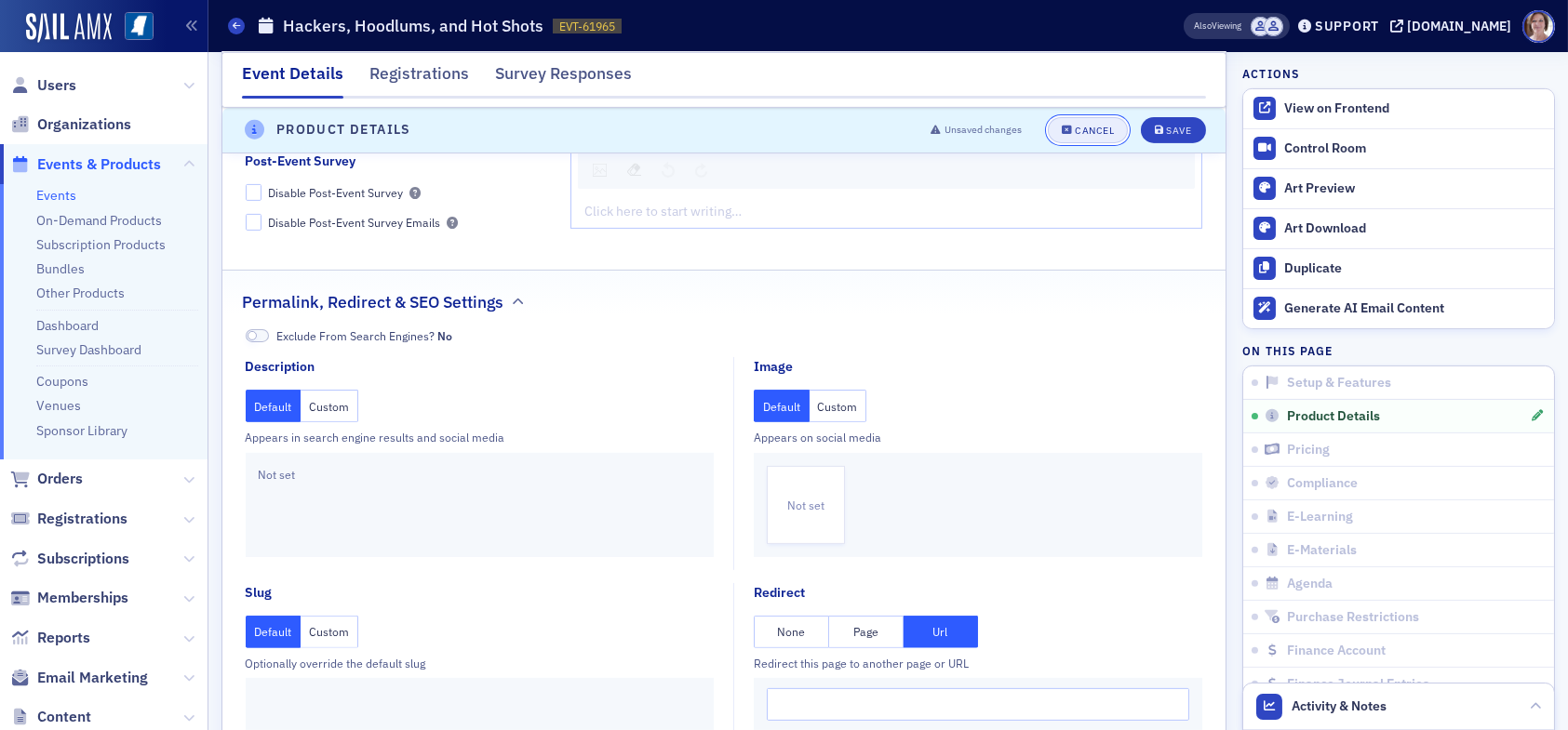
click at [1088, 128] on div "Cancel" at bounding box center [1094, 131] width 39 height 10
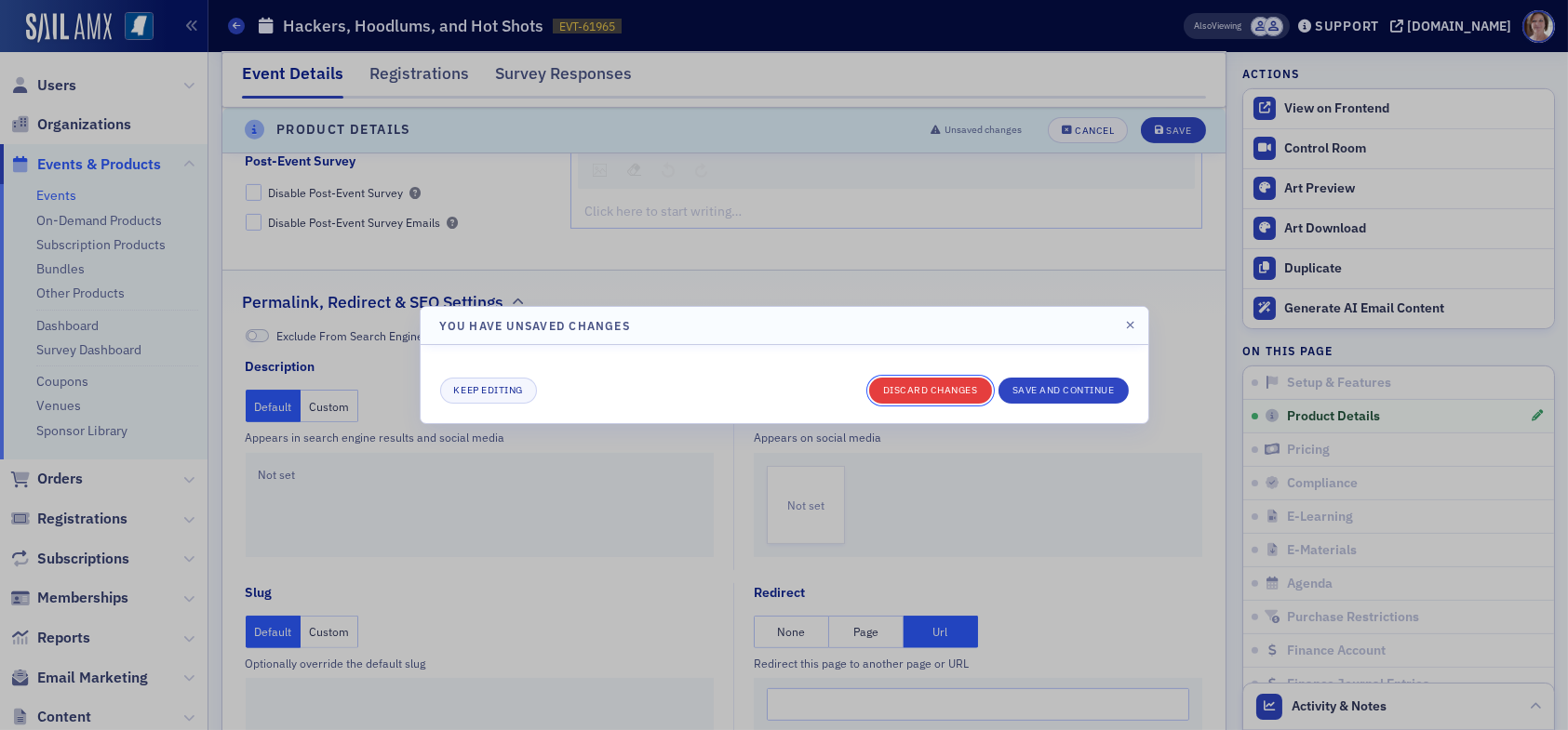
click at [950, 392] on button "Discard changes" at bounding box center [931, 391] width 123 height 26
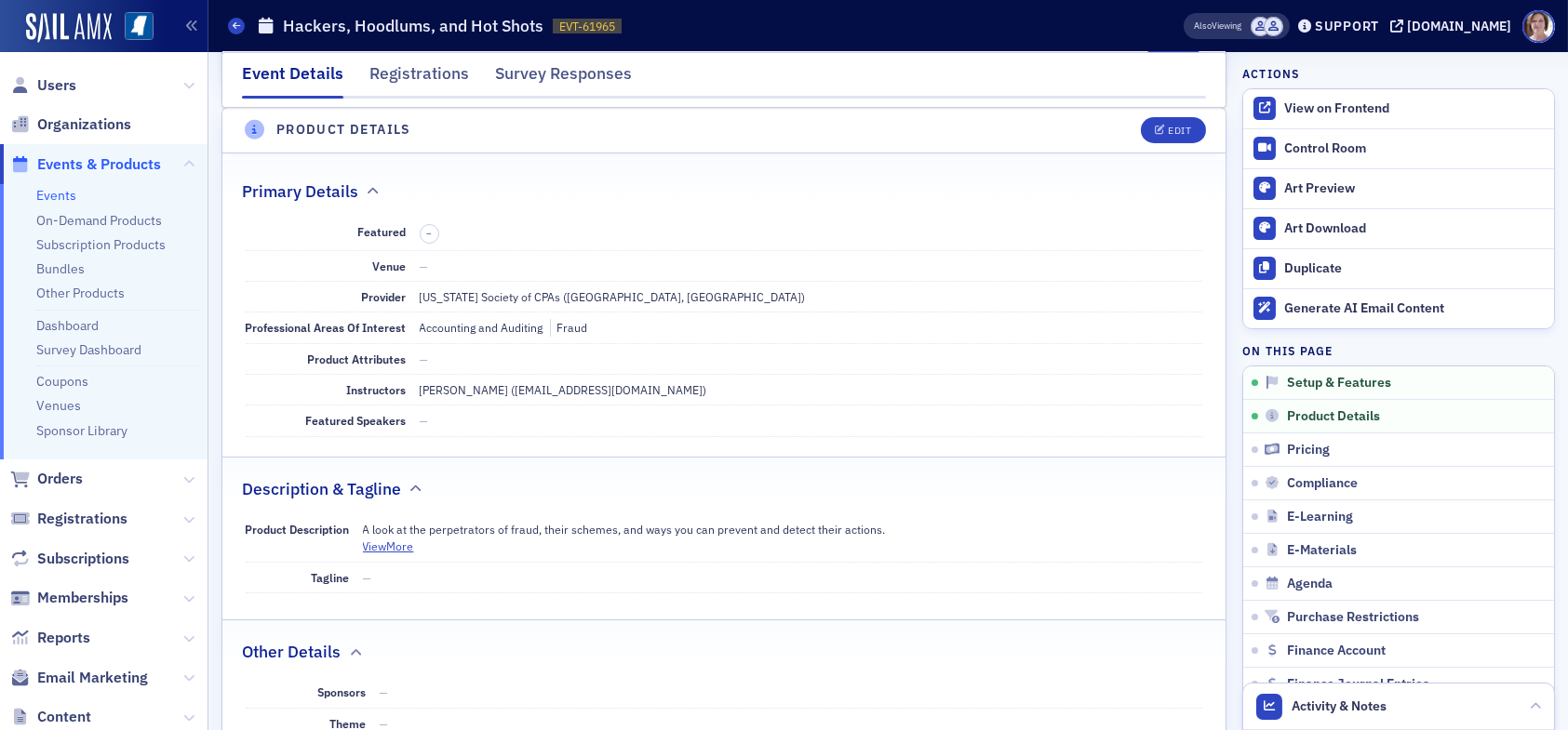
scroll to position [448, 0]
click at [79, 638] on span "Reports" at bounding box center [63, 638] width 53 height 21
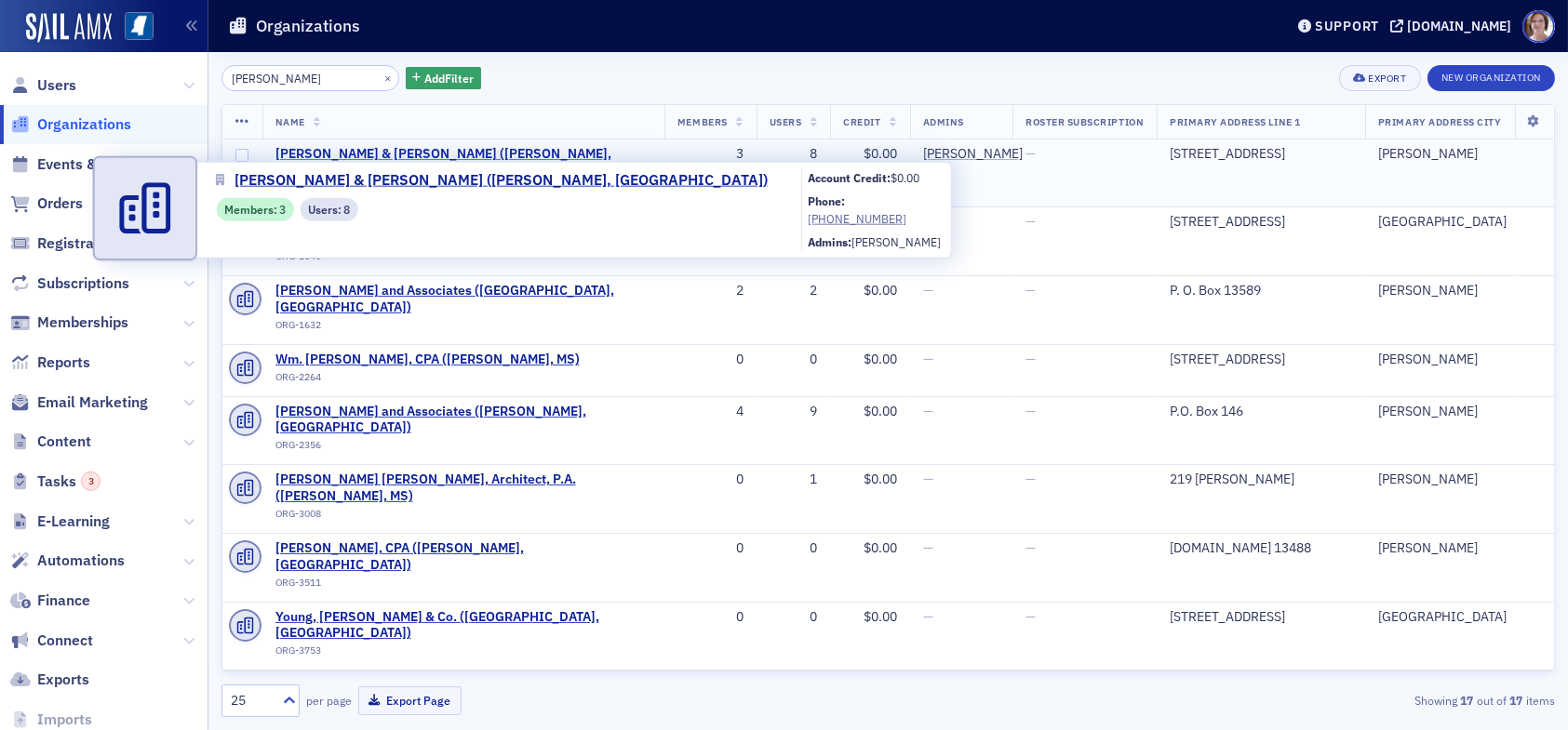
type input "[PERSON_NAME]"
click at [399, 154] on span "[PERSON_NAME] & [PERSON_NAME] ([PERSON_NAME], [GEOGRAPHIC_DATA])" at bounding box center [463, 162] width 376 height 33
select select "US"
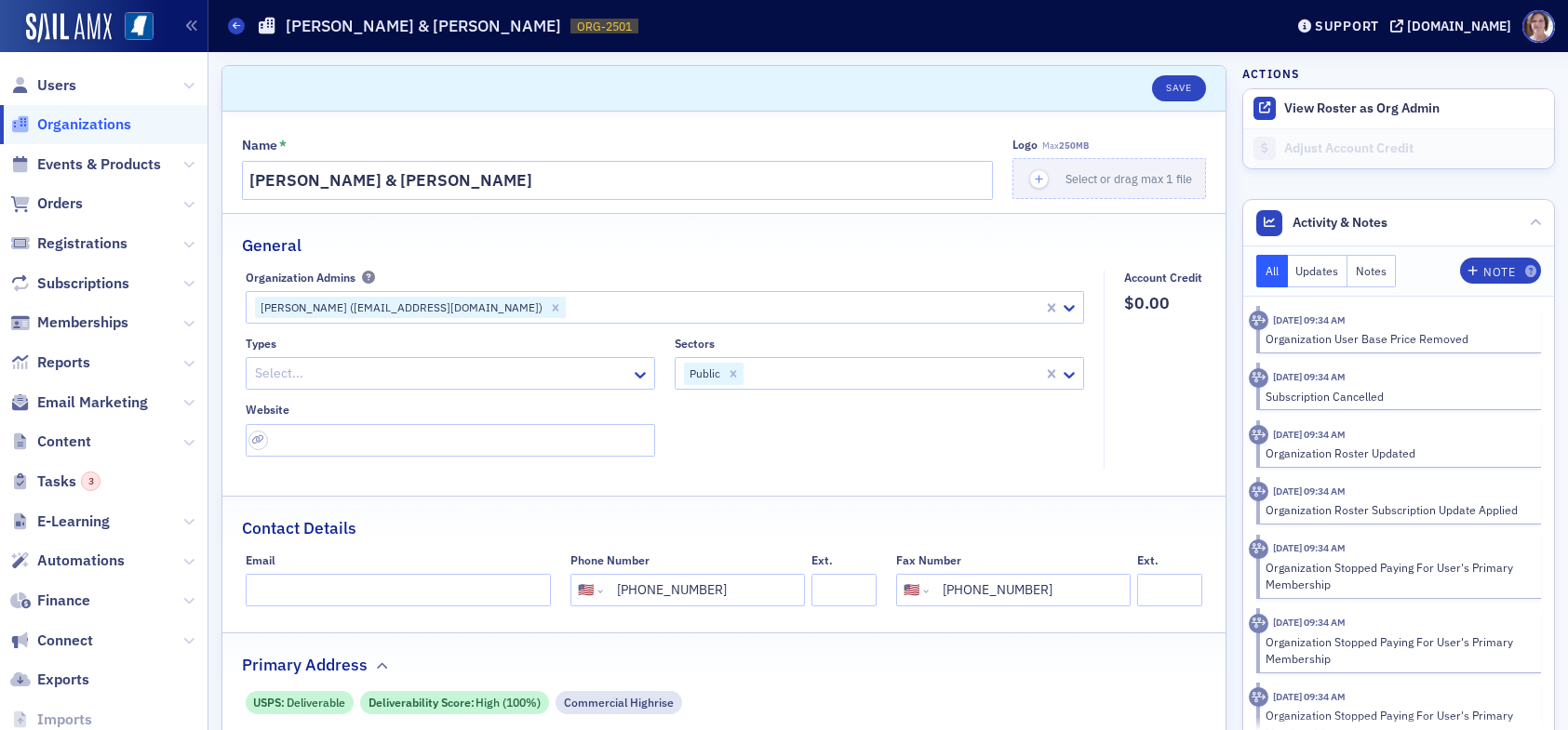
select select "US"
click at [1345, 148] on div "Adjust Account Credit" at bounding box center [1414, 149] width 260 height 17
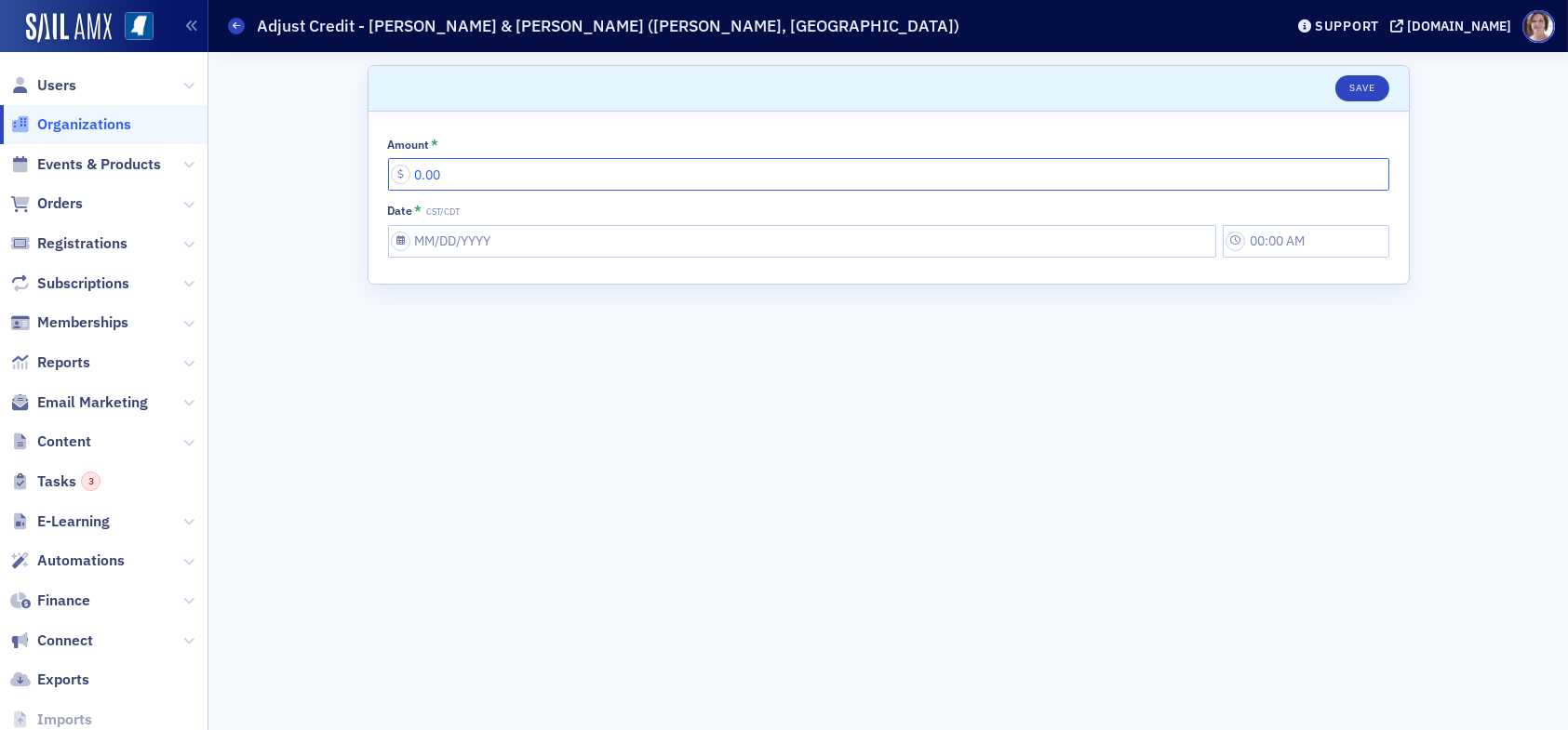
drag, startPoint x: 452, startPoint y: 172, endPoint x: 398, endPoint y: 180, distance: 54.6
click at [395, 177] on input "0.00" at bounding box center [888, 174] width 1001 height 33
type input "70.00"
select select "8"
select select "2025"
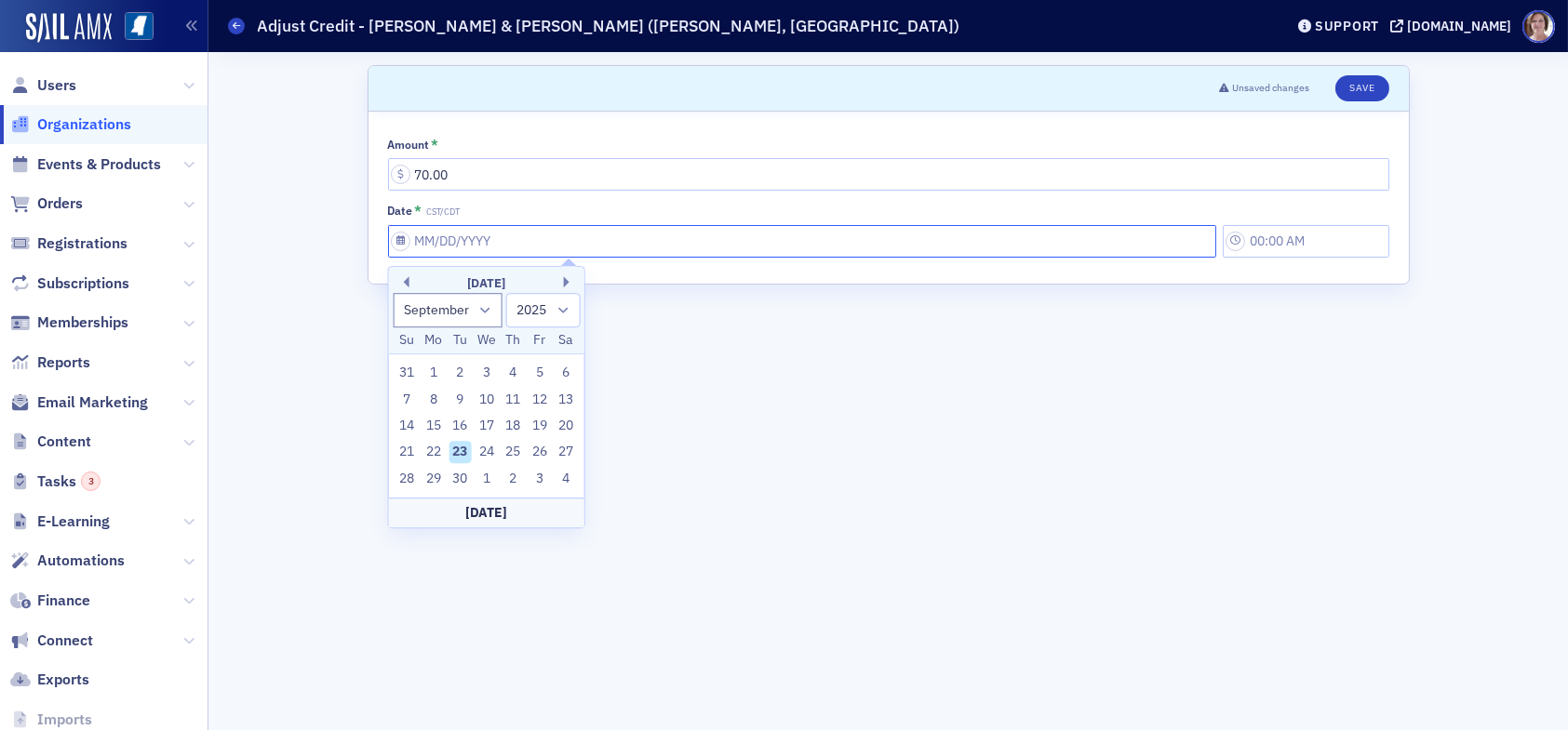
click at [581, 239] on input "Date * CST/CDT" at bounding box center [802, 241] width 828 height 33
type input "0"
type input "3:00 PM"
select select "0"
select select "2000"
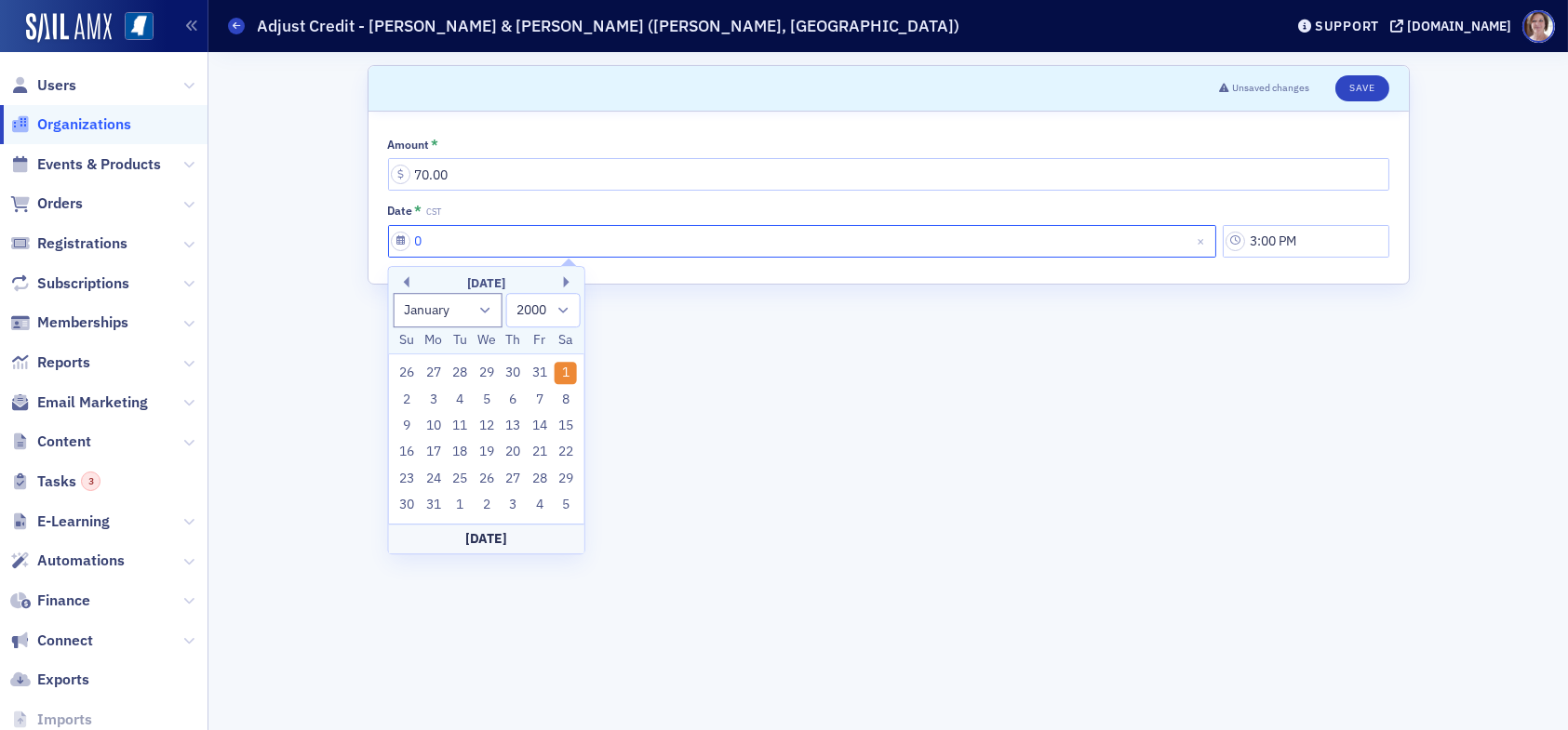
type input "07"
select select "6"
select select "2025"
type input "071"
select select "0"
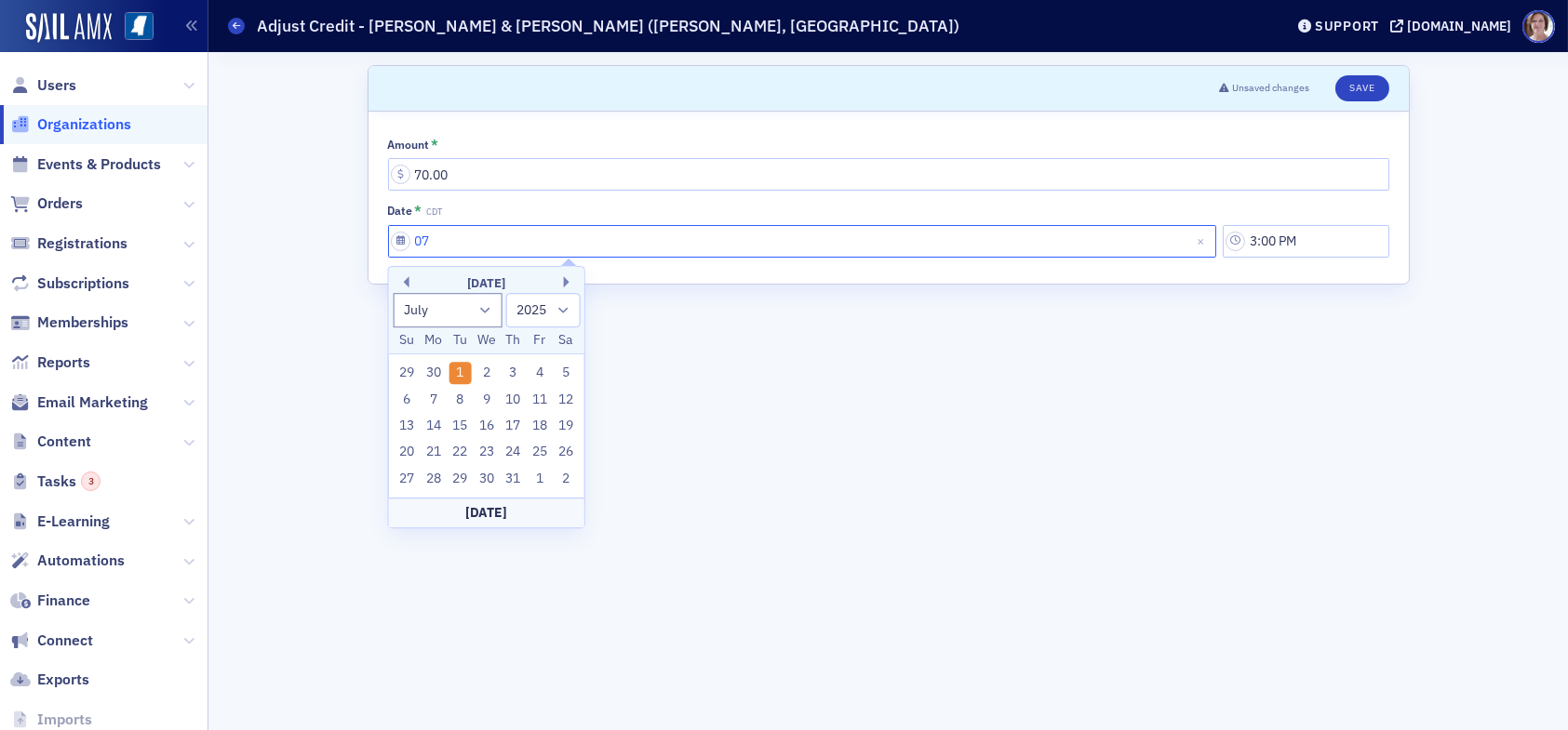
select select "1971"
type input "07182"
select select "1900"
type input "071"
select select "1971"
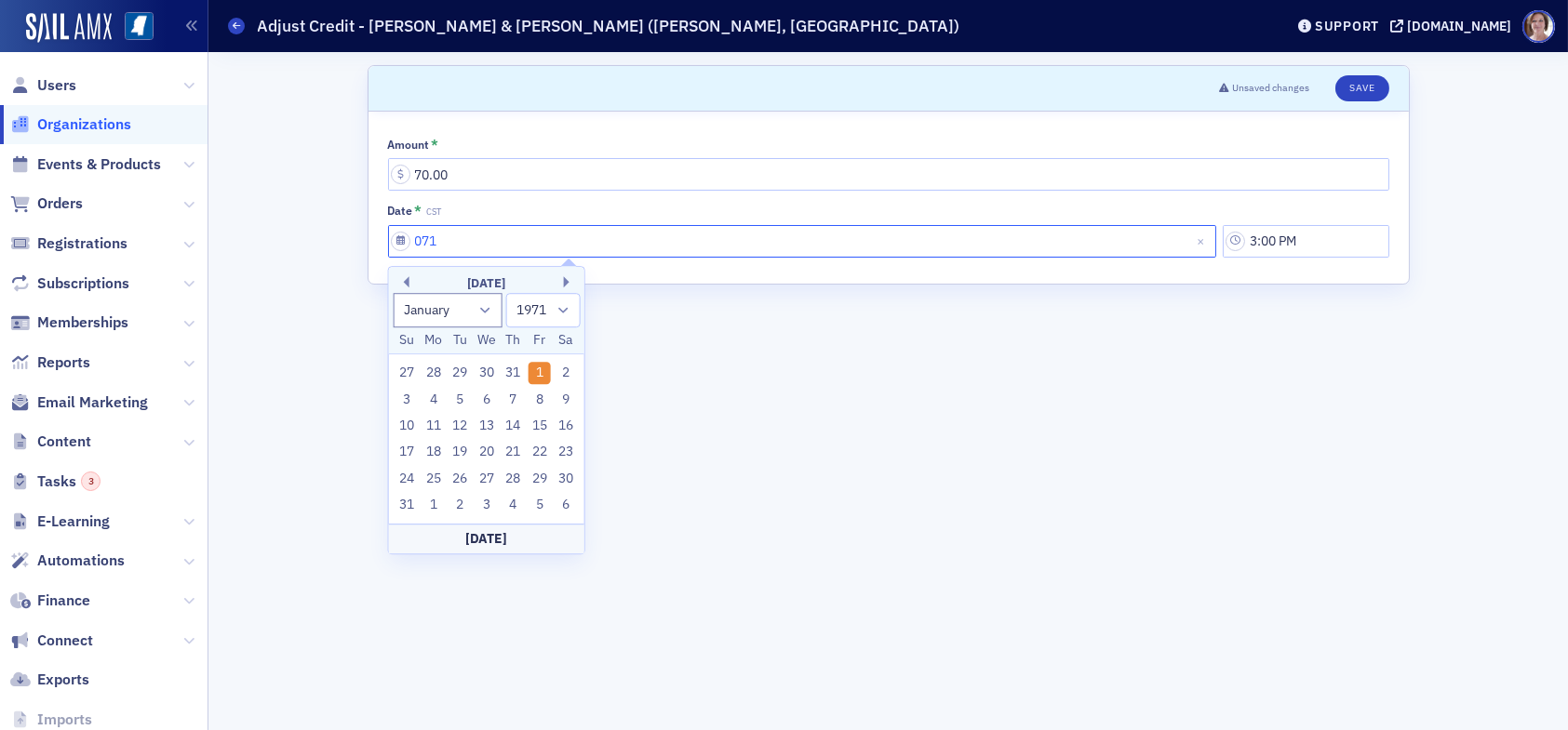
type input "07"
select select "6"
select select "2025"
type input "0"
select select "0"
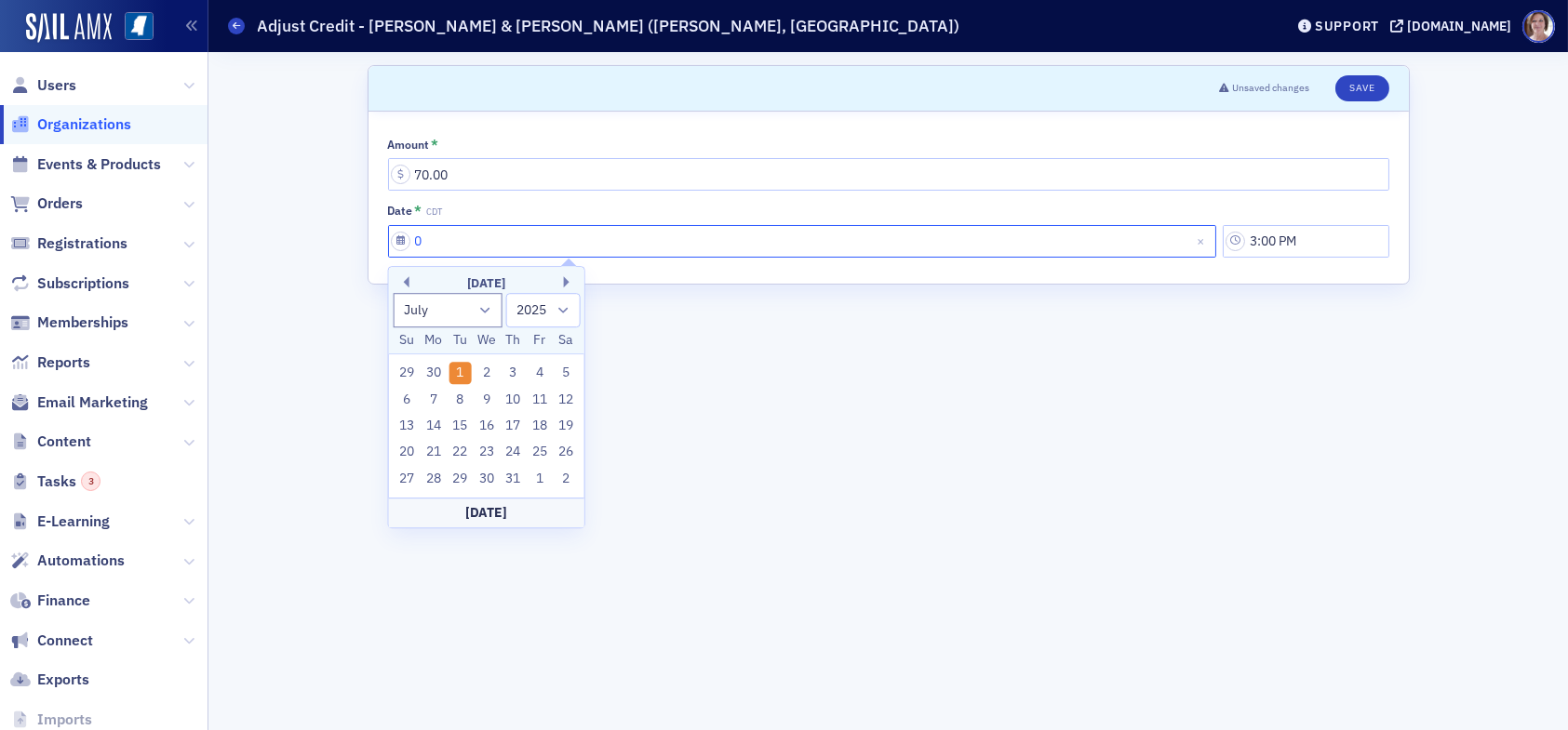
select select "2000"
type input "05"
select select "4"
select select "2025"
type input "05/05/2"
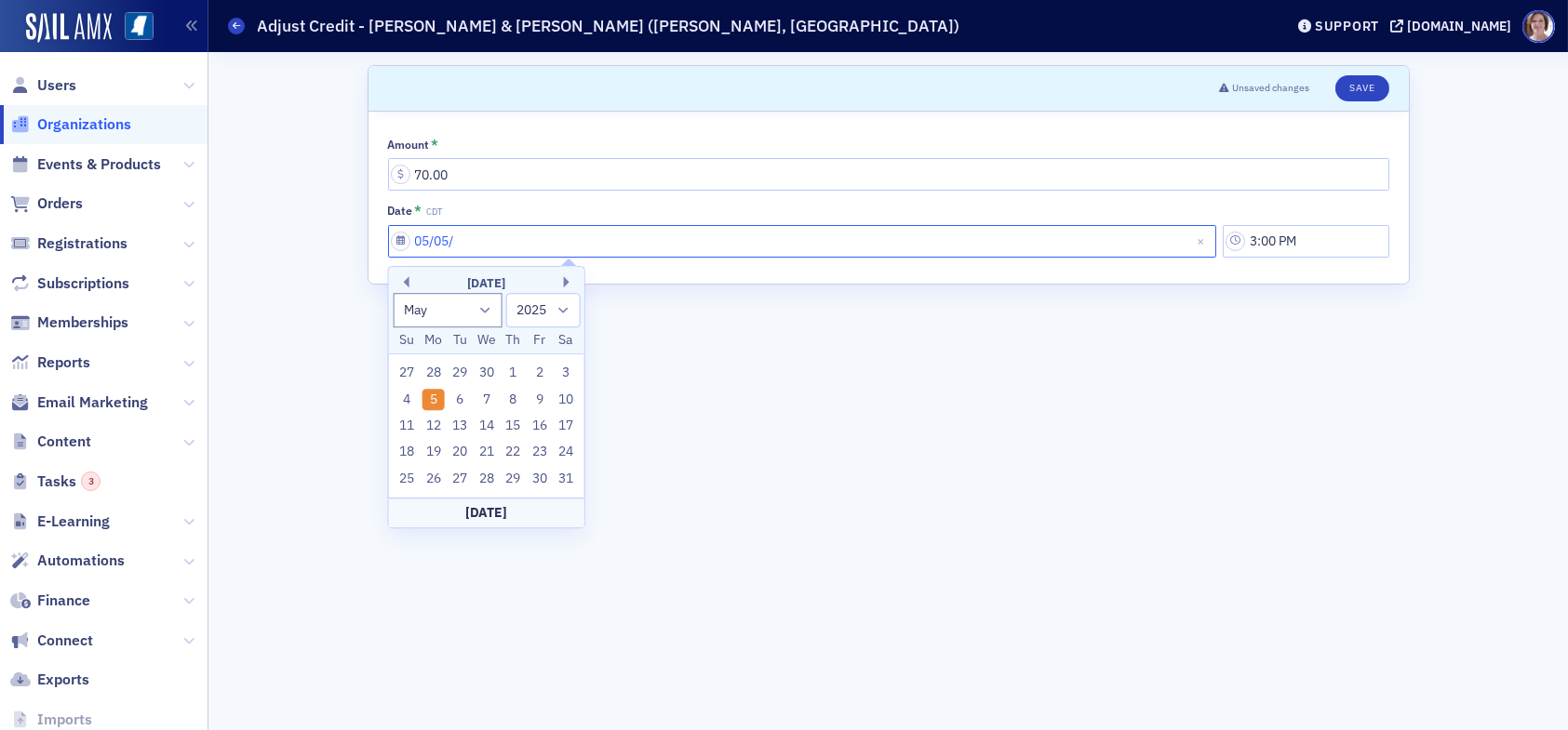
select select "2002"
type input "05/05/20"
select select "2020"
type input "05/05/2025"
select select "2025"
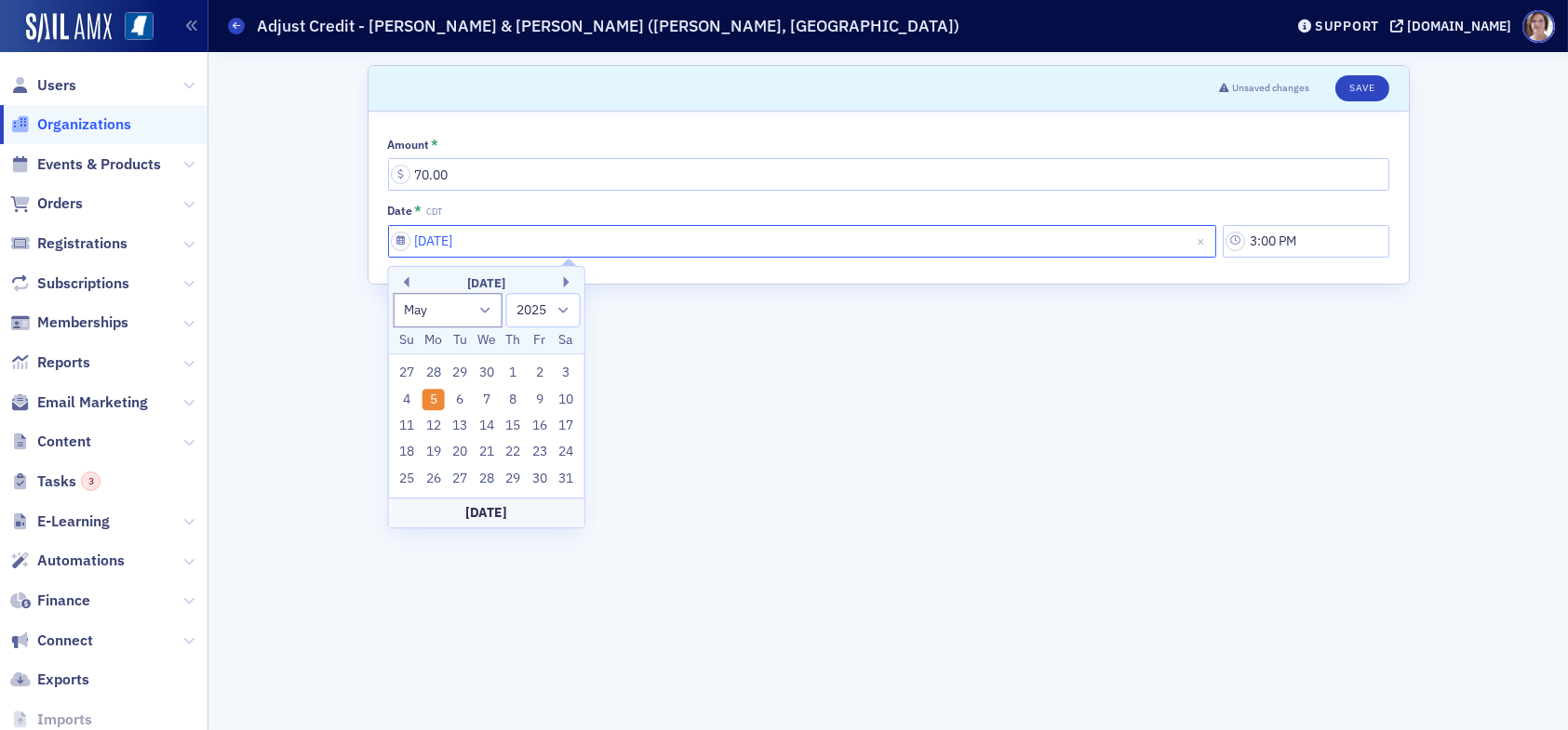
type input "05/05/2025"
click at [725, 365] on form "Scroll to Unsaved changes Save Amount * 70.00 Date * CDT 05/05/2025 3:00 PM" at bounding box center [888, 391] width 1042 height 652
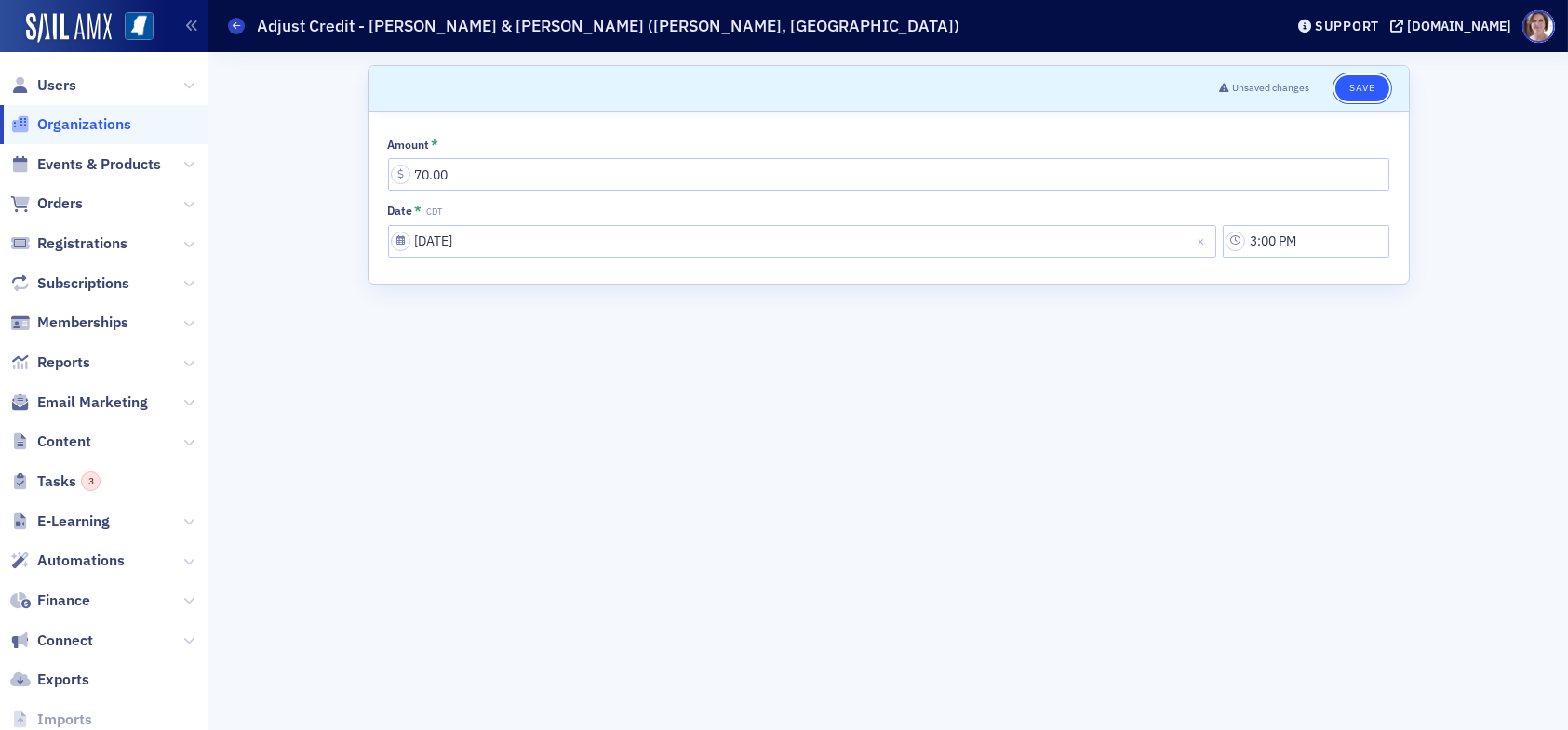
click at [1358, 87] on button "Save" at bounding box center [1361, 89] width 53 height 26
click at [236, 28] on icon at bounding box center [236, 25] width 7 height 8
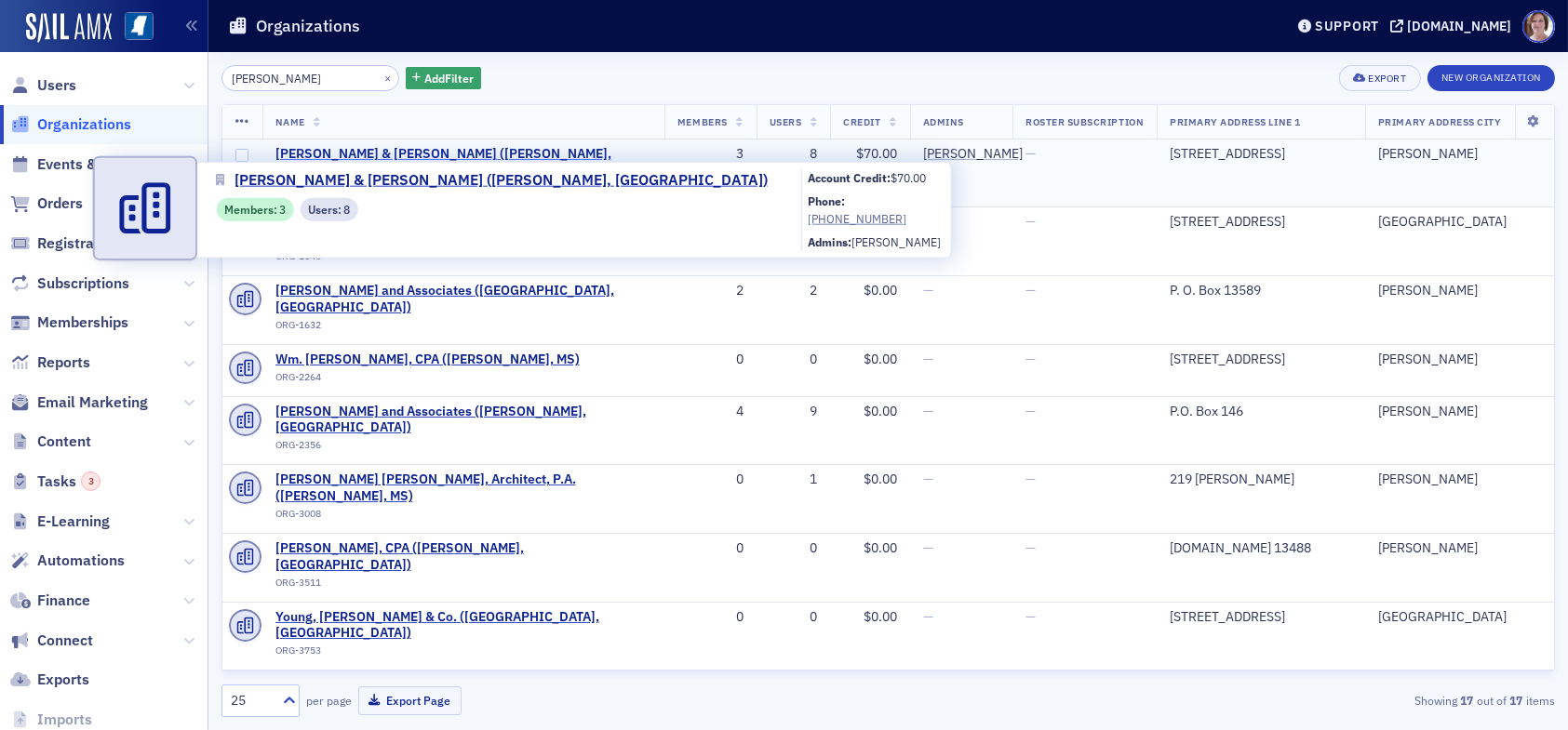
click at [395, 146] on span "[PERSON_NAME] & [PERSON_NAME] ([PERSON_NAME], [GEOGRAPHIC_DATA])" at bounding box center [463, 162] width 376 height 33
select select "US"
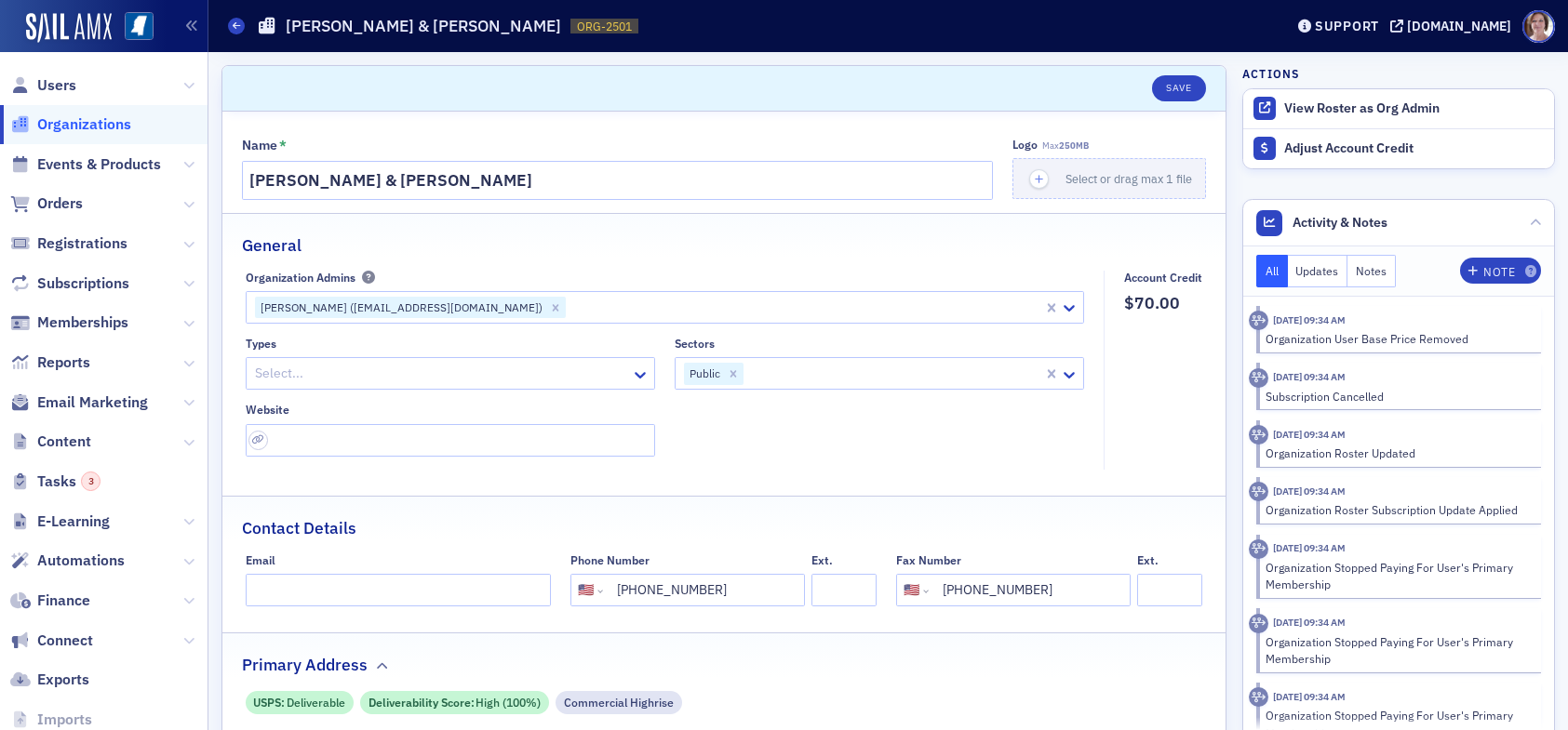
select select "US"
click at [190, 25] on icon "button" at bounding box center [192, 26] width 13 height 13
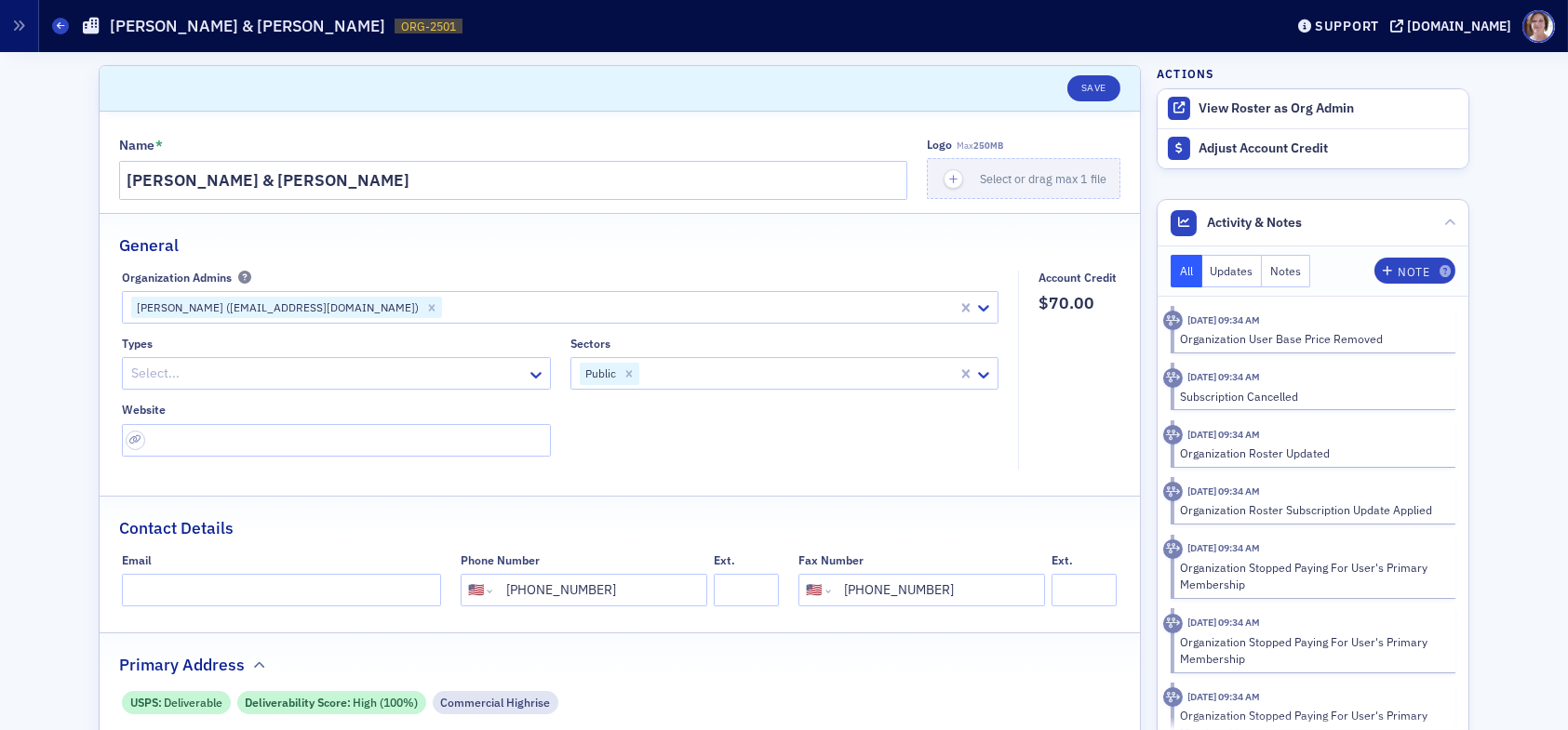
click at [60, 34] on div "Organizations [PERSON_NAME] & [PERSON_NAME] PA ORG-2501 2501" at bounding box center [670, 26] width 1236 height 35
click at [63, 28] on icon at bounding box center [61, 25] width 7 height 8
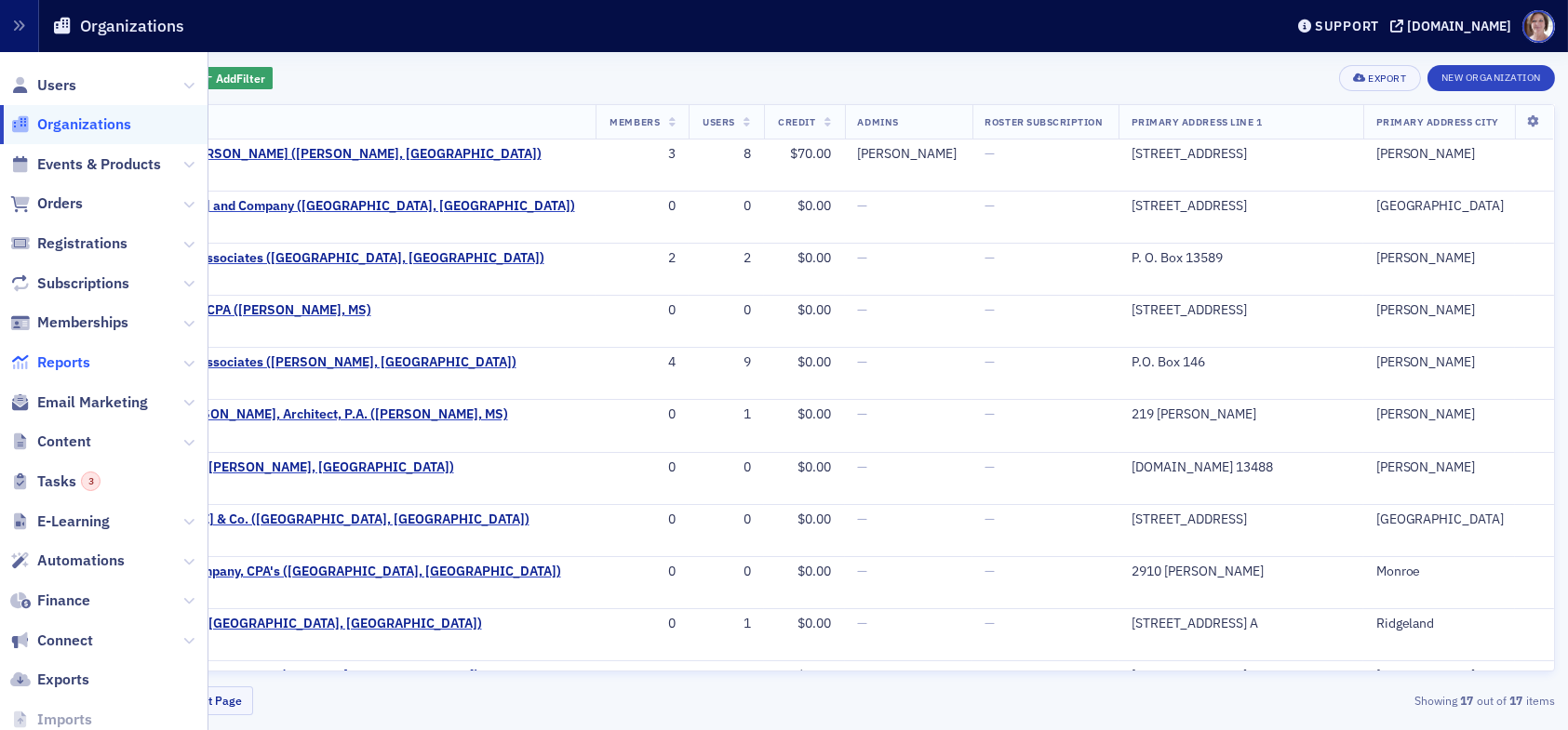
click at [82, 364] on span "Reports" at bounding box center [63, 363] width 53 height 21
